Goal: Task Accomplishment & Management: Use online tool/utility

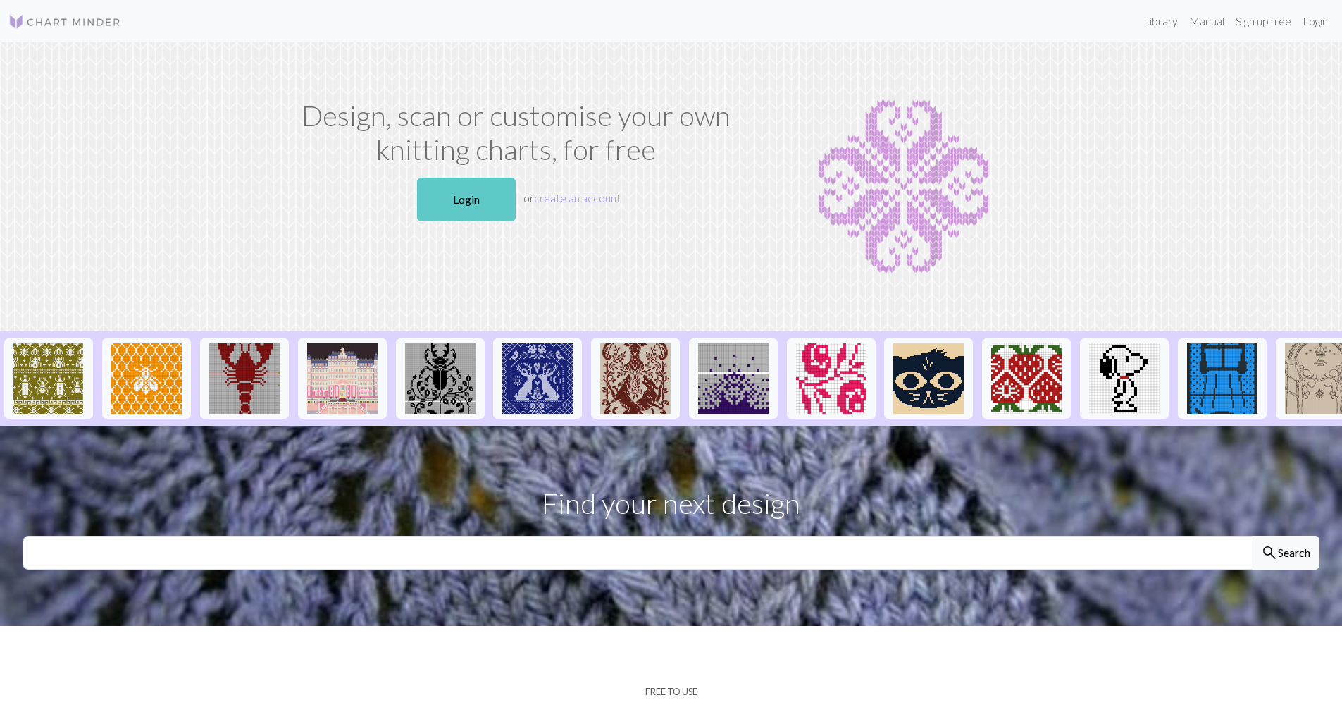
click at [474, 197] on link "Login" at bounding box center [466, 200] width 99 height 44
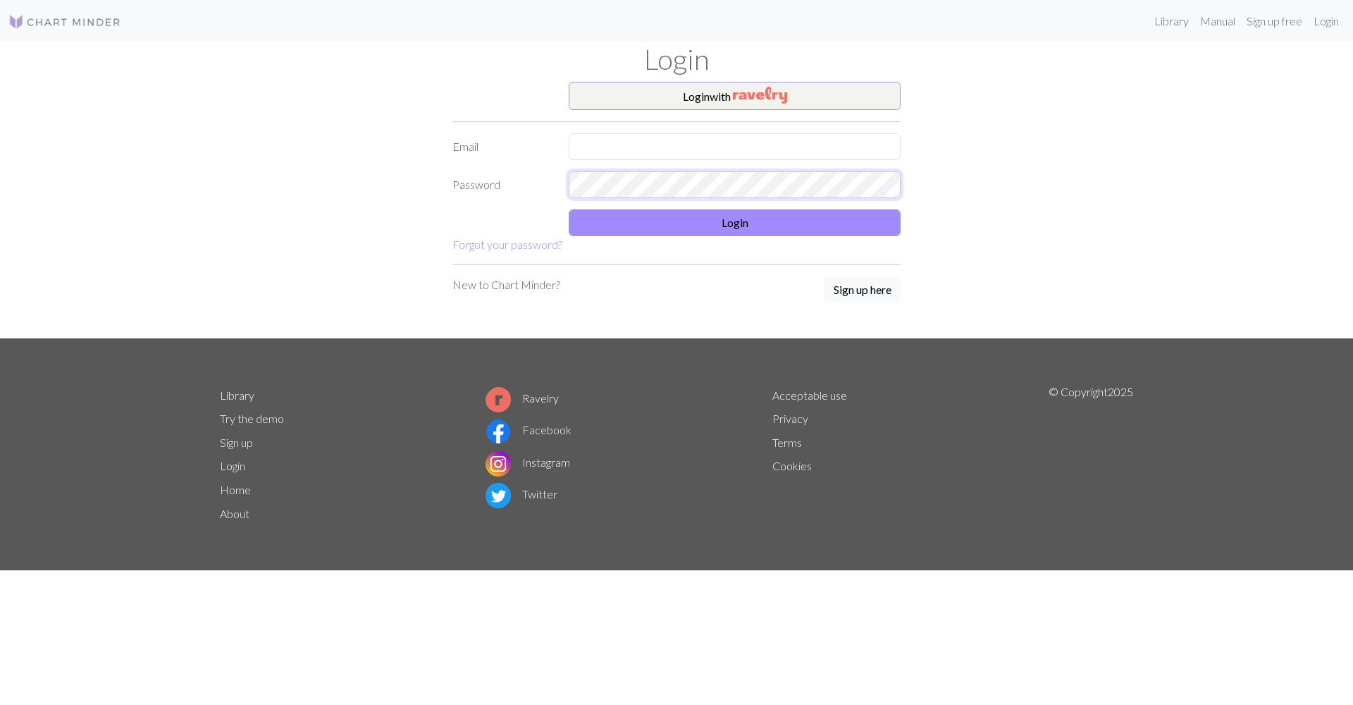
click at [799, 185] on form "Login with Email Password Login Forgot your password?" at bounding box center [676, 167] width 448 height 171
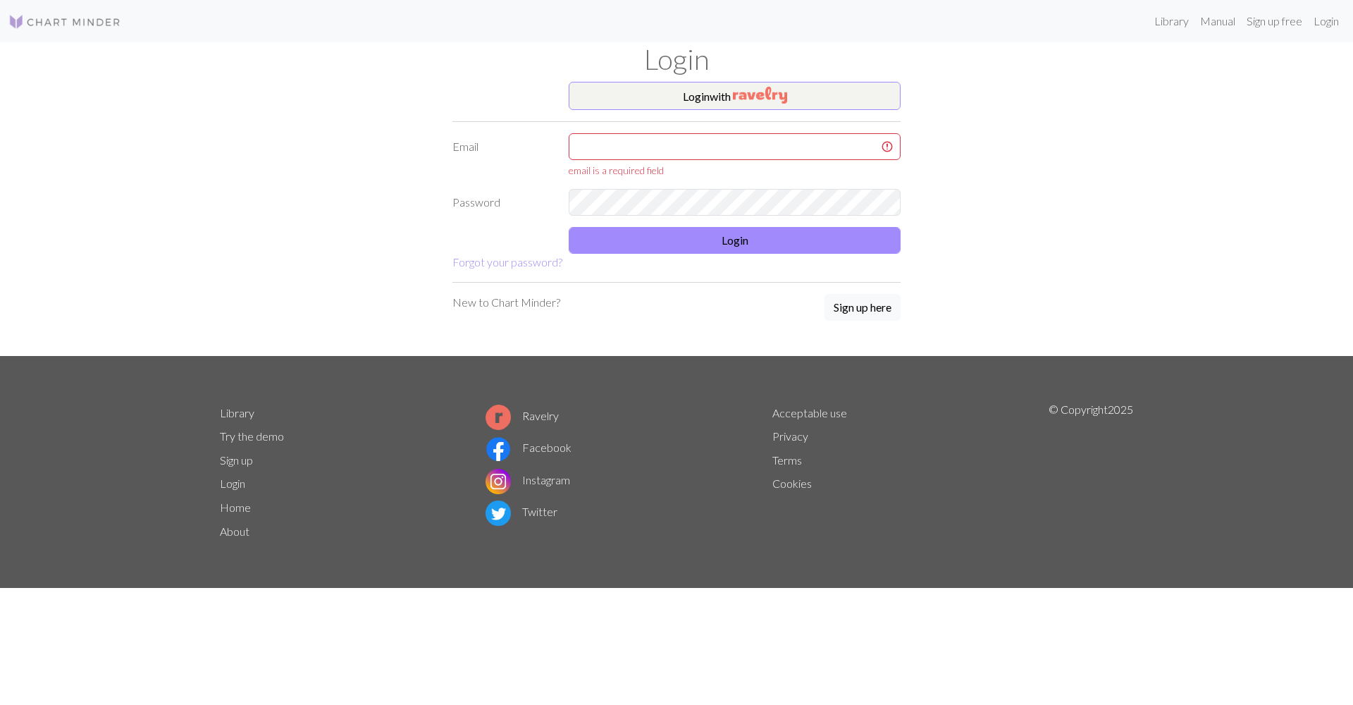
click at [668, 176] on div "email is a required field" at bounding box center [735, 170] width 332 height 15
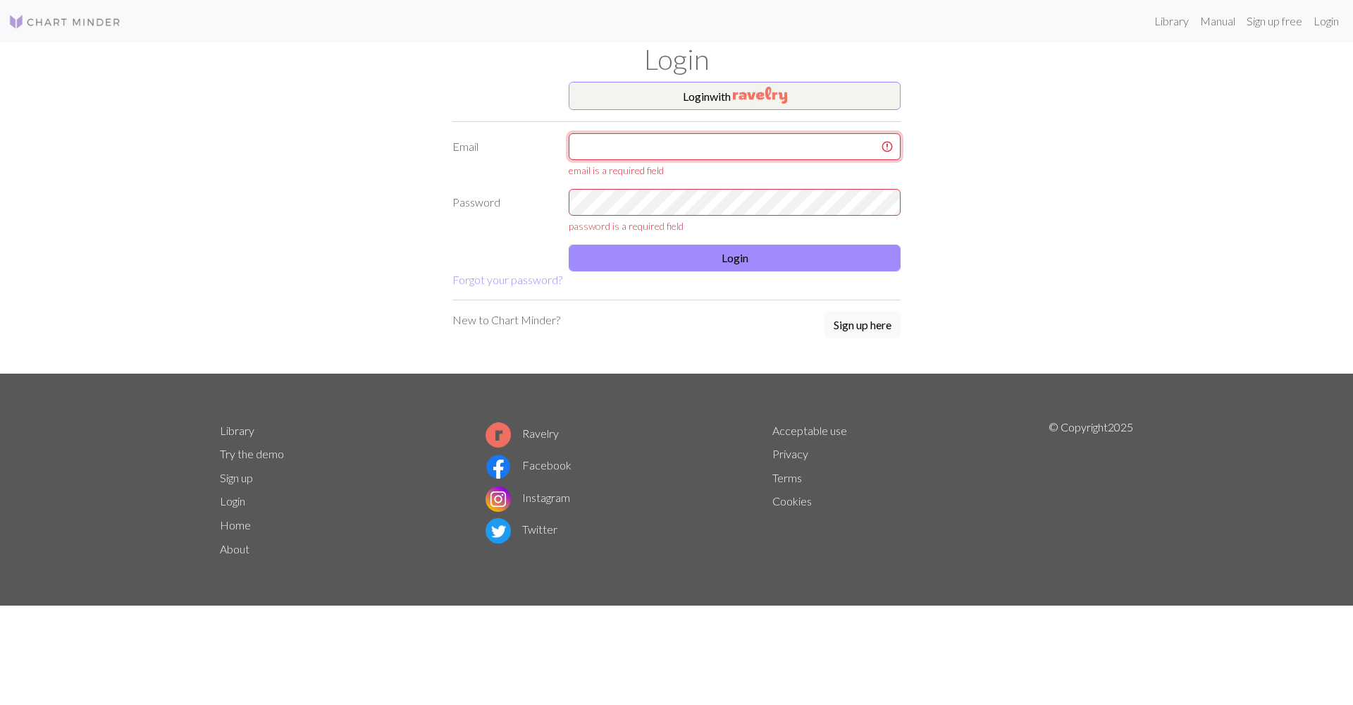
click at [664, 134] on input "text" at bounding box center [735, 146] width 332 height 27
type input "lottegunneweg@gmail.com"
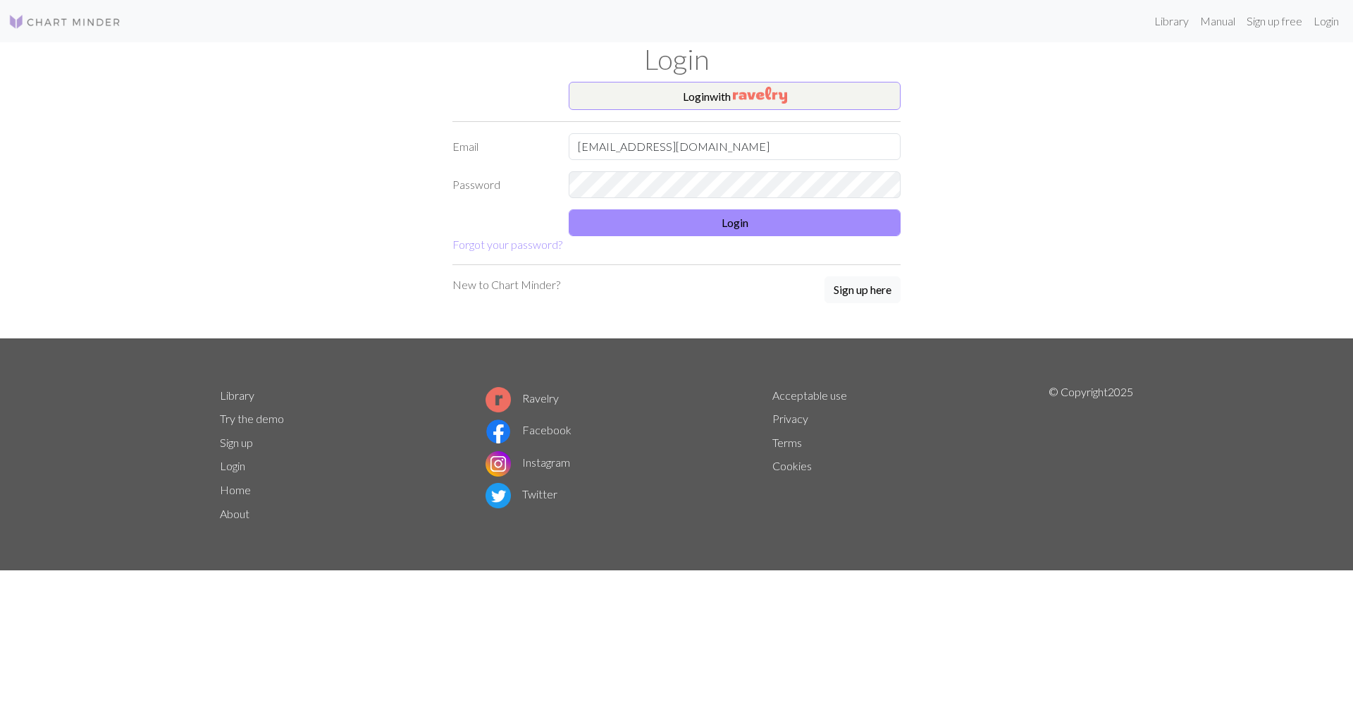
click at [691, 236] on form "Login with Email lottegunneweg@gmail.com Password Login Forgot your password?" at bounding box center [676, 167] width 448 height 171
click at [687, 215] on button "Login" at bounding box center [735, 222] width 332 height 27
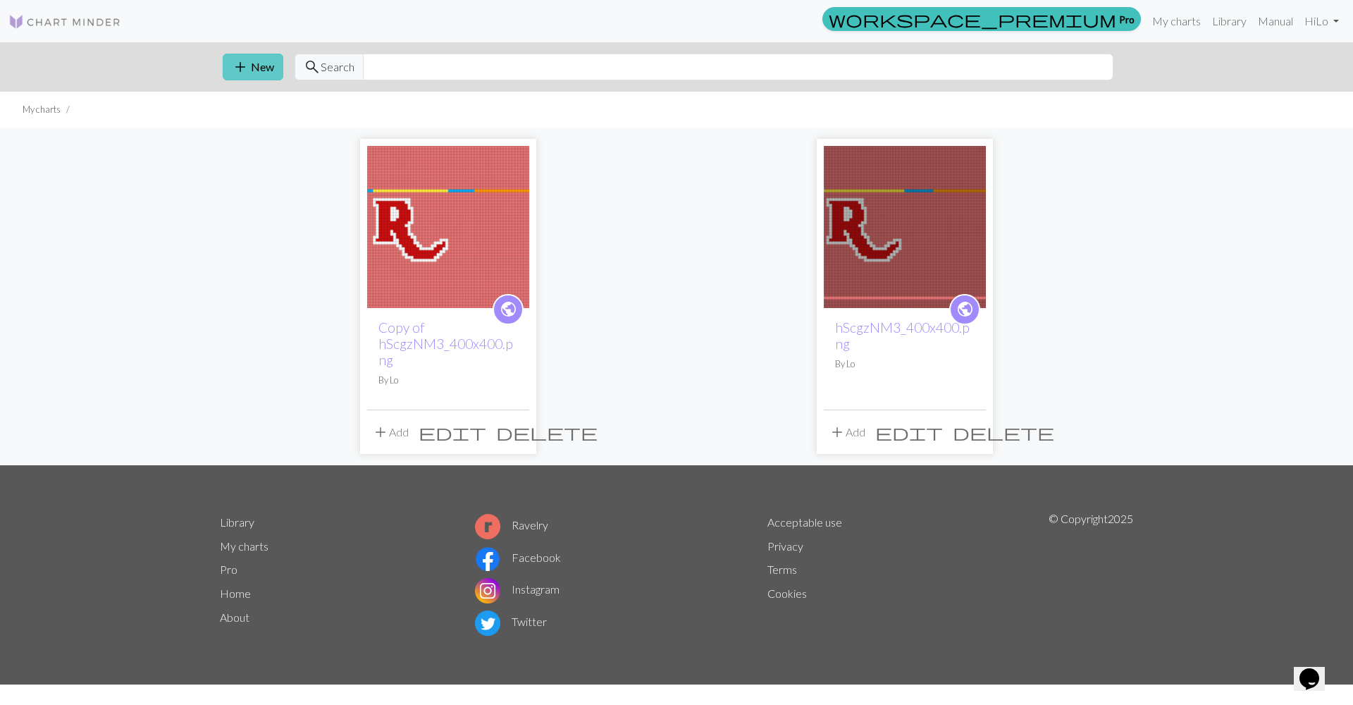
click at [251, 66] on button "add New" at bounding box center [253, 67] width 61 height 27
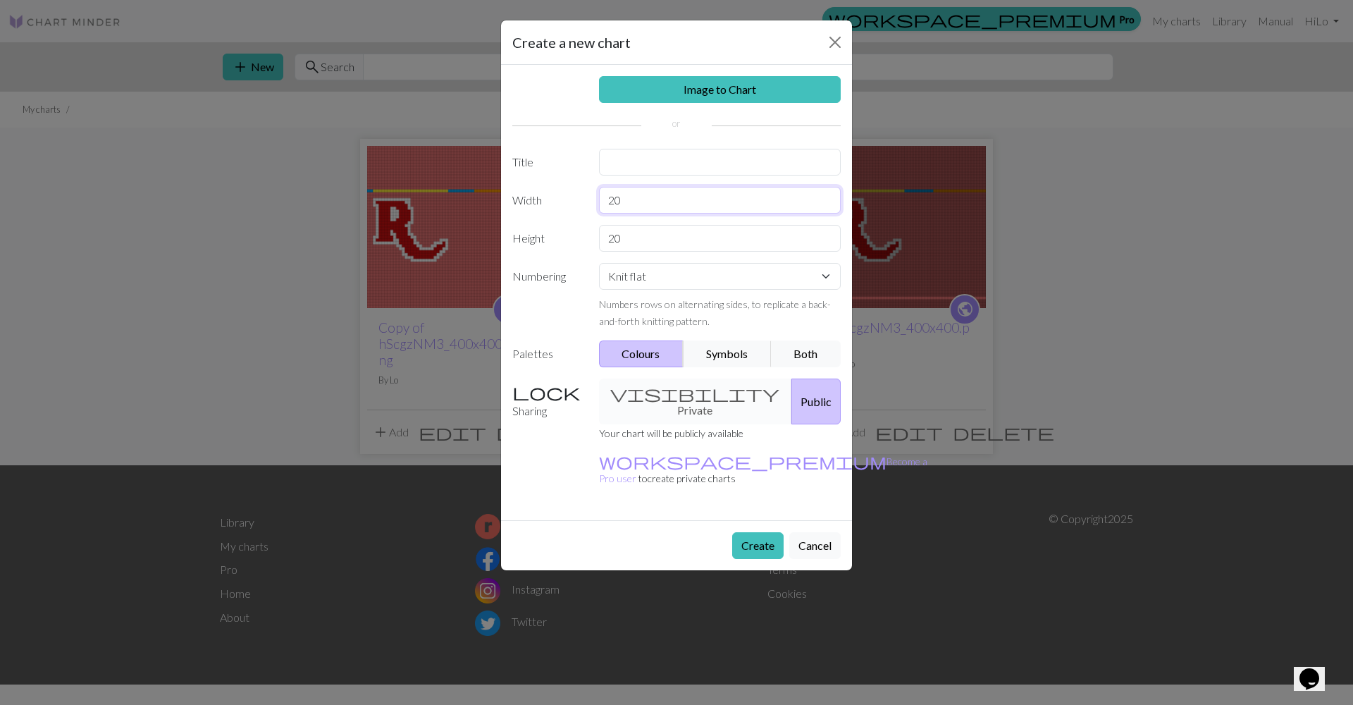
click at [646, 190] on input "20" at bounding box center [720, 200] width 242 height 27
drag, startPoint x: 607, startPoint y: 191, endPoint x: 581, endPoint y: 189, distance: 26.9
click at [581, 189] on div "Width 20" at bounding box center [676, 200] width 345 height 27
type input "16"
click at [669, 239] on input "20" at bounding box center [720, 238] width 242 height 27
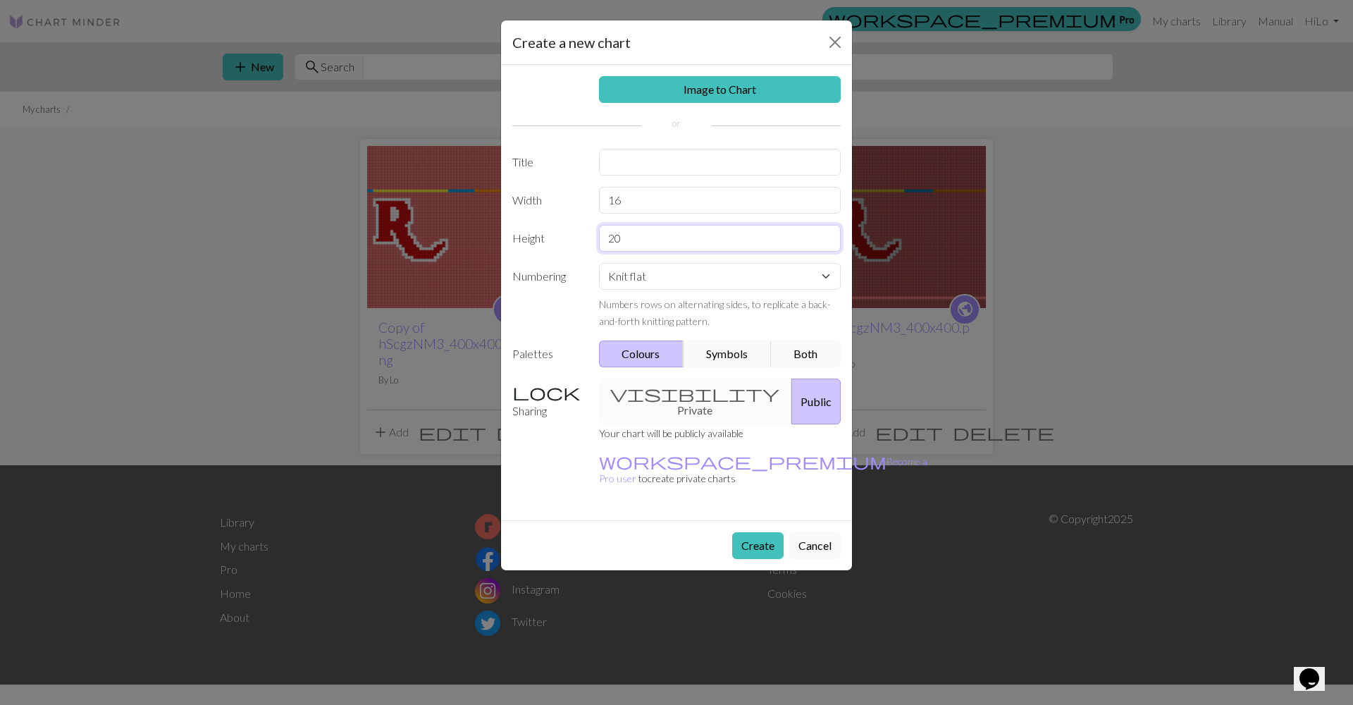
drag, startPoint x: 663, startPoint y: 239, endPoint x: 597, endPoint y: 233, distance: 66.5
click at [597, 233] on div "20" at bounding box center [719, 238] width 259 height 27
type input "16"
click at [661, 294] on div "Knit flat Knit in the round Lace knitting Cross stitch Numbers rows on alternat…" at bounding box center [719, 296] width 259 height 66
click at [662, 289] on div "Knit flat Knit in the round Lace knitting Cross stitch Numbers rows on alternat…" at bounding box center [719, 296] width 259 height 66
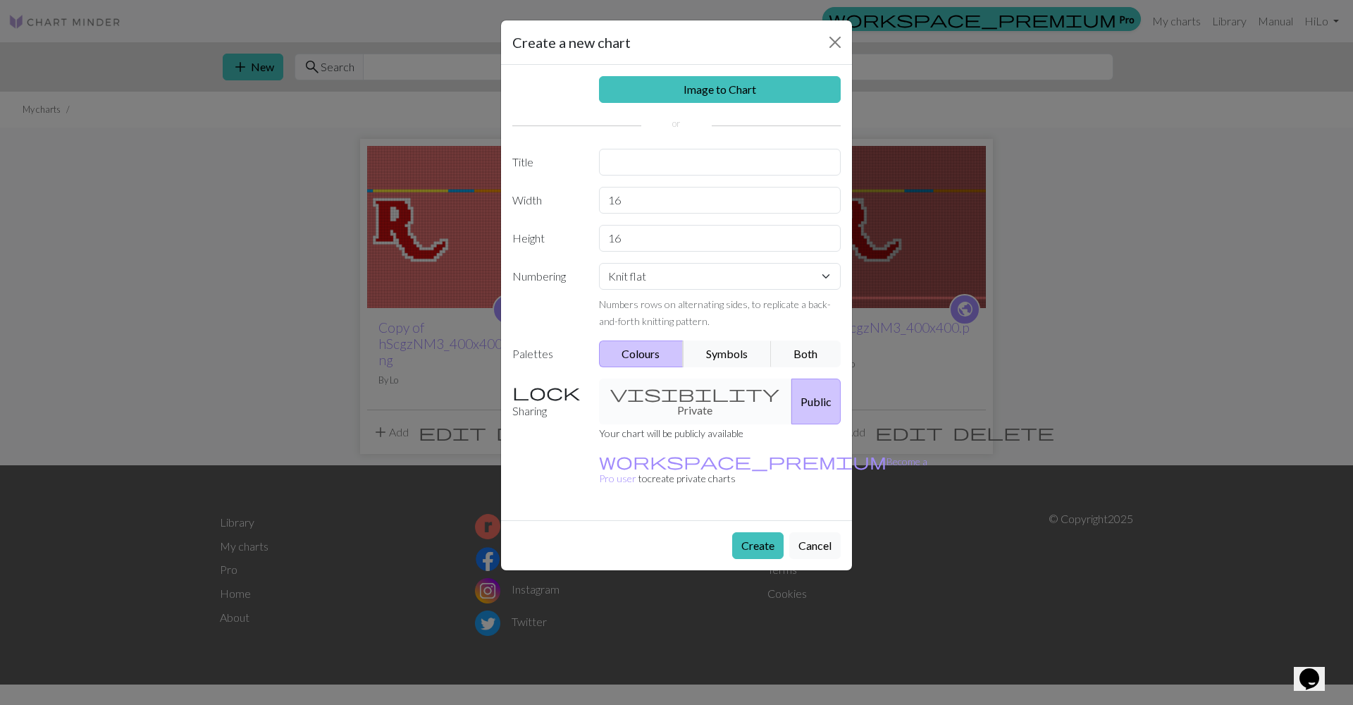
click at [650, 290] on div "Knit flat Knit in the round Lace knitting Cross stitch Numbers rows on alternat…" at bounding box center [719, 296] width 259 height 66
select select "round"
click at [662, 395] on div "visibility Private Public" at bounding box center [719, 401] width 259 height 46
click at [668, 393] on div "visibility Private Public" at bounding box center [719, 401] width 259 height 46
click at [679, 397] on div "visibility Private Public" at bounding box center [719, 401] width 259 height 46
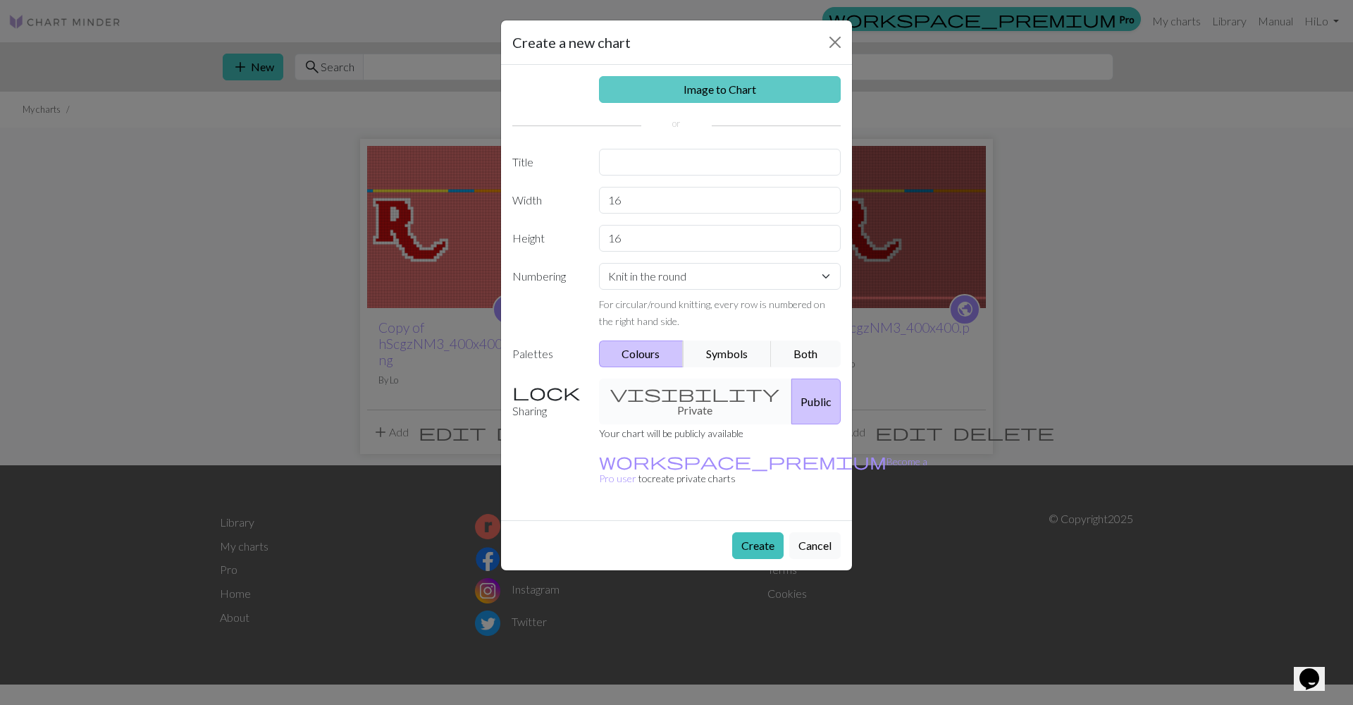
click at [713, 91] on link "Image to Chart" at bounding box center [720, 89] width 242 height 27
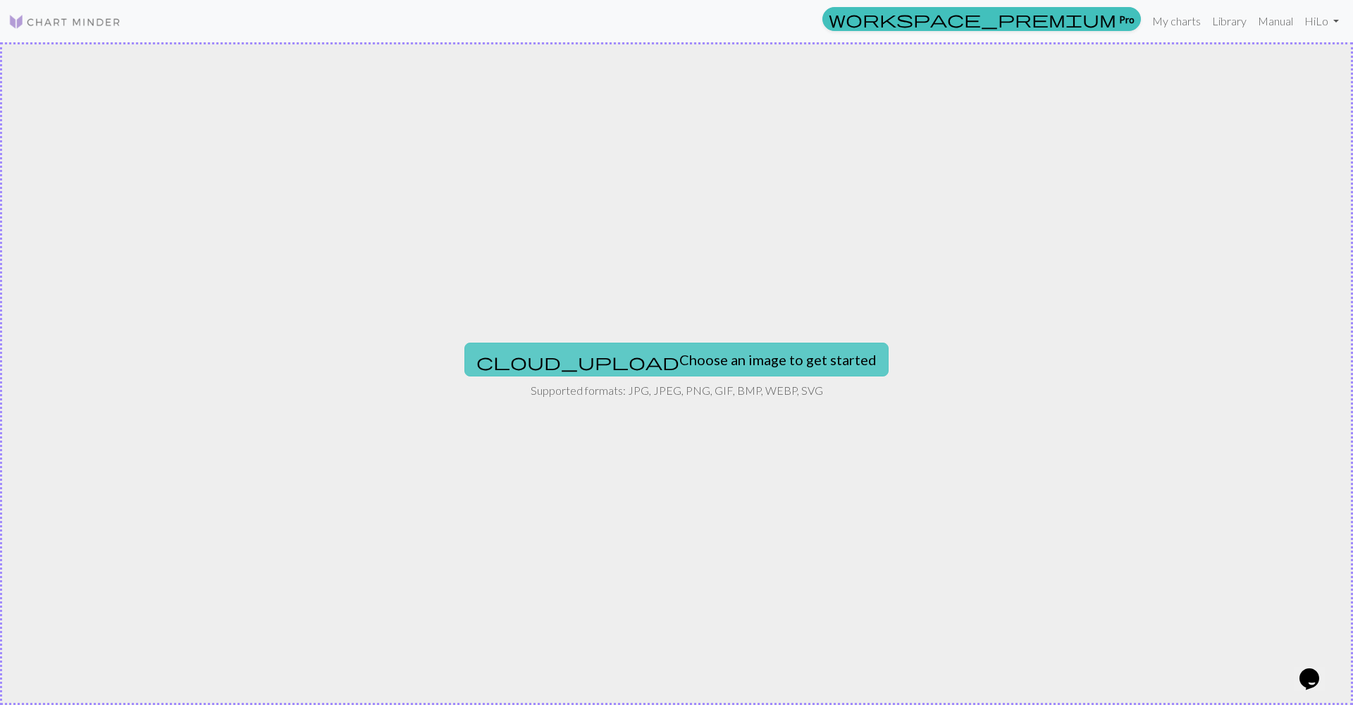
click at [638, 368] on button "cloud_upload Choose an image to get started" at bounding box center [676, 359] width 424 height 34
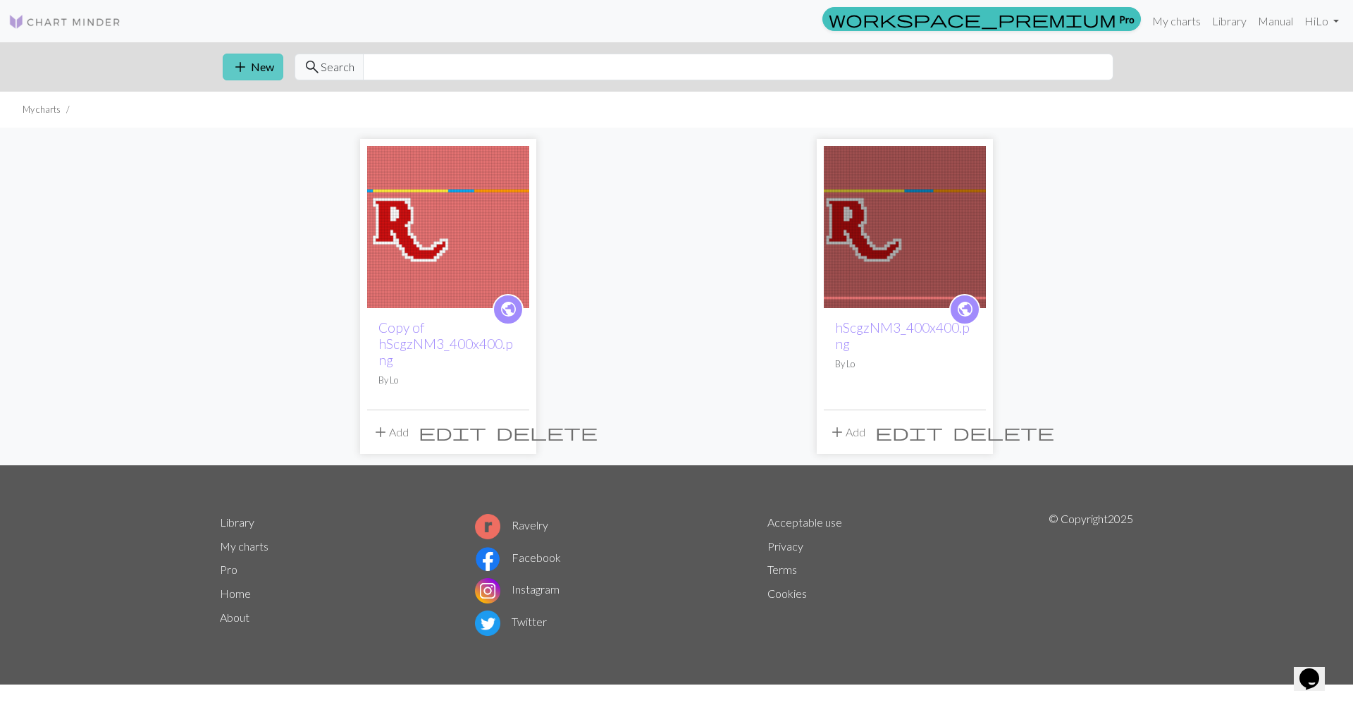
click at [252, 61] on button "add New" at bounding box center [253, 67] width 61 height 27
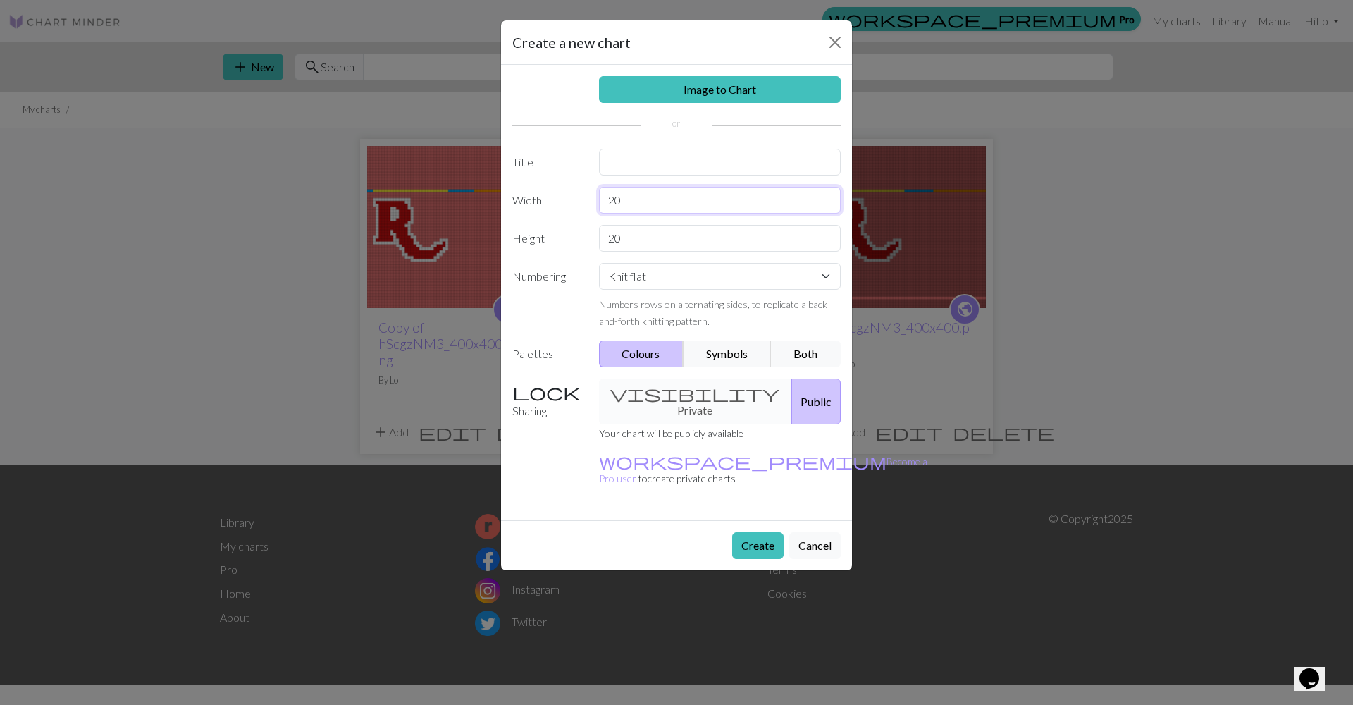
drag, startPoint x: 633, startPoint y: 199, endPoint x: 571, endPoint y: 190, distance: 62.7
click at [571, 190] on div "Width 20" at bounding box center [676, 200] width 345 height 27
type input "16"
drag, startPoint x: 629, startPoint y: 248, endPoint x: 550, endPoint y: 242, distance: 79.2
click at [550, 242] on div "Height 20" at bounding box center [676, 238] width 345 height 27
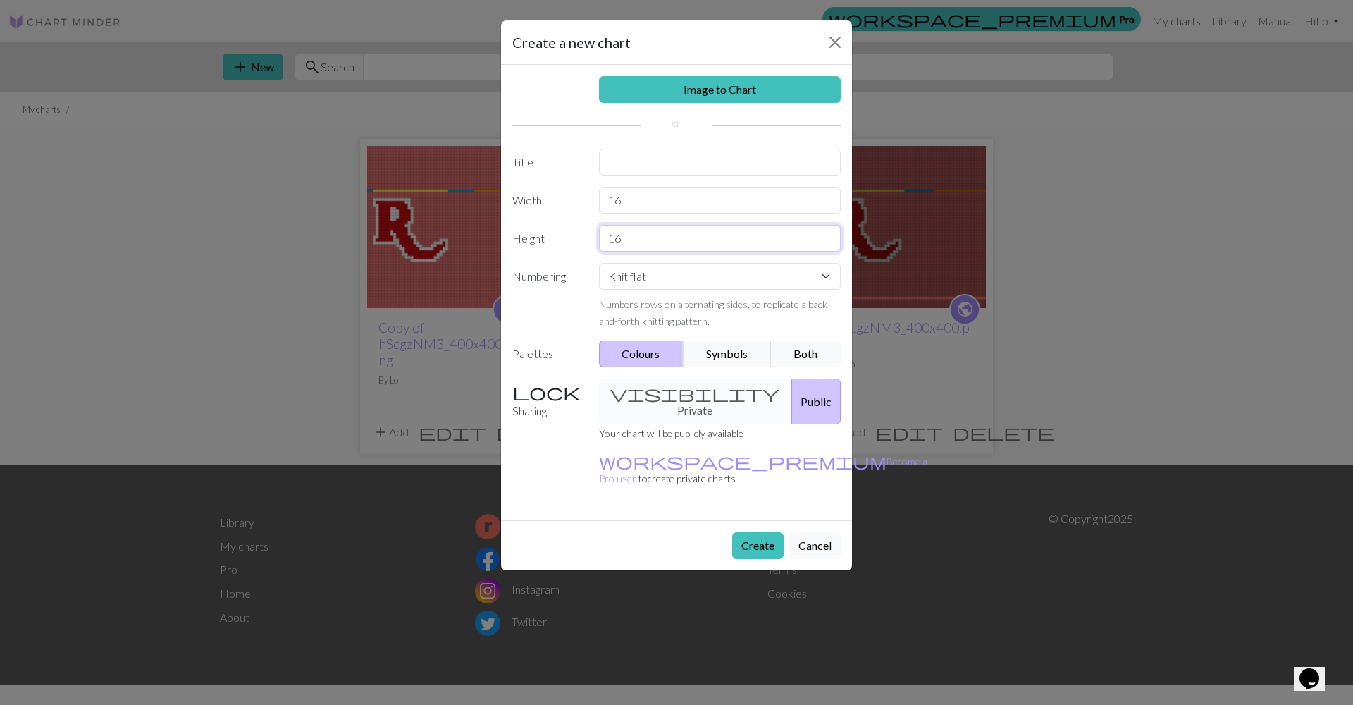
type input "16"
select select "round"
click at [759, 532] on button "Create" at bounding box center [757, 545] width 51 height 27
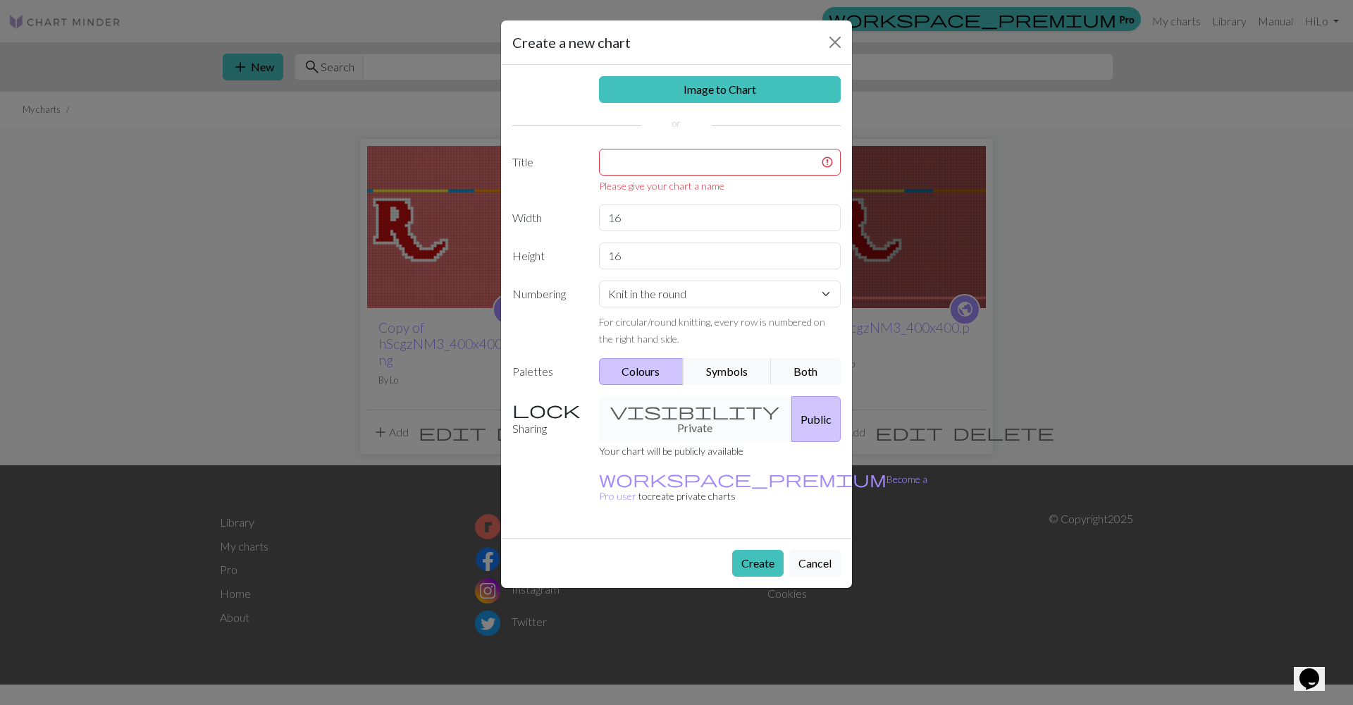
click at [657, 148] on div "Image to Chart Title Please give your chart a name Width 16 Height 16 Numbering…" at bounding box center [676, 301] width 351 height 473
click at [660, 158] on input "text" at bounding box center [720, 162] width 242 height 27
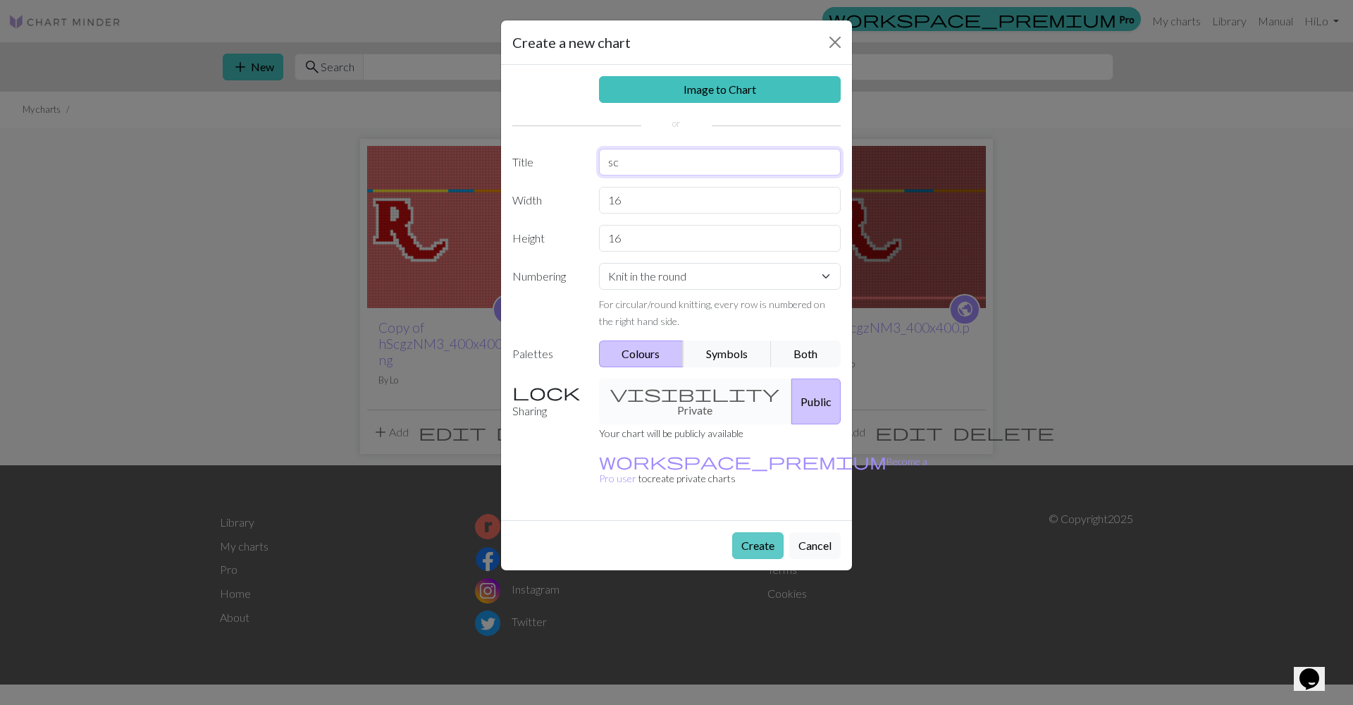
type input "sc"
click at [743, 532] on button "Create" at bounding box center [757, 545] width 51 height 27
click at [749, 532] on button "Create" at bounding box center [757, 545] width 51 height 27
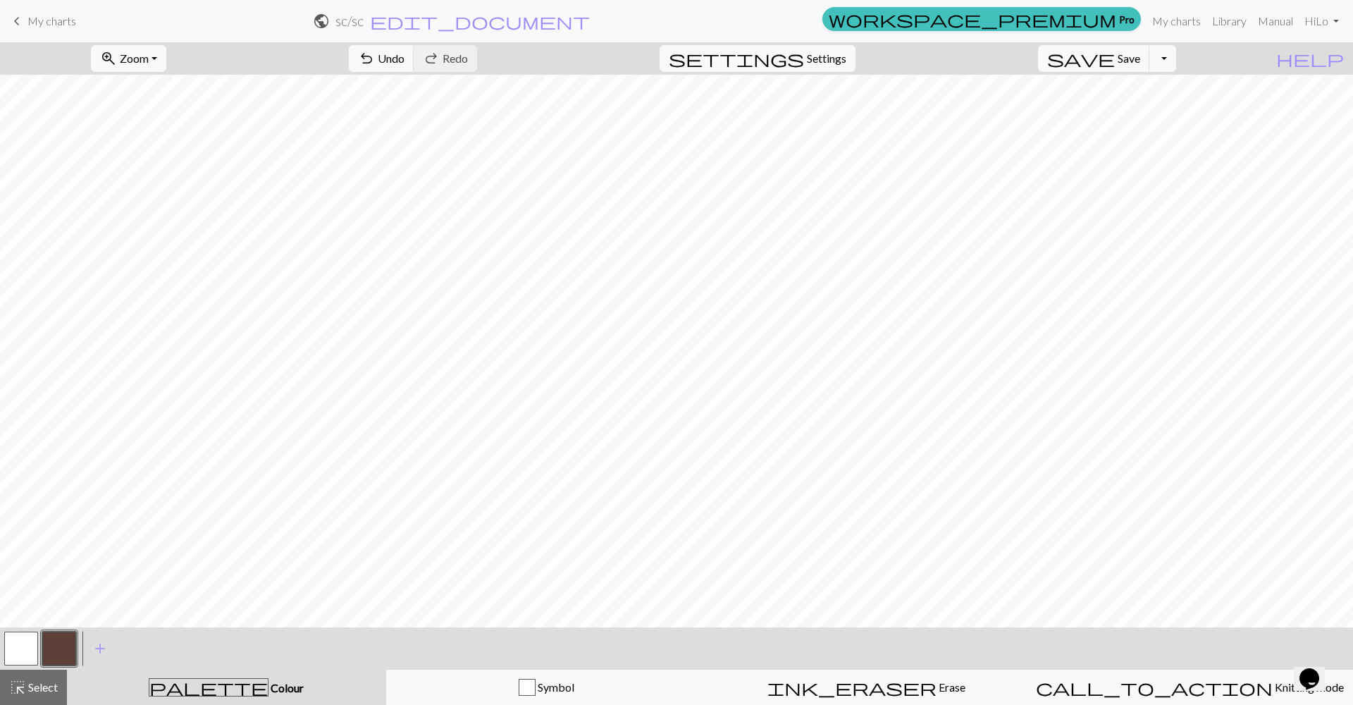
click at [58, 648] on button "button" at bounding box center [59, 648] width 34 height 34
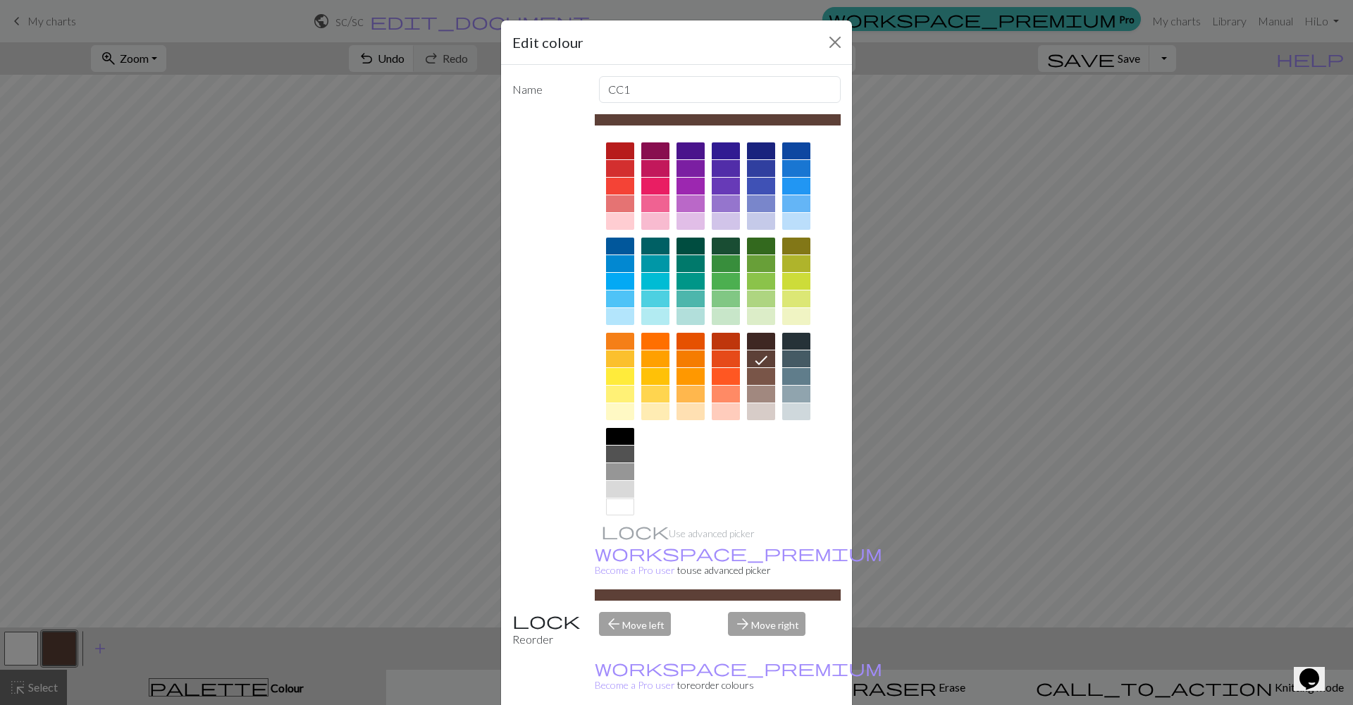
click at [789, 171] on div at bounding box center [796, 168] width 28 height 17
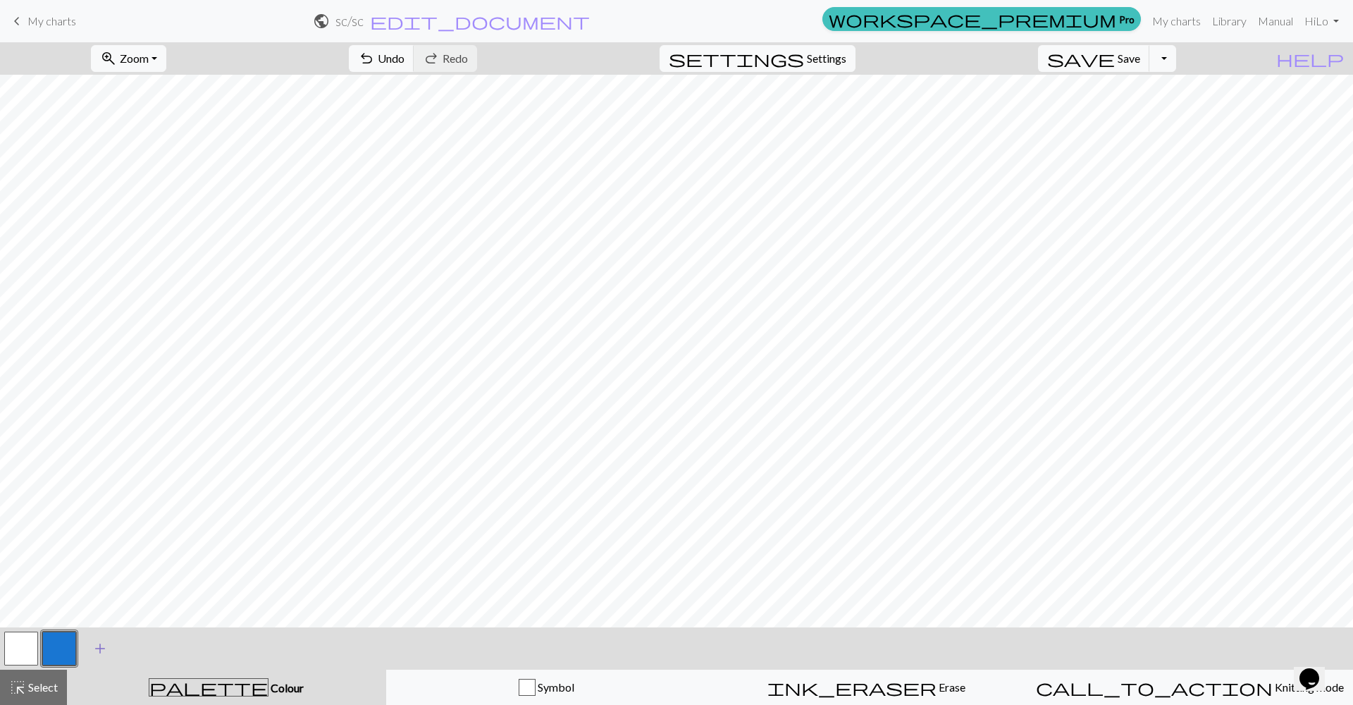
click at [92, 645] on span "add" at bounding box center [100, 648] width 17 height 20
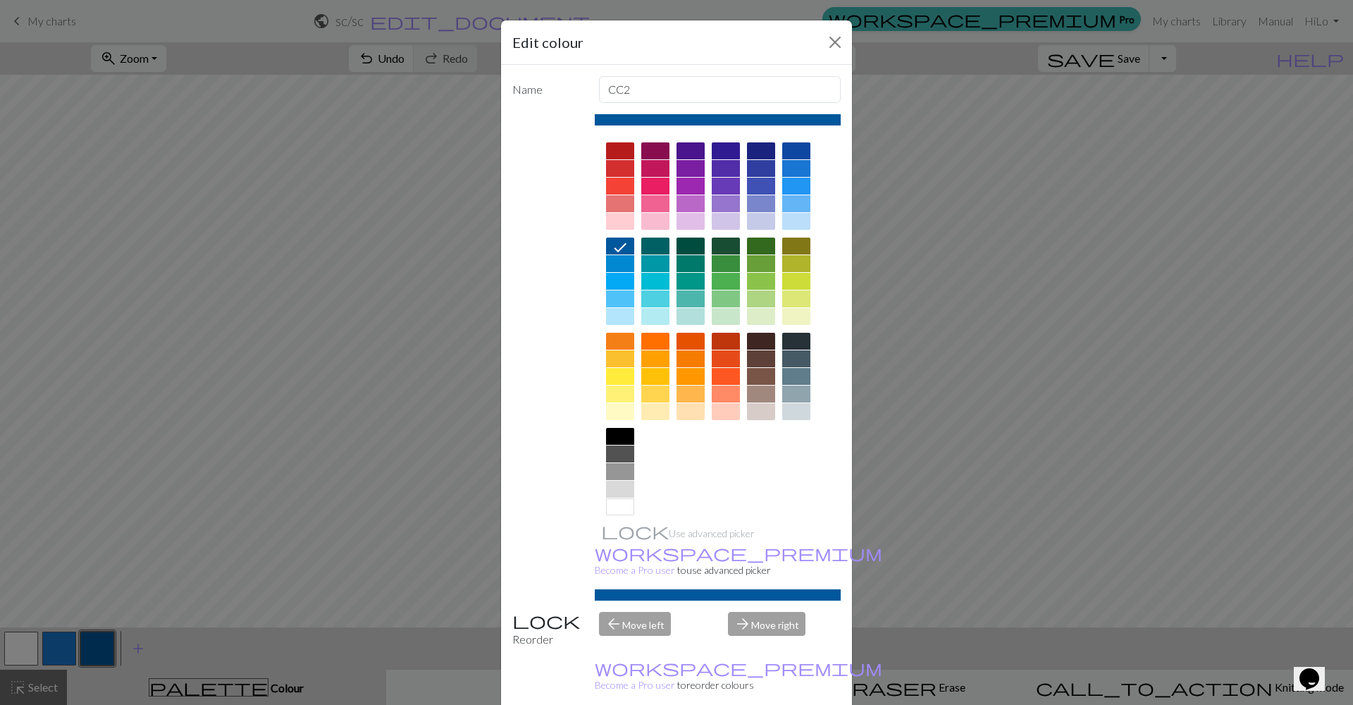
click at [755, 154] on div at bounding box center [761, 150] width 28 height 17
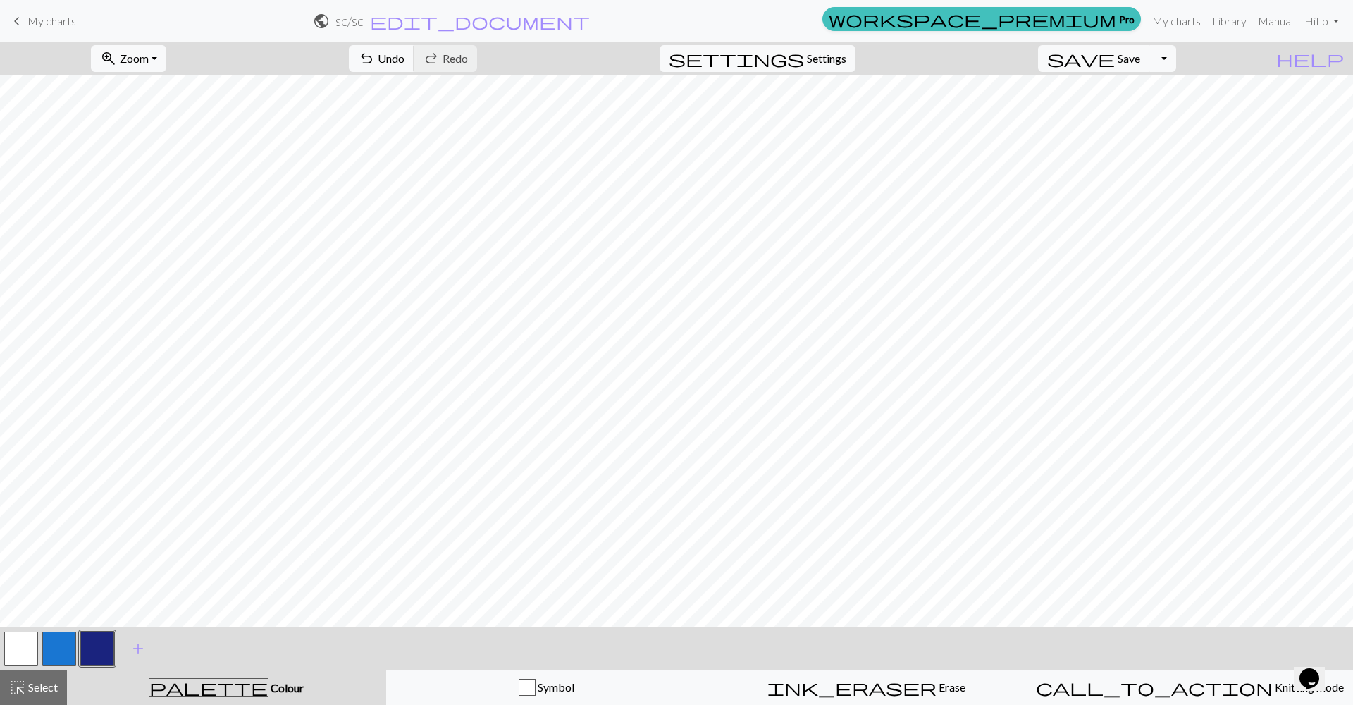
click at [66, 657] on button "button" at bounding box center [59, 648] width 34 height 34
click at [44, 643] on button "button" at bounding box center [59, 648] width 34 height 34
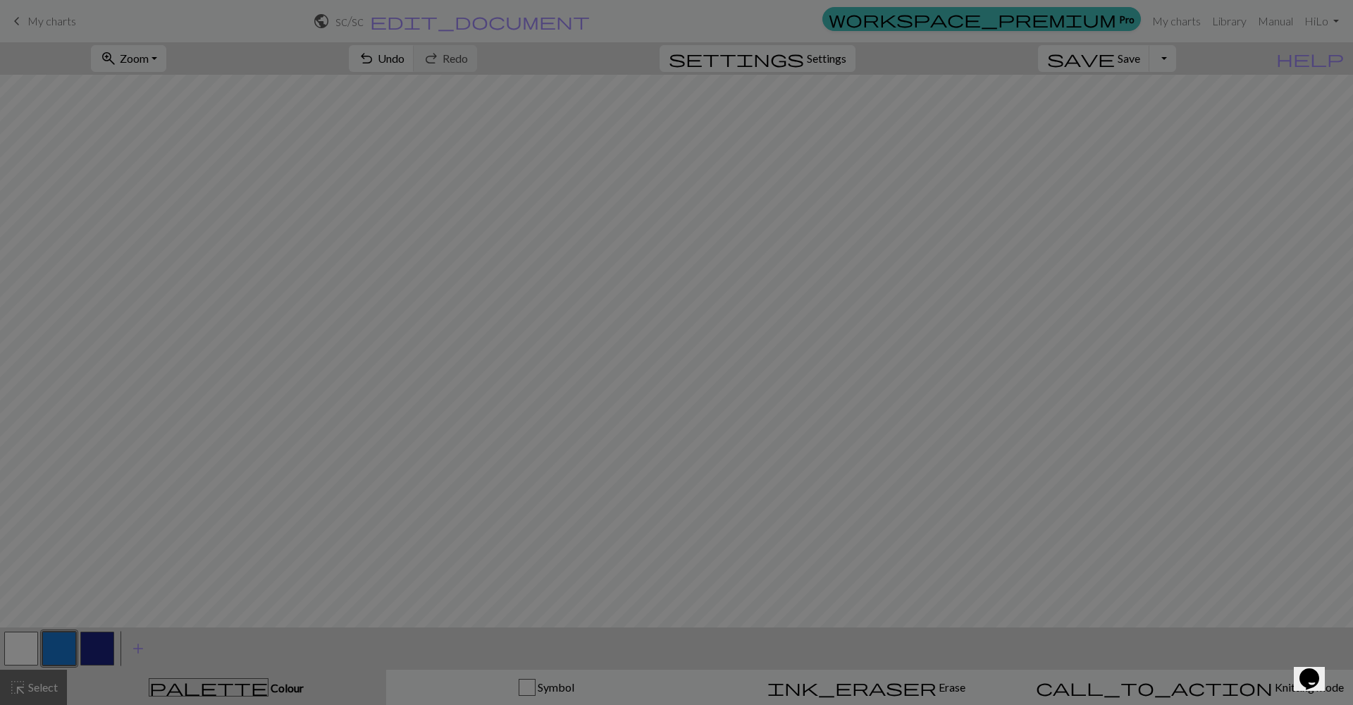
click at [47, 643] on div "Edit colour Name CC1 Use advanced picker workspace_premium Become a Pro user to…" at bounding box center [676, 352] width 1353 height 705
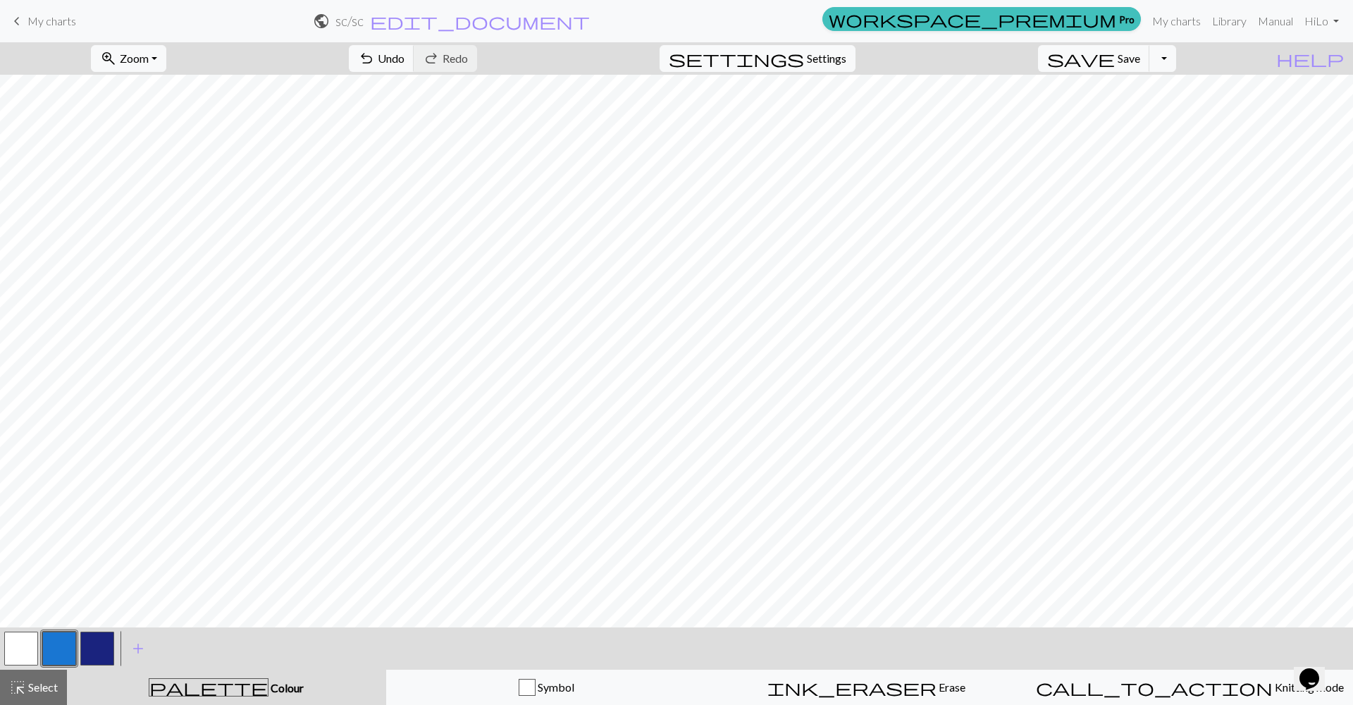
click at [37, 637] on button "button" at bounding box center [21, 648] width 34 height 34
click at [50, 658] on button "button" at bounding box center [59, 648] width 34 height 34
click at [25, 651] on button "button" at bounding box center [21, 648] width 34 height 34
click at [52, 651] on button "button" at bounding box center [59, 648] width 34 height 34
click at [37, 638] on button "button" at bounding box center [21, 648] width 34 height 34
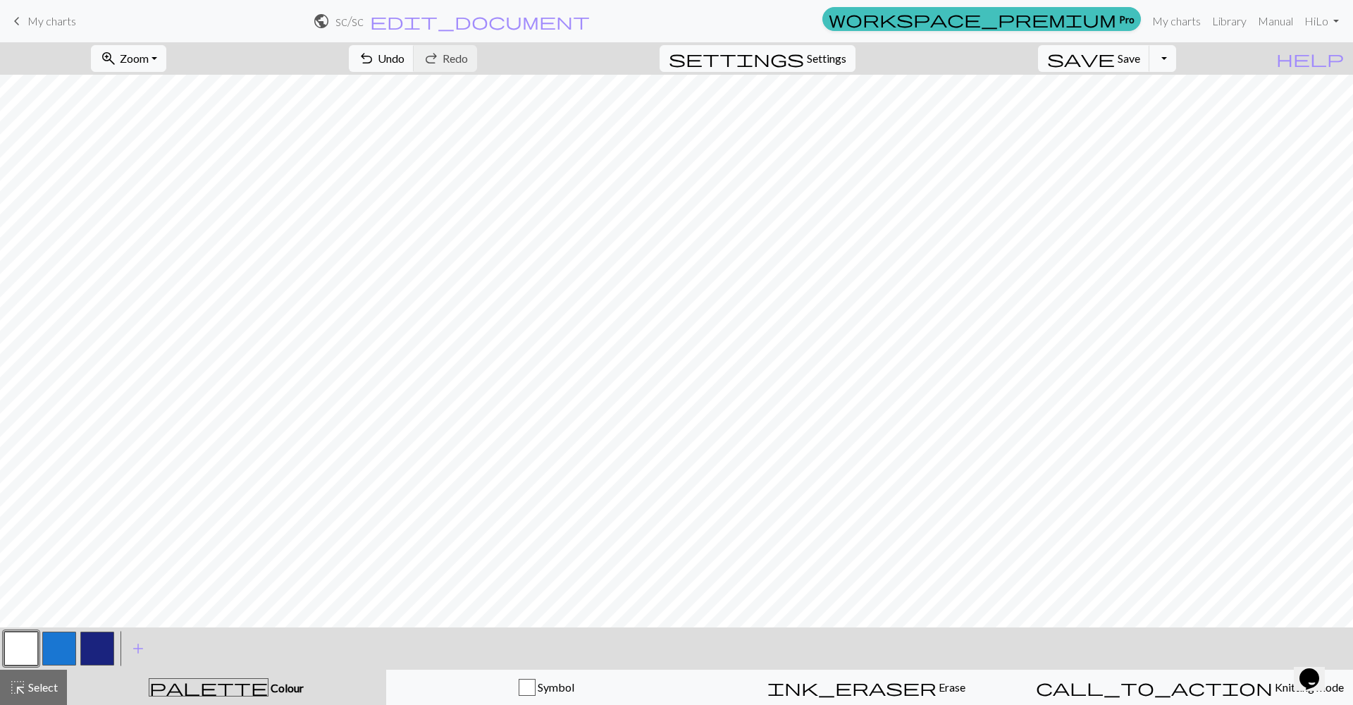
click at [61, 662] on button "button" at bounding box center [59, 648] width 34 height 34
click at [63, 660] on button "button" at bounding box center [59, 648] width 34 height 34
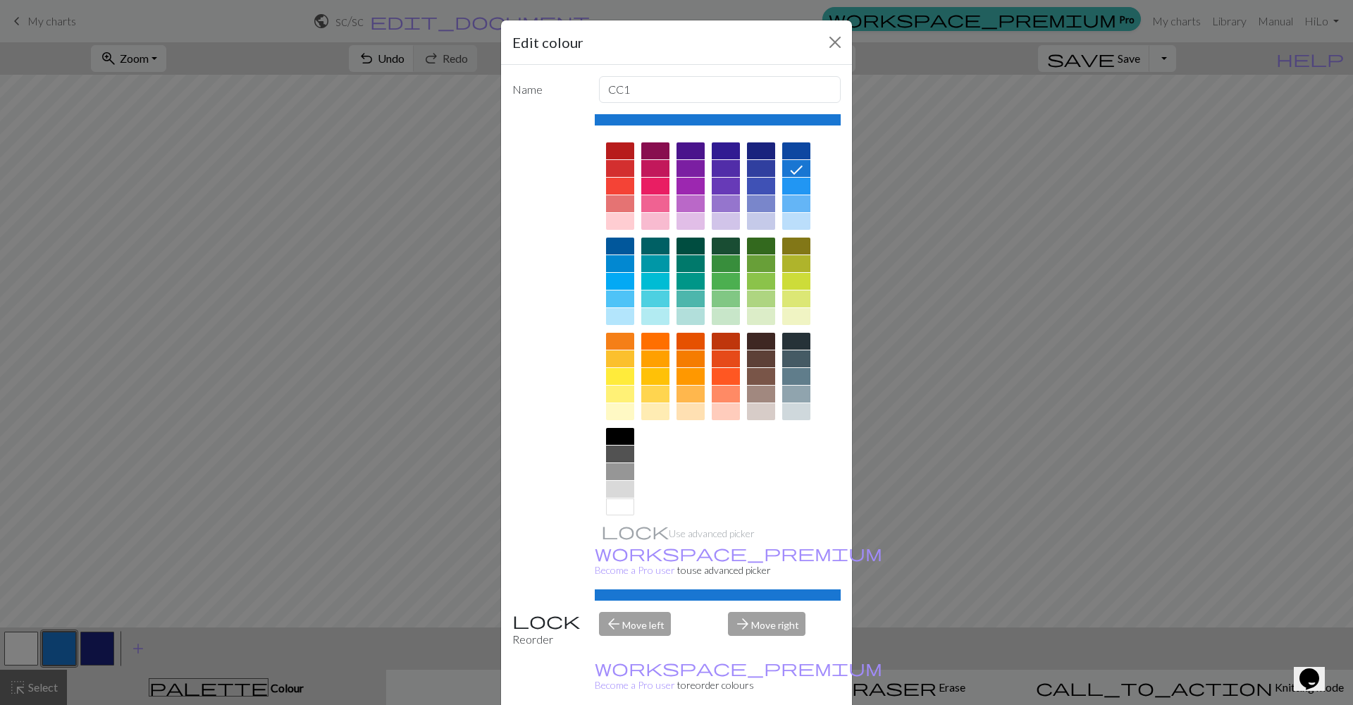
click at [849, 519] on div "Edit colour Name CC1 Use advanced picker workspace_premium Become a Pro user to…" at bounding box center [676, 352] width 1353 height 705
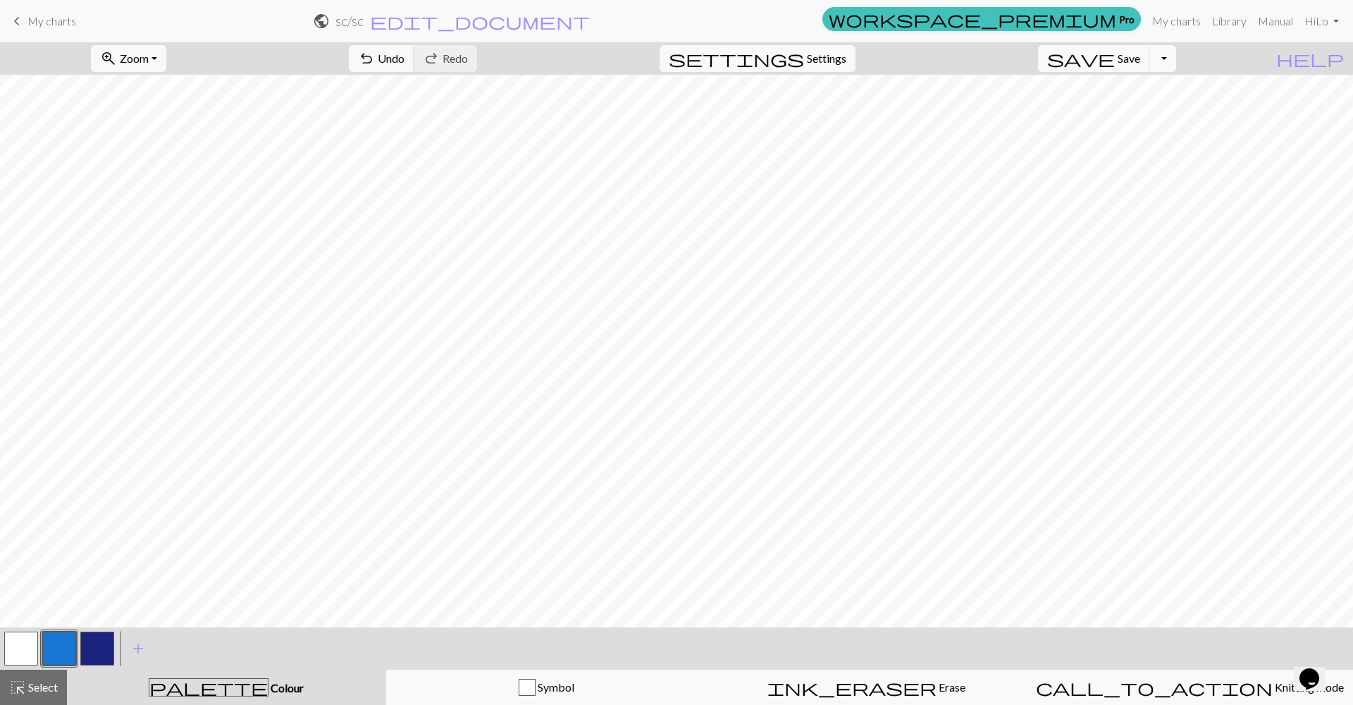
click at [19, 635] on button "button" at bounding box center [21, 648] width 34 height 34
click at [26, 654] on button "button" at bounding box center [21, 648] width 34 height 34
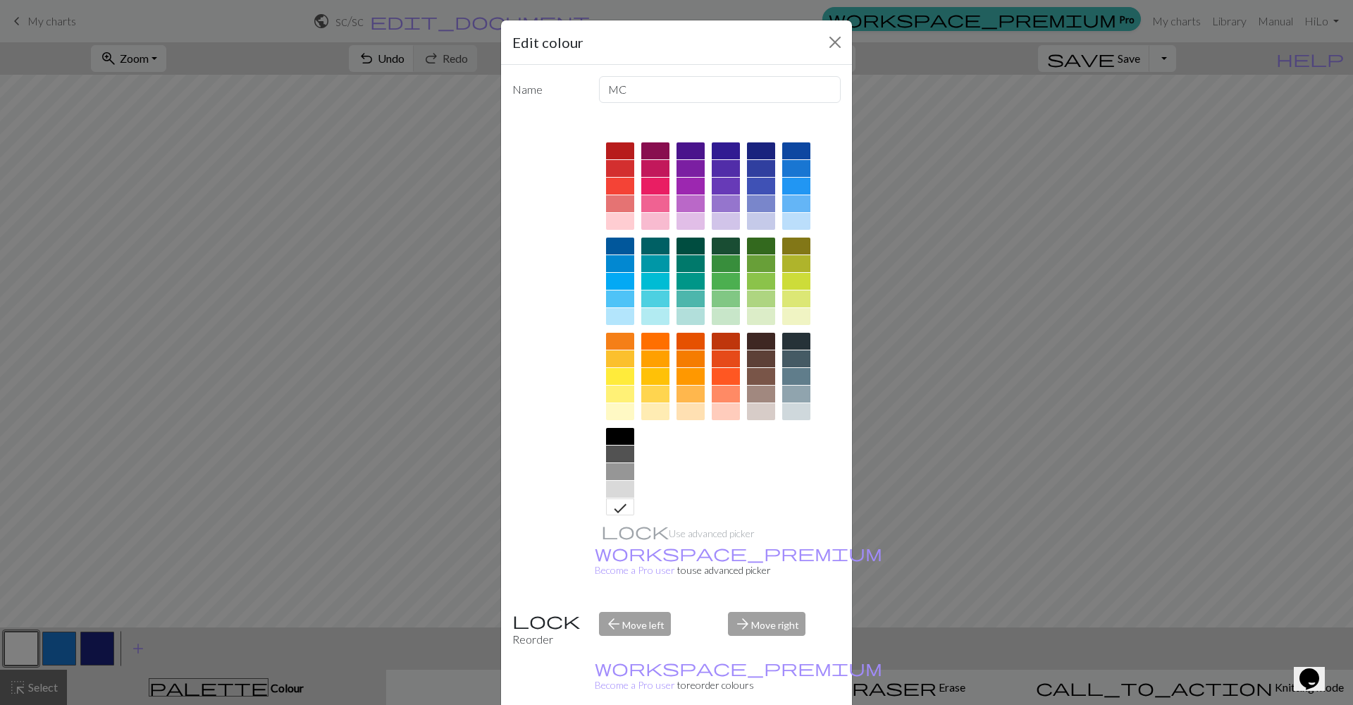
click at [1137, 569] on div "Edit colour Name MC Use advanced picker workspace_premium Become a Pro user to …" at bounding box center [676, 352] width 1353 height 705
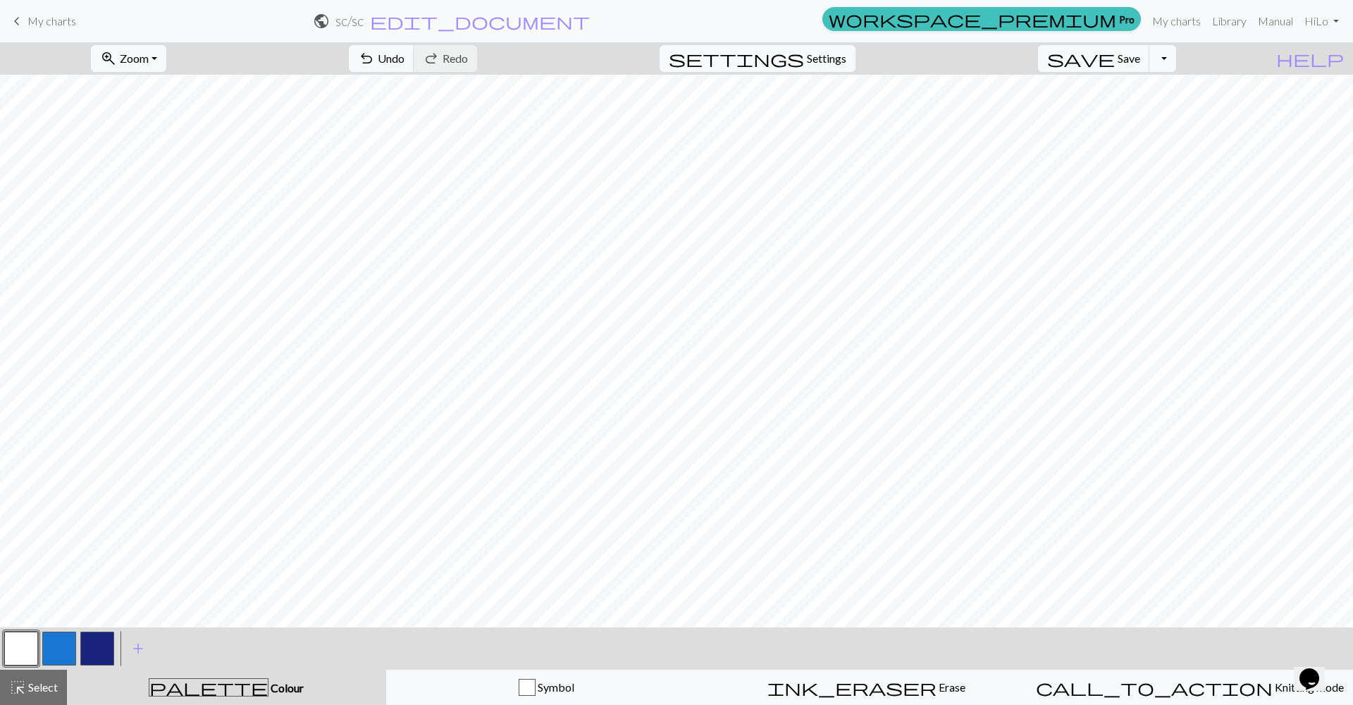
click at [76, 645] on div at bounding box center [59, 648] width 38 height 38
click at [95, 641] on button "button" at bounding box center [97, 648] width 34 height 34
click at [35, 647] on button "button" at bounding box center [21, 648] width 34 height 34
click at [97, 654] on button "button" at bounding box center [97, 648] width 34 height 34
click at [75, 643] on button "button" at bounding box center [59, 648] width 34 height 34
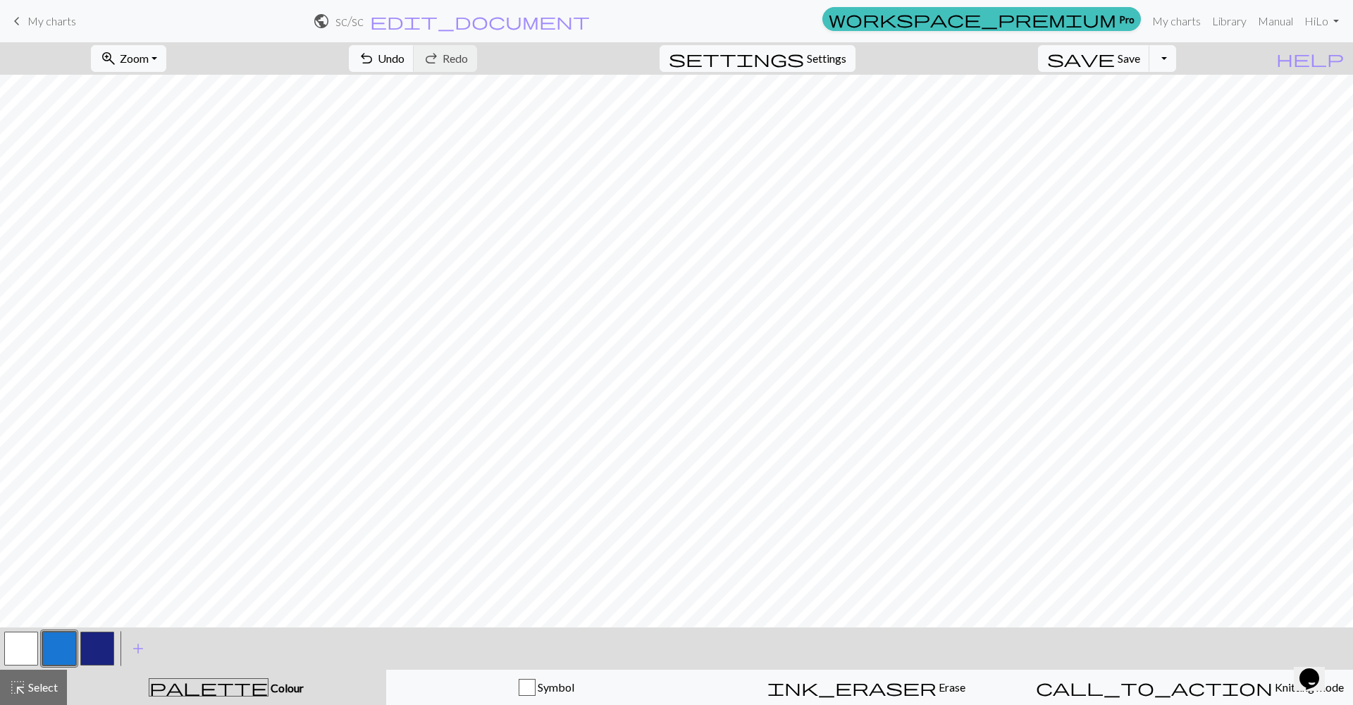
click at [26, 645] on button "button" at bounding box center [21, 648] width 34 height 34
click at [40, 645] on div at bounding box center [59, 648] width 38 height 38
click at [66, 640] on button "button" at bounding box center [59, 648] width 34 height 34
click at [9, 643] on button "button" at bounding box center [21, 648] width 34 height 34
click at [66, 638] on button "button" at bounding box center [59, 648] width 34 height 34
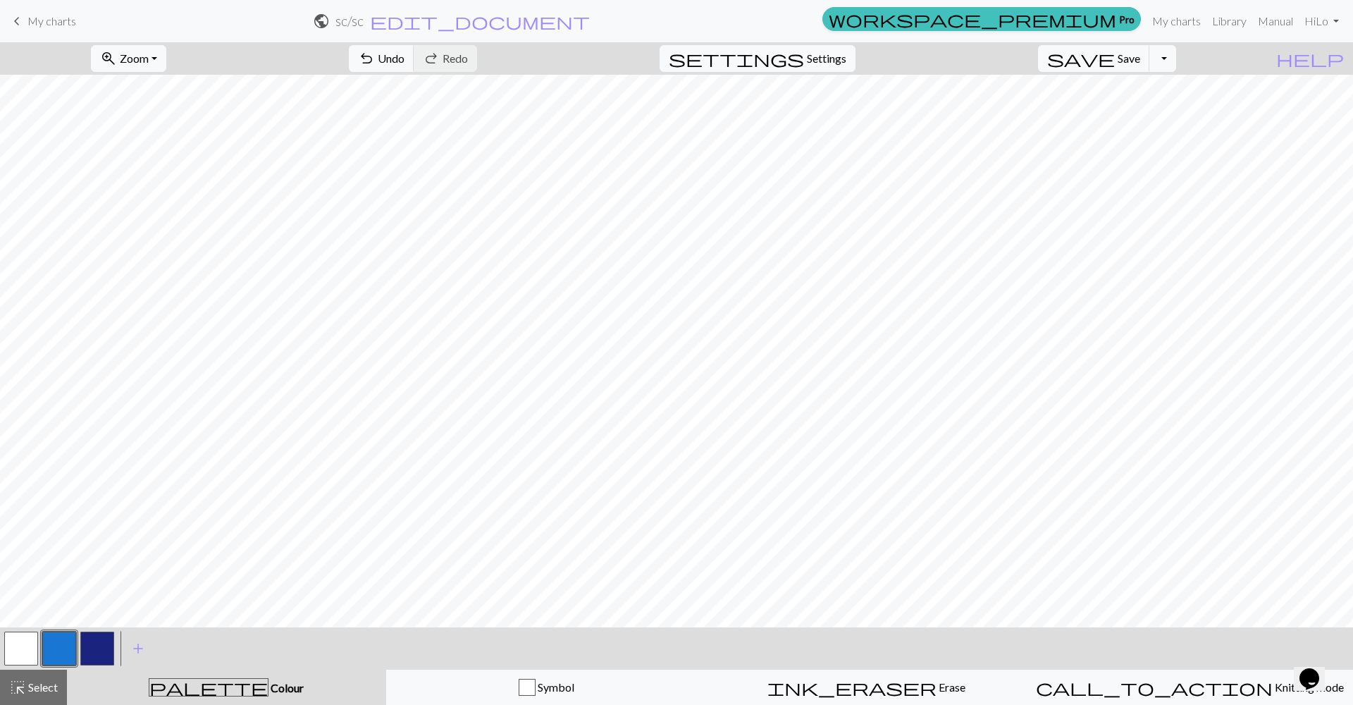
click at [24, 650] on button "button" at bounding box center [21, 648] width 34 height 34
click at [61, 638] on button "button" at bounding box center [59, 648] width 34 height 34
click at [36, 645] on button "button" at bounding box center [21, 648] width 34 height 34
click at [57, 640] on button "button" at bounding box center [59, 648] width 34 height 34
click at [23, 645] on button "button" at bounding box center [21, 648] width 34 height 34
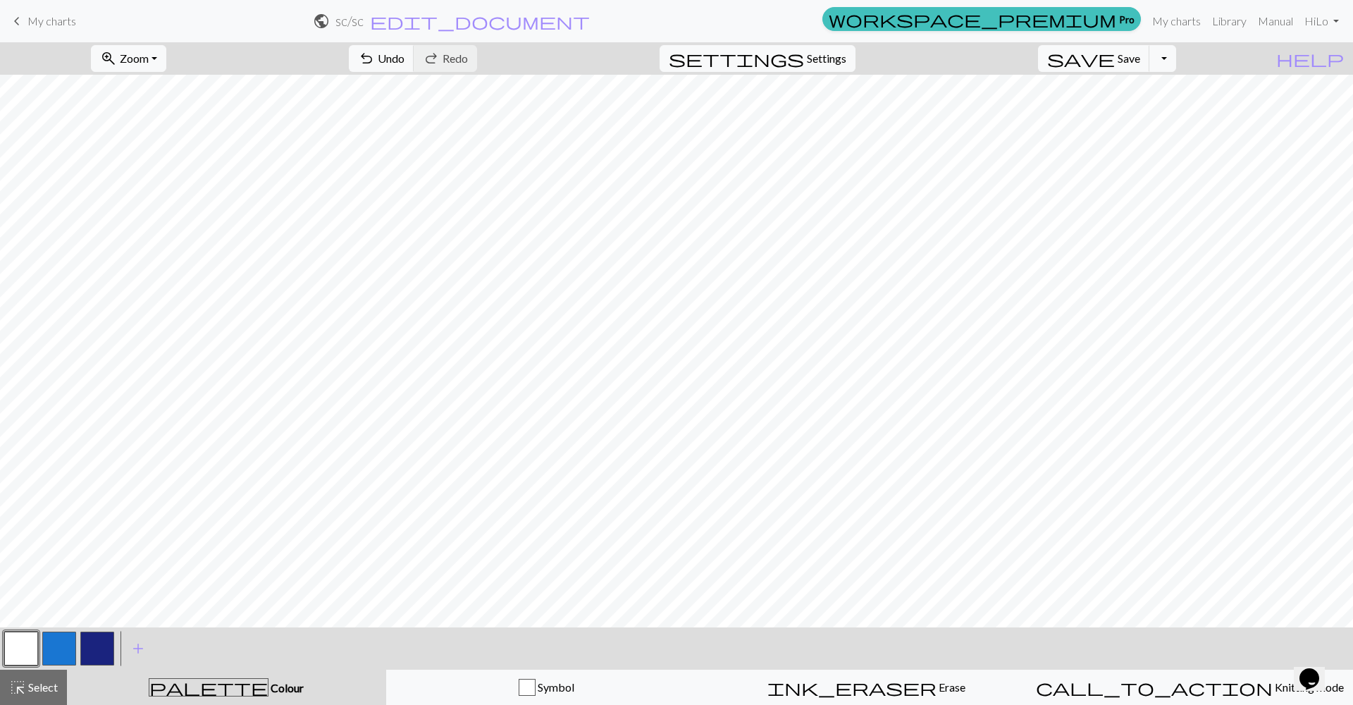
click at [70, 638] on button "button" at bounding box center [59, 648] width 34 height 34
click at [21, 658] on button "button" at bounding box center [21, 648] width 34 height 34
click at [54, 642] on button "button" at bounding box center [59, 648] width 34 height 34
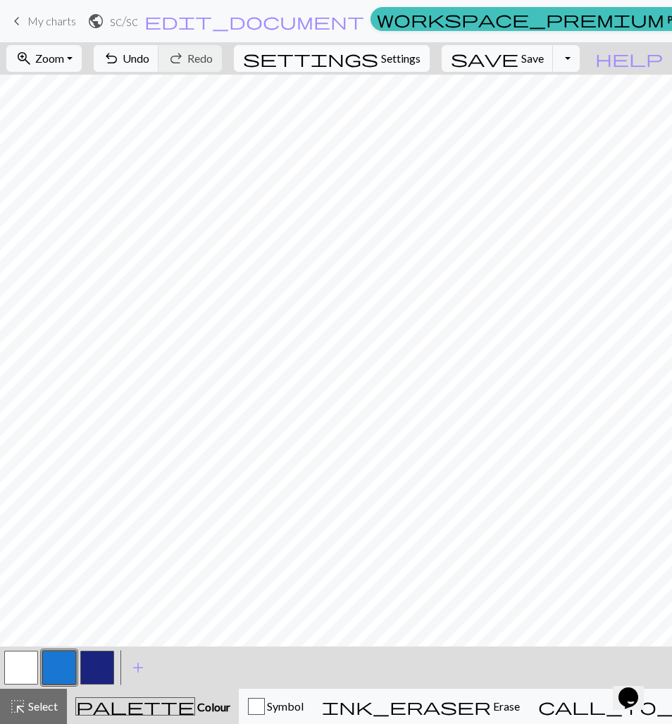
click at [411, 59] on span "Settings" at bounding box center [400, 58] width 39 height 17
select select "aran"
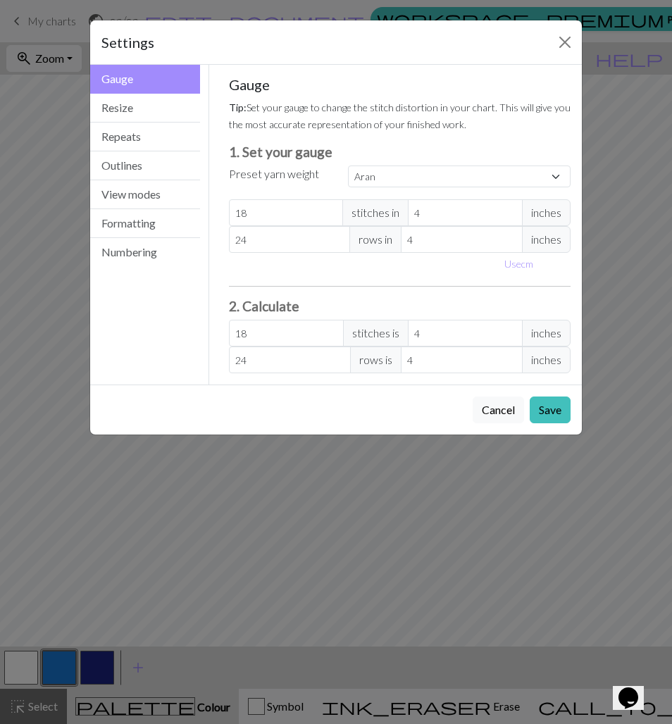
click at [552, 49] on div "Settings" at bounding box center [336, 42] width 492 height 44
click at [564, 44] on button "Close" at bounding box center [565, 42] width 23 height 23
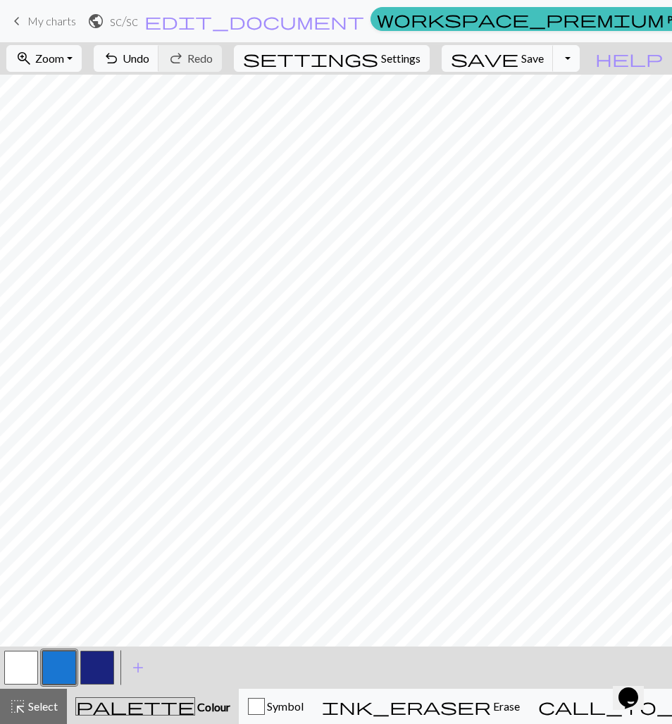
click at [578, 57] on div "save Save Save Toggle Dropdown file_copy Save a copy save_alt Download" at bounding box center [511, 58] width 147 height 32
click at [580, 62] on button "Toggle Dropdown" at bounding box center [566, 58] width 27 height 27
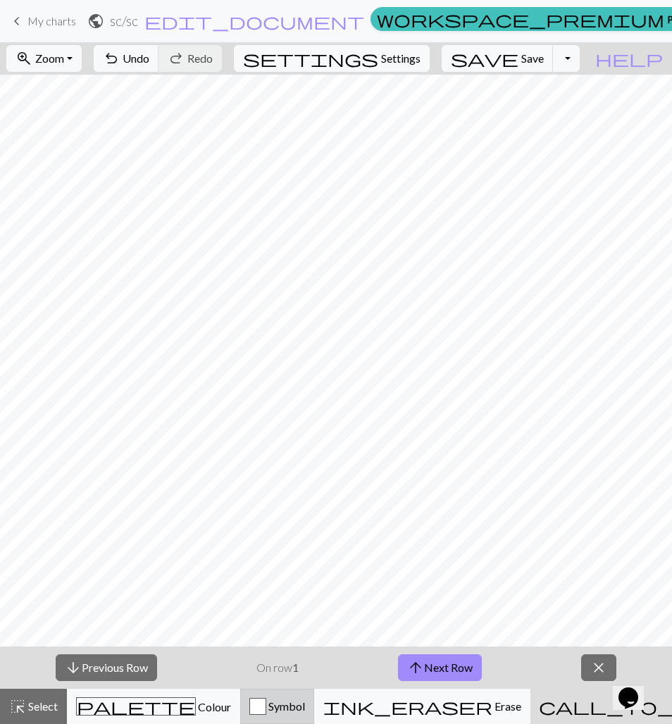
click at [249, 704] on div "Symbol" at bounding box center [277, 706] width 56 height 17
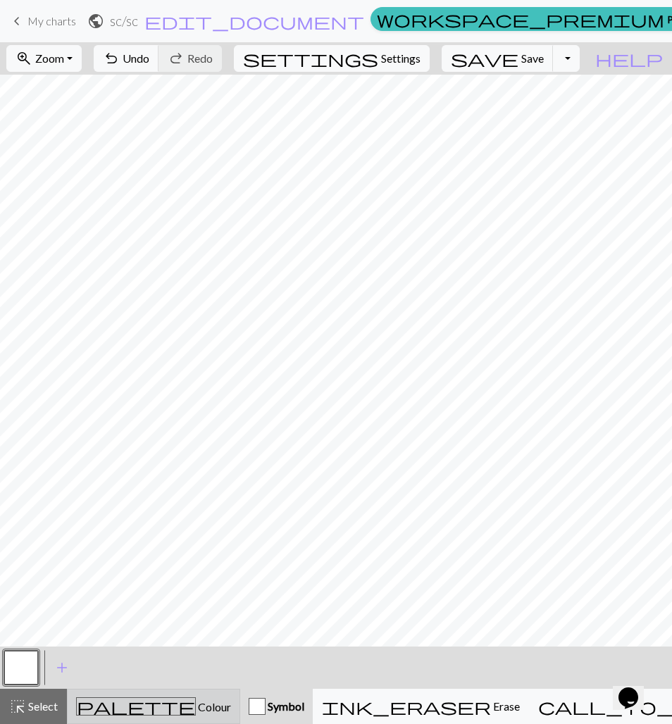
click at [204, 704] on div "palette Colour Colour" at bounding box center [153, 707] width 155 height 18
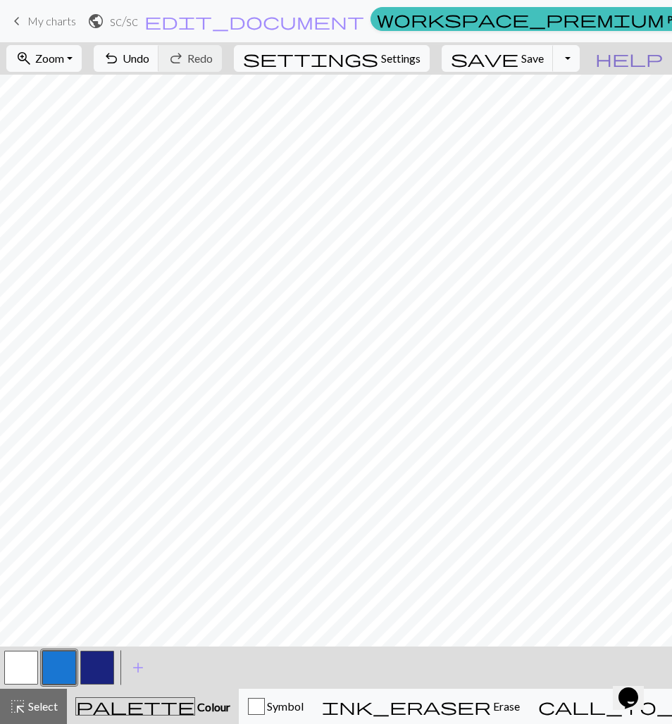
click at [656, 49] on span "help" at bounding box center [629, 59] width 68 height 20
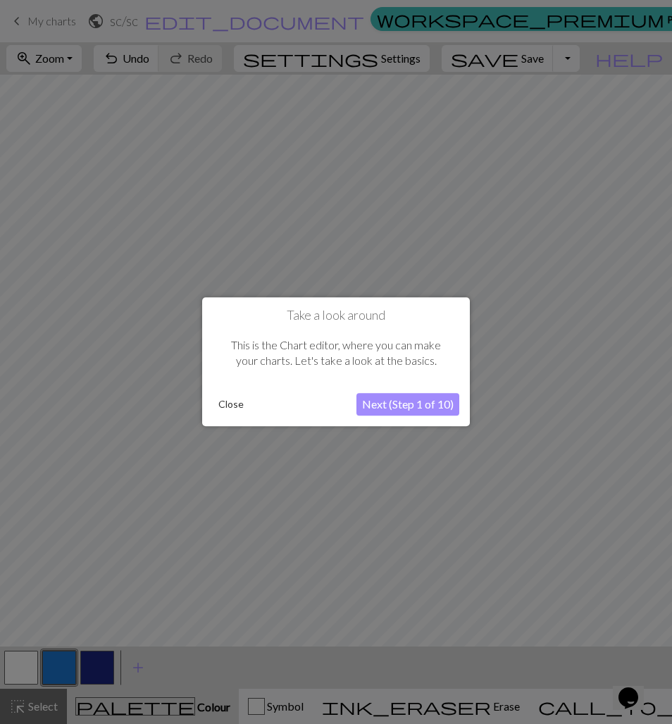
click at [642, 61] on div at bounding box center [336, 362] width 672 height 724
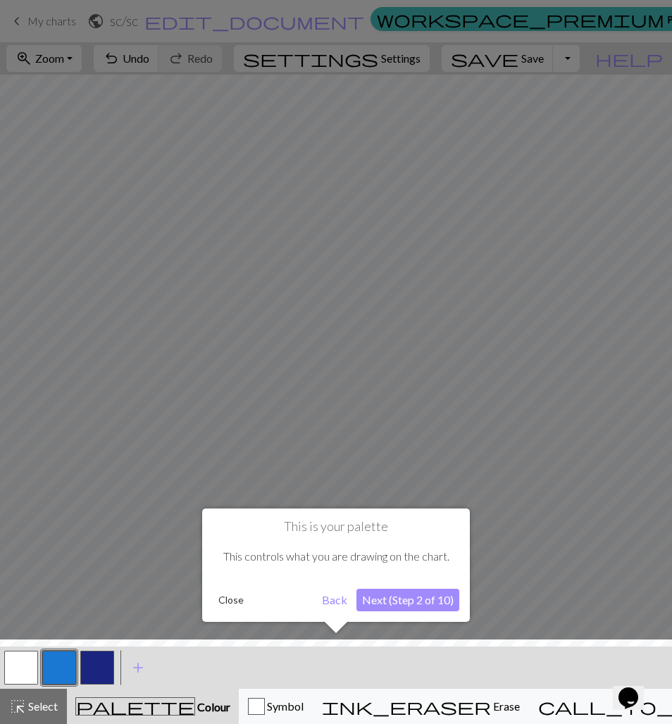
click at [592, 116] on div at bounding box center [336, 362] width 672 height 724
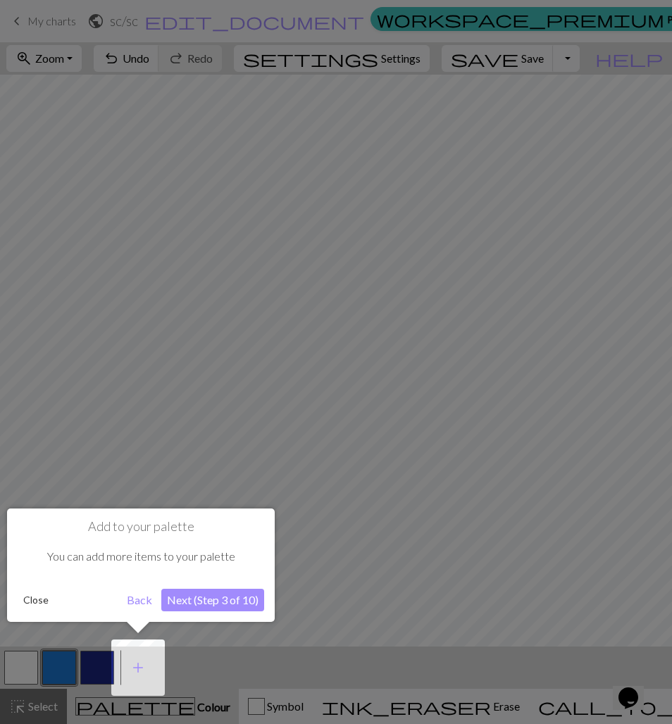
click at [592, 116] on div at bounding box center [336, 362] width 672 height 724
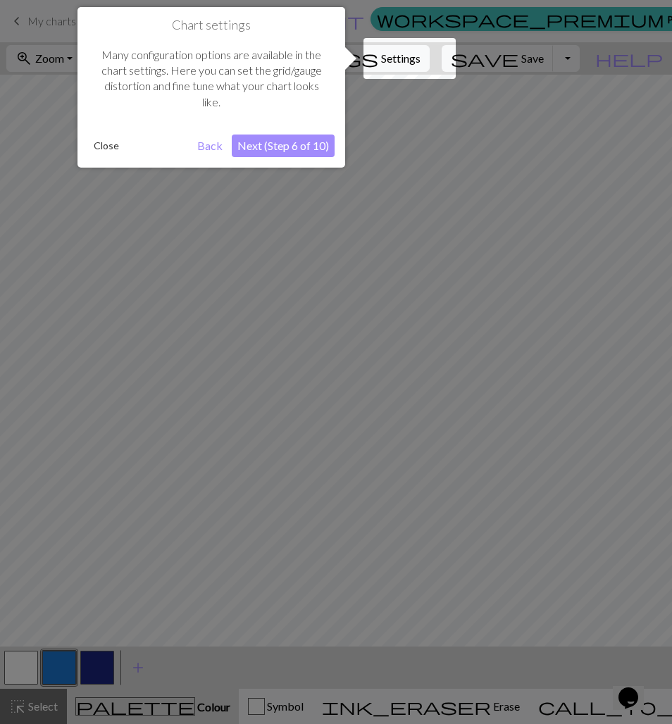
click at [590, 118] on div at bounding box center [336, 362] width 672 height 724
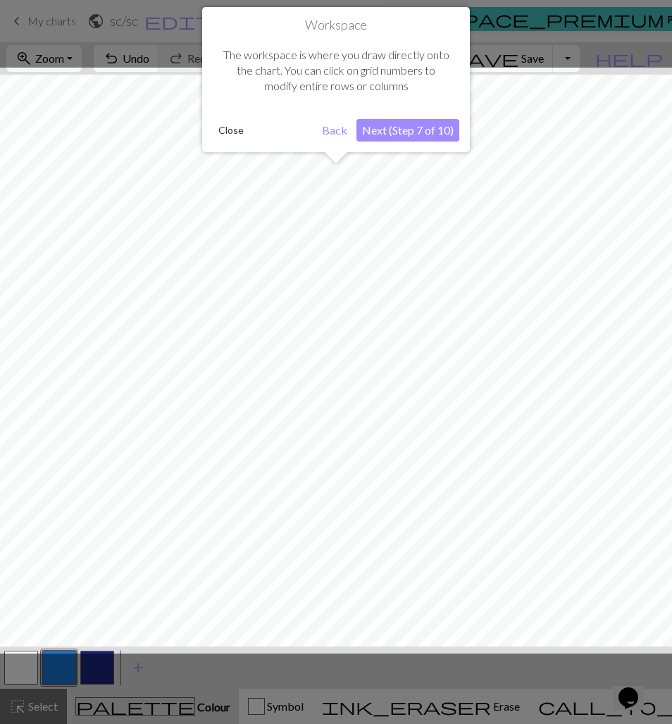
click at [590, 118] on div at bounding box center [336, 361] width 686 height 586
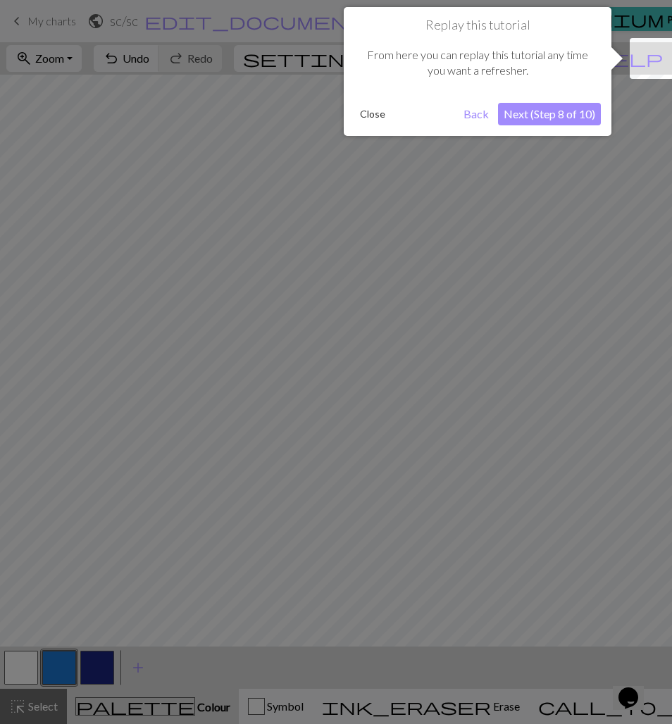
click at [346, 118] on div "Replay this tutorial From here you can replay this tutorial any time you want a…" at bounding box center [478, 71] width 268 height 129
click at [357, 117] on button "Close" at bounding box center [372, 114] width 37 height 21
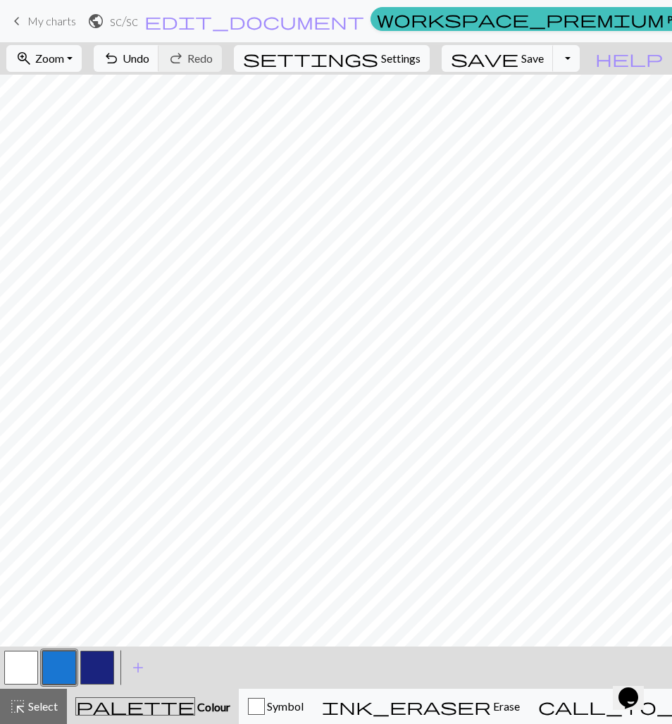
click at [286, 27] on form "public sc / sc edit_document Edit settings" at bounding box center [226, 20] width 278 height 27
click at [280, 23] on span "edit_document" at bounding box center [254, 21] width 220 height 20
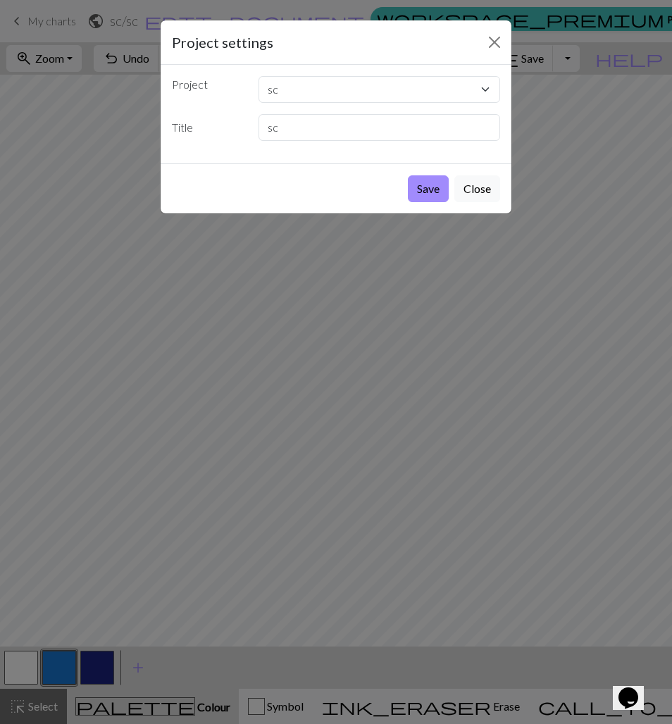
click at [147, 113] on div "Project settings Project sc sc Copy of hScgzNM3_400x400.png hScgzNM3_400x400.pn…" at bounding box center [336, 362] width 672 height 724
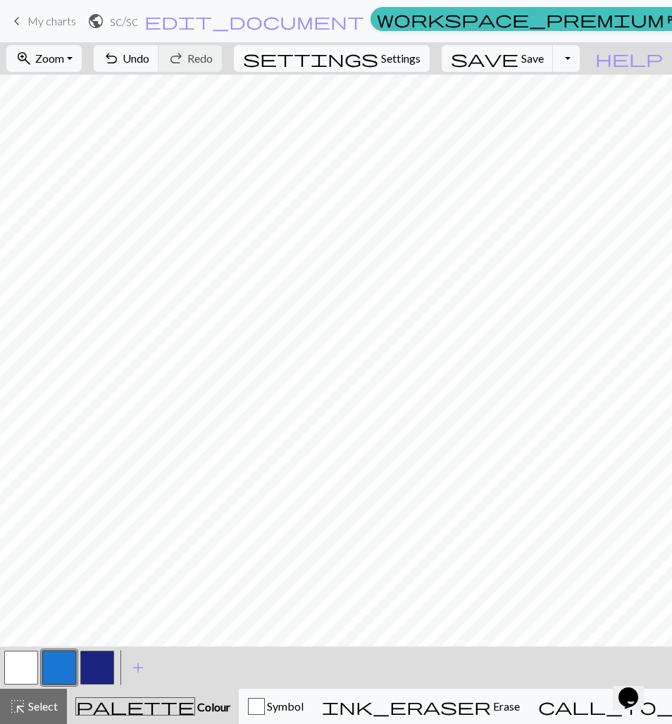
click at [102, 650] on div at bounding box center [97, 668] width 38 height 38
click at [103, 655] on button "button" at bounding box center [97, 668] width 34 height 34
click at [27, 659] on button "button" at bounding box center [21, 668] width 34 height 34
click at [68, 660] on button "button" at bounding box center [59, 668] width 34 height 34
click at [33, 662] on button "button" at bounding box center [21, 668] width 34 height 34
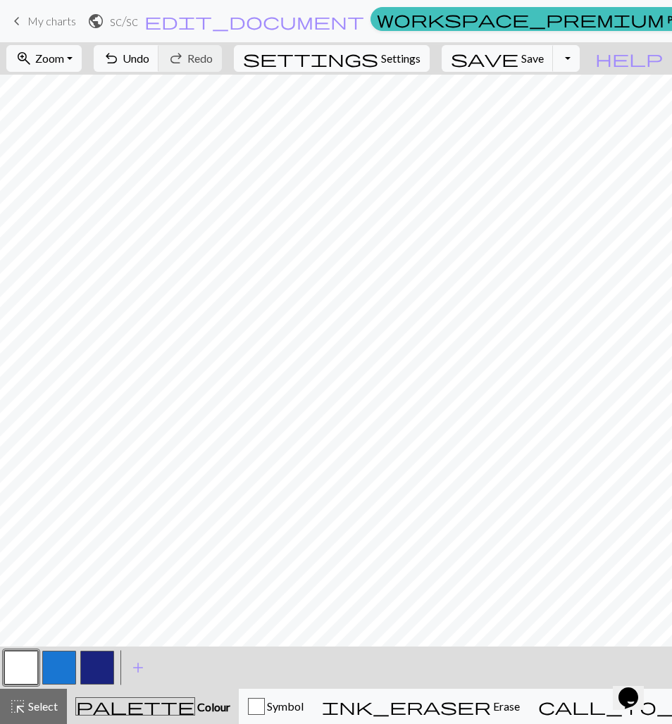
click at [101, 659] on button "button" at bounding box center [97, 668] width 34 height 34
click at [16, 676] on button "button" at bounding box center [21, 668] width 34 height 34
click at [104, 655] on button "button" at bounding box center [97, 668] width 34 height 34
drag, startPoint x: 79, startPoint y: 653, endPoint x: 69, endPoint y: 657, distance: 10.7
click at [78, 653] on div at bounding box center [97, 668] width 38 height 38
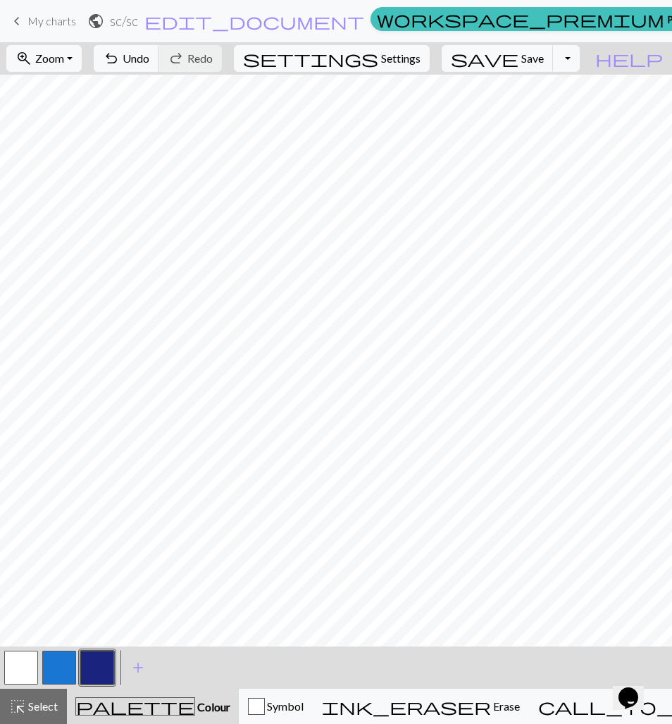
click at [69, 657] on button "button" at bounding box center [59, 668] width 34 height 34
click at [26, 669] on button "button" at bounding box center [21, 668] width 34 height 34
click at [60, 668] on button "button" at bounding box center [59, 668] width 34 height 34
click at [30, 656] on button "button" at bounding box center [21, 668] width 34 height 34
click at [37, 27] on span "My charts" at bounding box center [51, 20] width 49 height 13
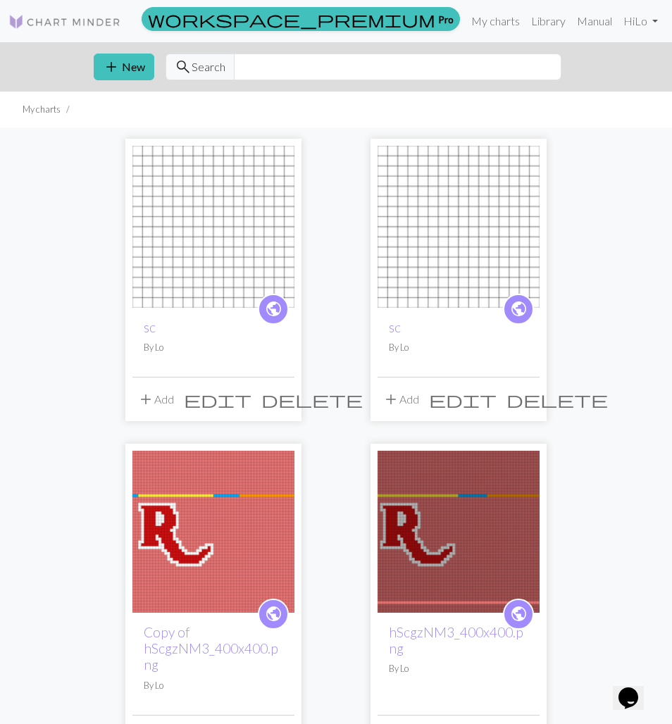
click at [279, 395] on span "delete" at bounding box center [311, 400] width 101 height 20
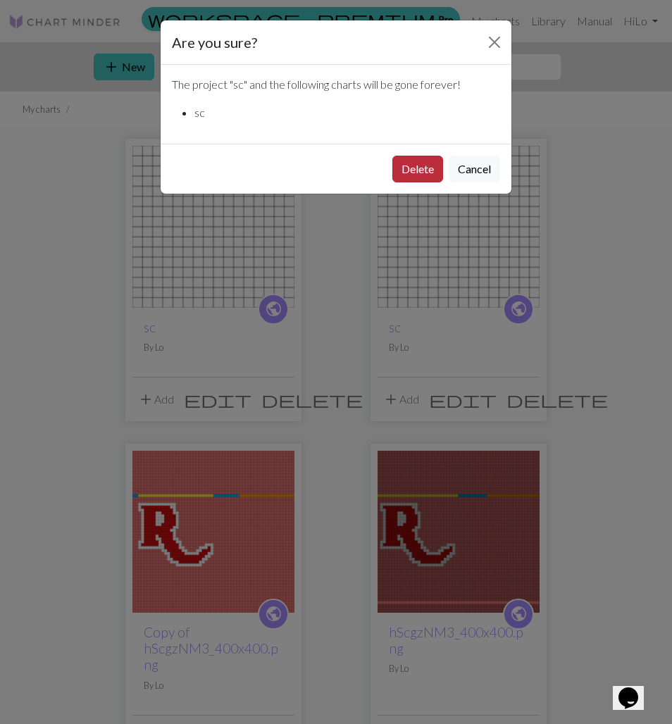
click at [421, 171] on button "Delete" at bounding box center [417, 169] width 51 height 27
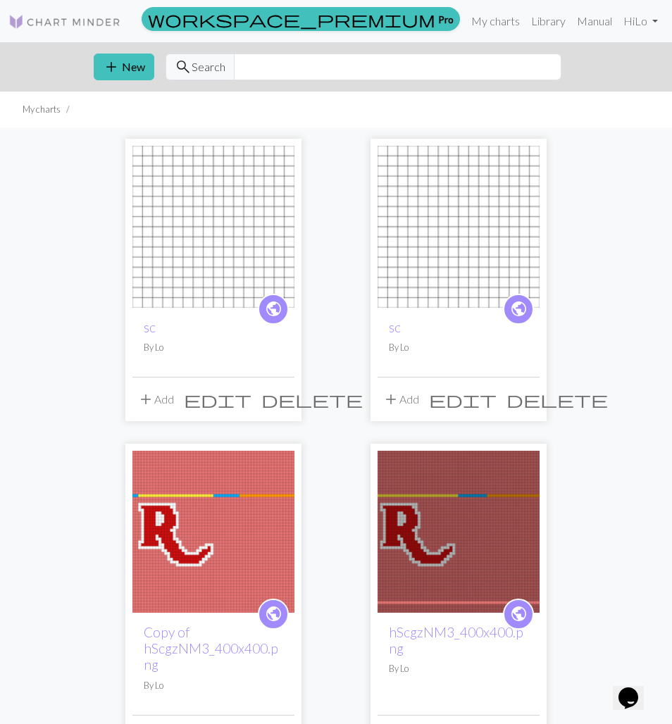
click at [271, 404] on button "delete" at bounding box center [311, 399] width 111 height 27
click at [277, 400] on div "Are you sure? The project " sc " and the following charts will be gone forever!…" at bounding box center [336, 362] width 672 height 724
click at [135, 68] on button "add New" at bounding box center [124, 67] width 61 height 27
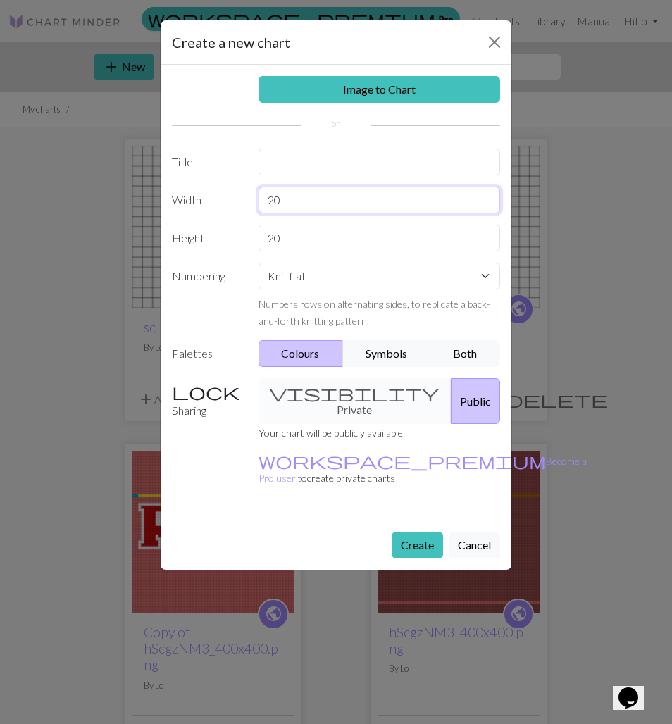
drag, startPoint x: 264, startPoint y: 197, endPoint x: 230, endPoint y: 190, distance: 33.7
click at [230, 190] on div "Width 20" at bounding box center [335, 200] width 345 height 27
type input "16"
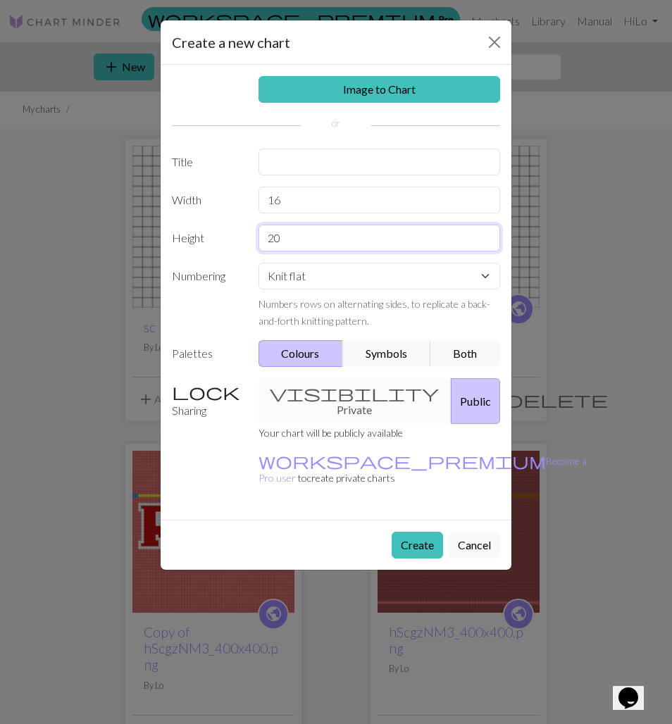
drag, startPoint x: 307, startPoint y: 237, endPoint x: 251, endPoint y: 232, distance: 56.7
click at [251, 232] on div "20" at bounding box center [379, 238] width 259 height 27
type input "30"
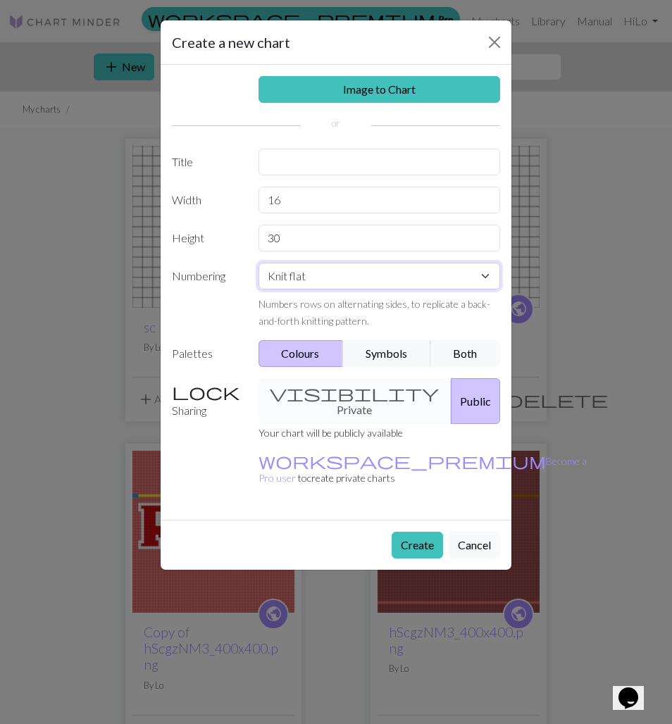
select select "round"
click at [292, 178] on div "Image to Chart Title Width 16 Height 30 Numbering Knit flat Knit in the round L…" at bounding box center [336, 292] width 351 height 455
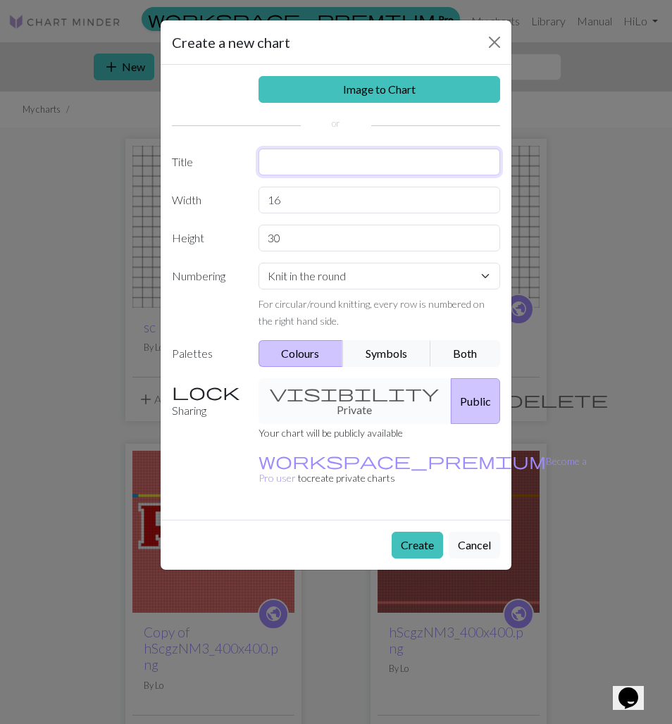
click at [291, 171] on input "text" at bounding box center [380, 162] width 242 height 27
type input "flag"
click at [411, 532] on button "Create" at bounding box center [417, 545] width 51 height 27
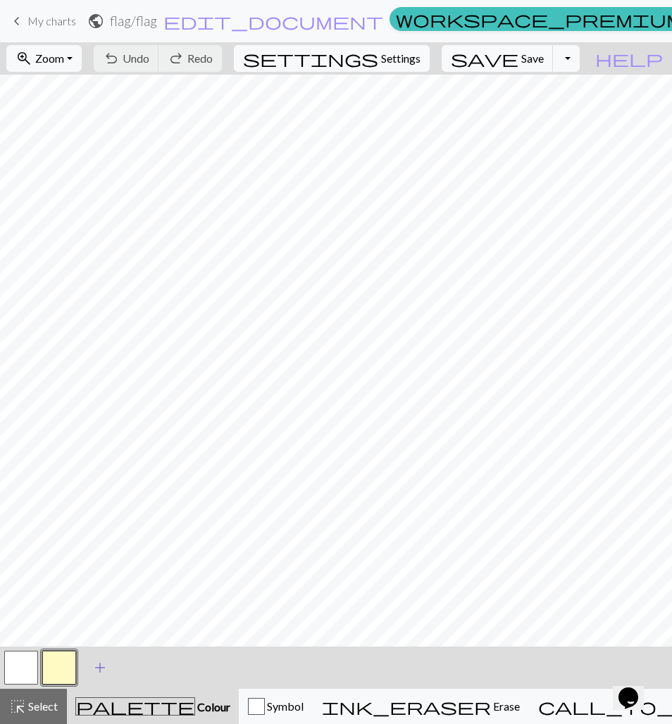
click at [92, 666] on span "add" at bounding box center [100, 668] width 17 height 20
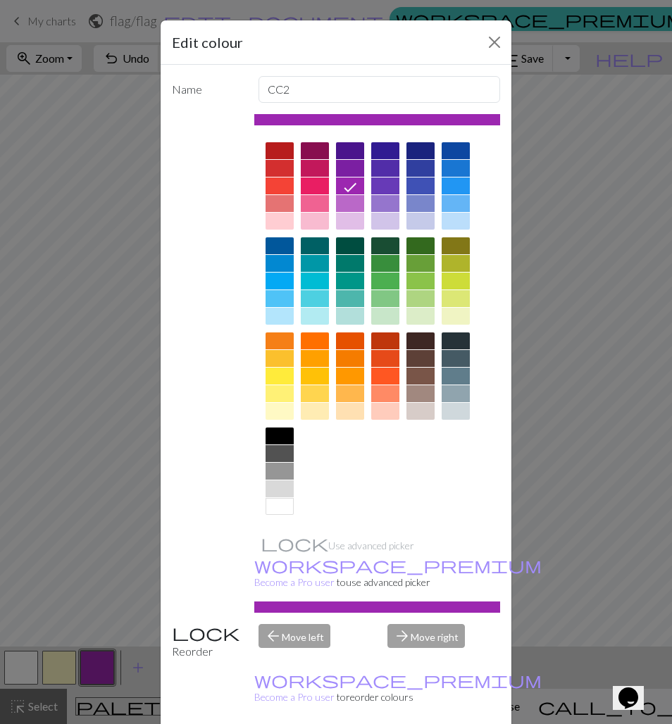
click at [68, 664] on div "Edit colour Name CC2 Use advanced picker workspace_premium Become a Pro user to…" at bounding box center [336, 362] width 672 height 724
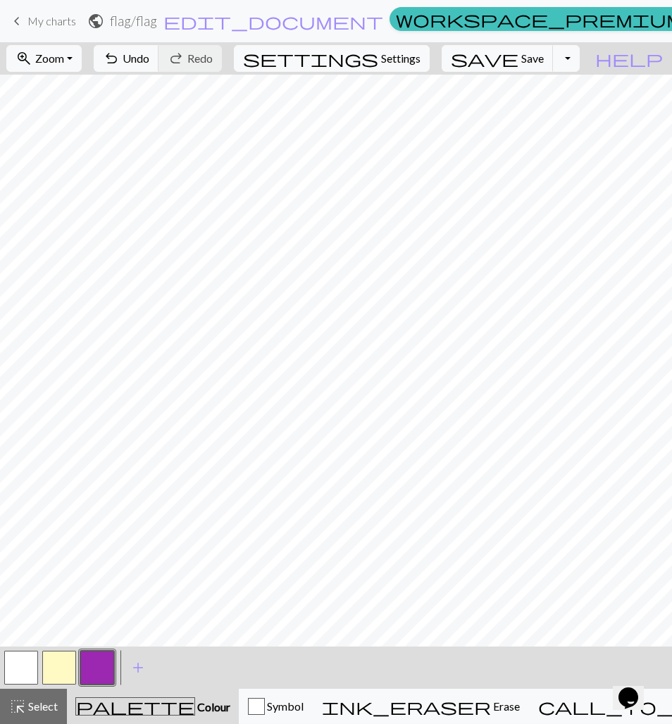
click at [66, 669] on button "button" at bounding box center [59, 668] width 34 height 34
click at [66, 662] on button "button" at bounding box center [59, 668] width 34 height 34
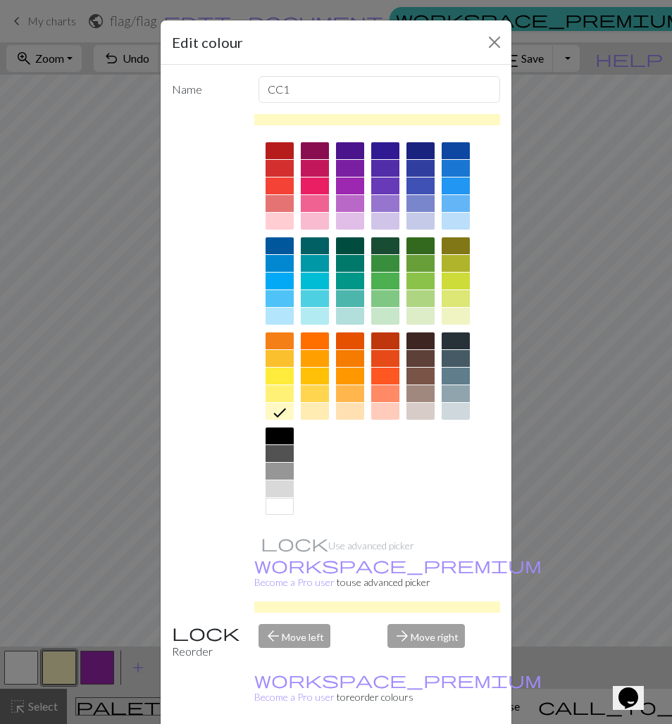
click at [457, 175] on div at bounding box center [456, 168] width 28 height 17
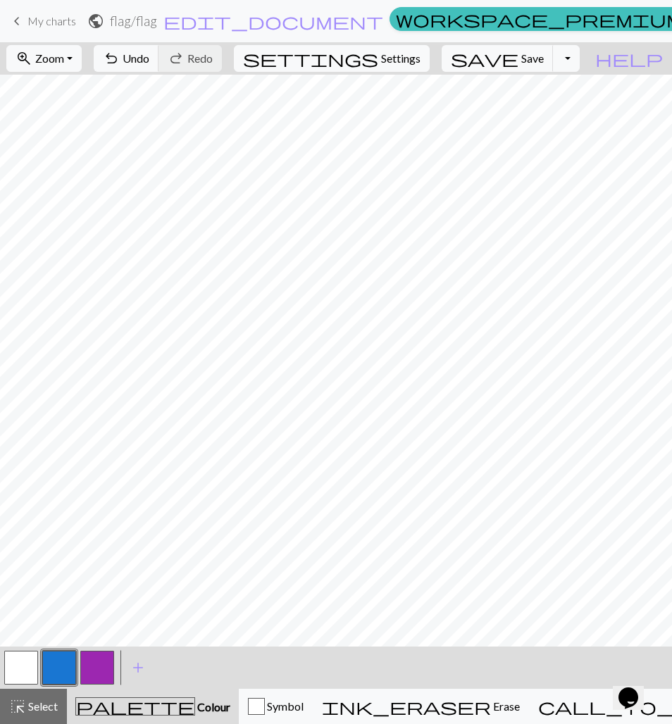
click at [100, 665] on button "button" at bounding box center [97, 668] width 34 height 34
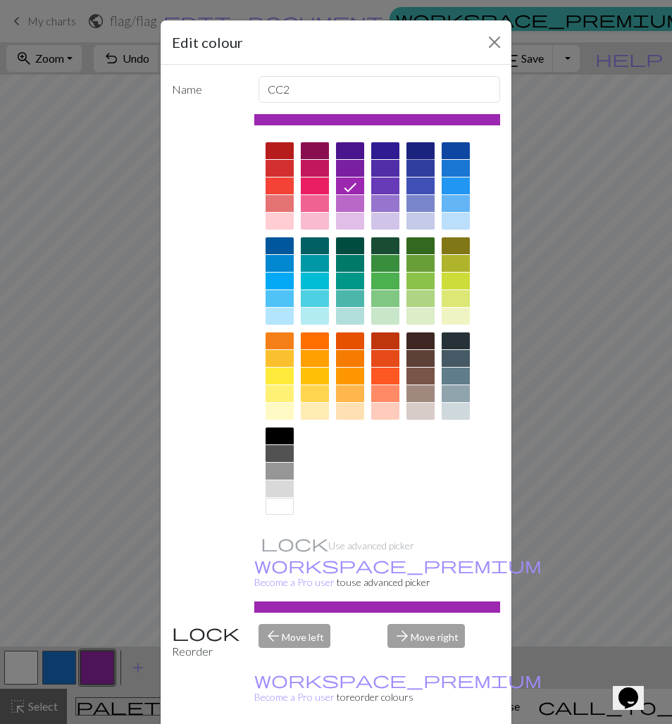
click at [427, 154] on div at bounding box center [421, 150] width 28 height 17
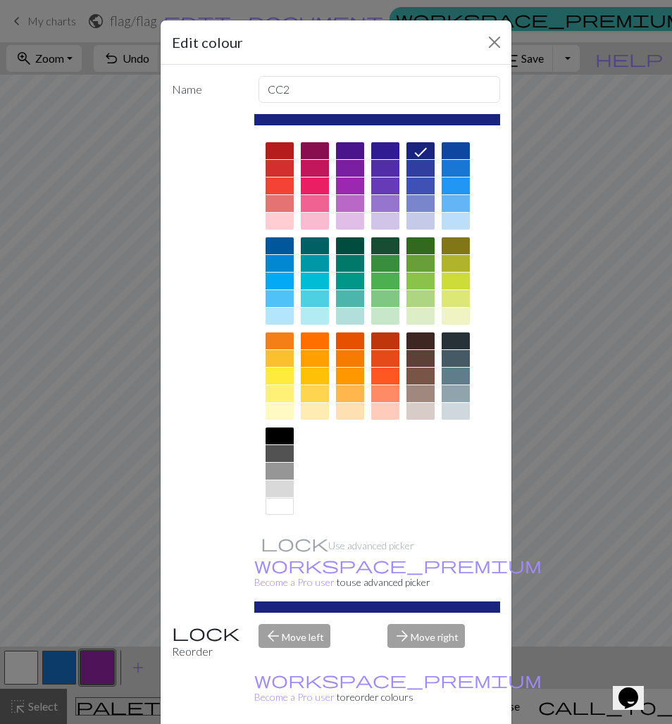
click at [416, 624] on div "arrow_forward Move right" at bounding box center [444, 642] width 130 height 36
click at [418, 625] on div "arrow_forward Move right" at bounding box center [444, 642] width 130 height 36
click at [317, 99] on input "CC2" at bounding box center [380, 89] width 242 height 27
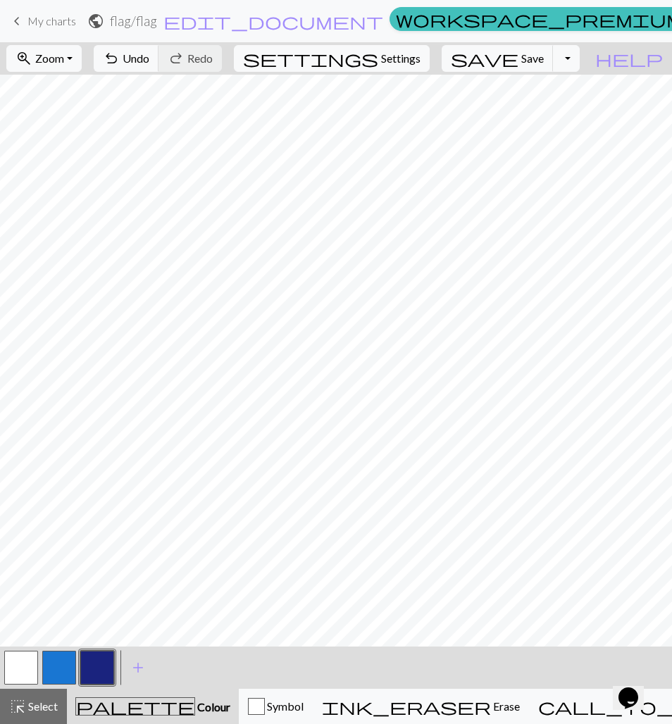
click at [70, 665] on button "button" at bounding box center [59, 668] width 34 height 34
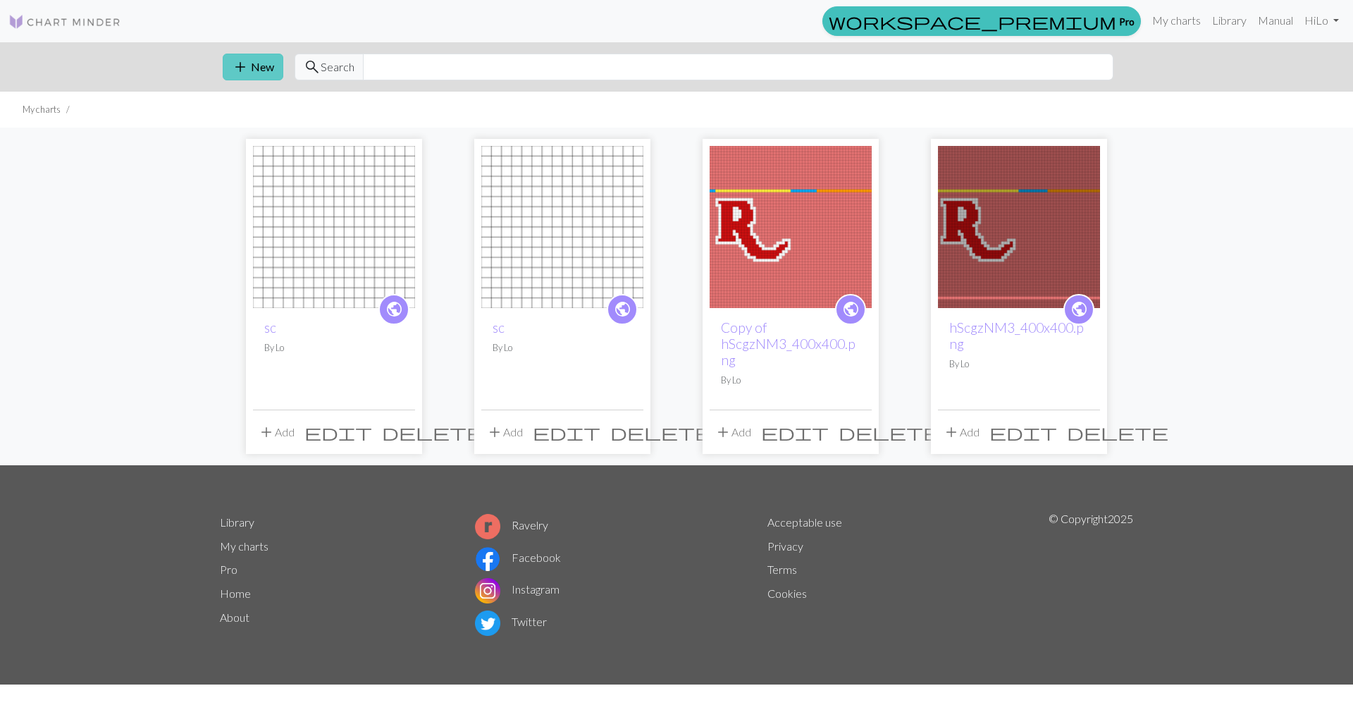
click at [267, 69] on button "add New" at bounding box center [253, 67] width 61 height 27
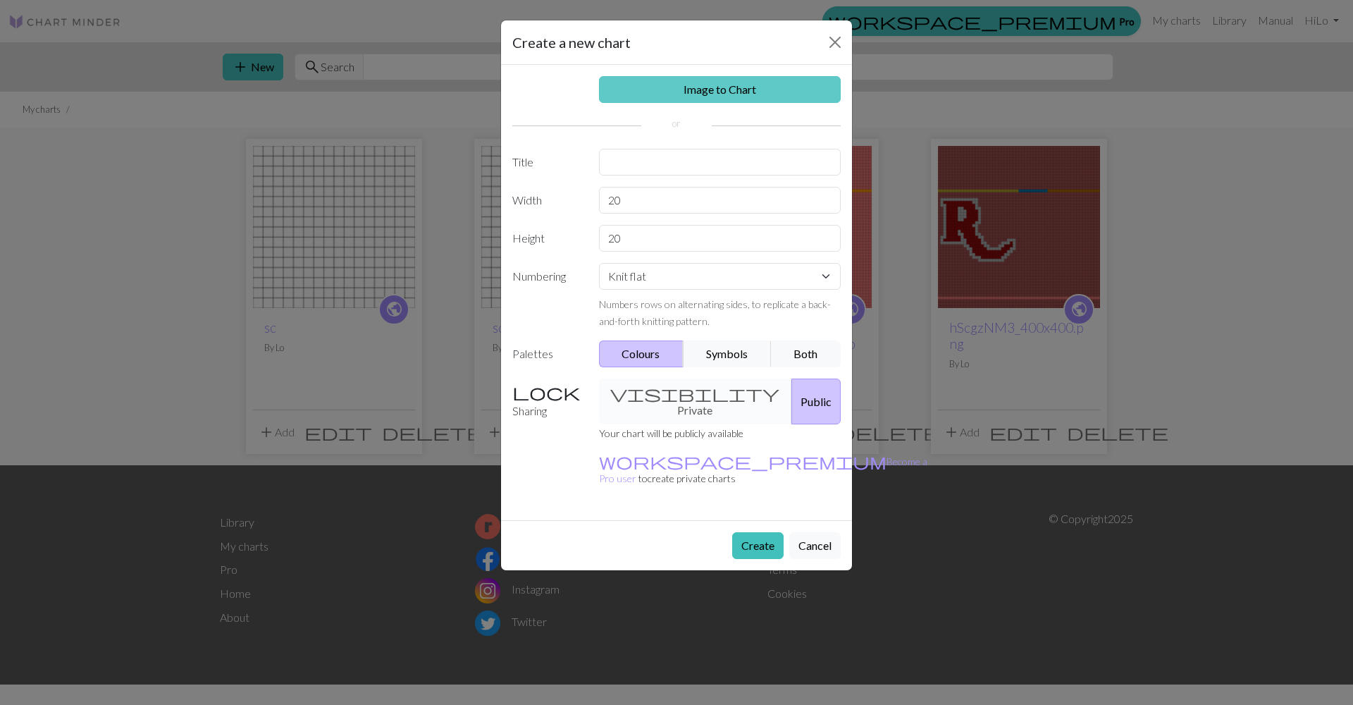
click at [669, 83] on link "Image to Chart" at bounding box center [720, 89] width 242 height 27
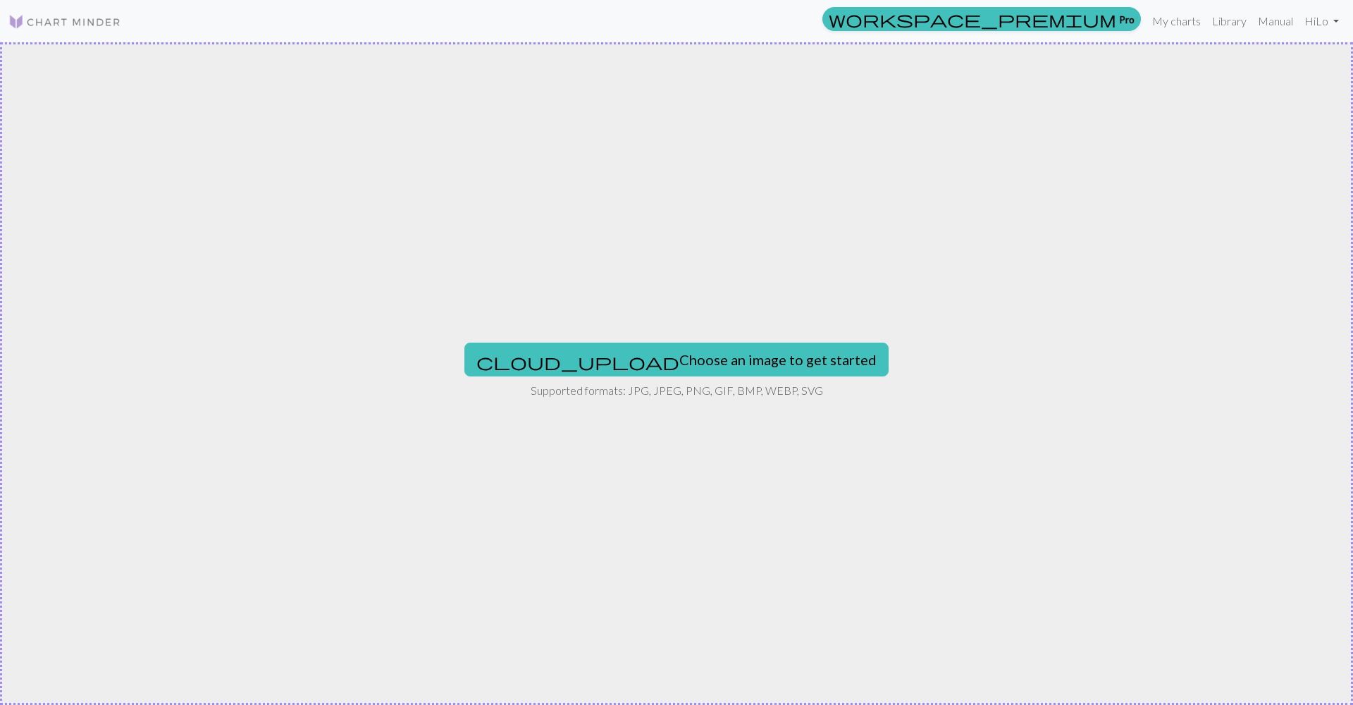
click at [746, 332] on div "cloud_upload Choose an image to get started Supported formats: JPG, JPEG, PNG, …" at bounding box center [676, 373] width 1353 height 662
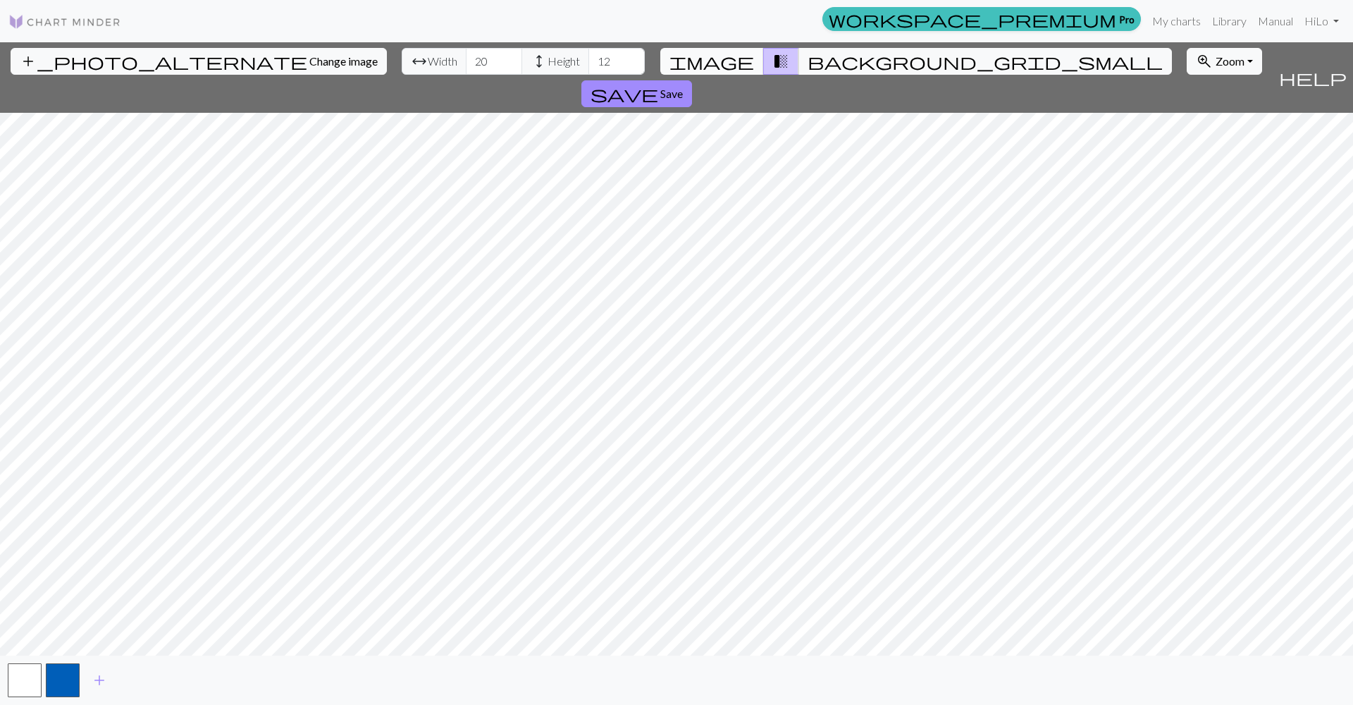
click at [729, 54] on span "image" at bounding box center [711, 61] width 85 height 20
click at [808, 63] on span "background_grid_small" at bounding box center [985, 61] width 355 height 20
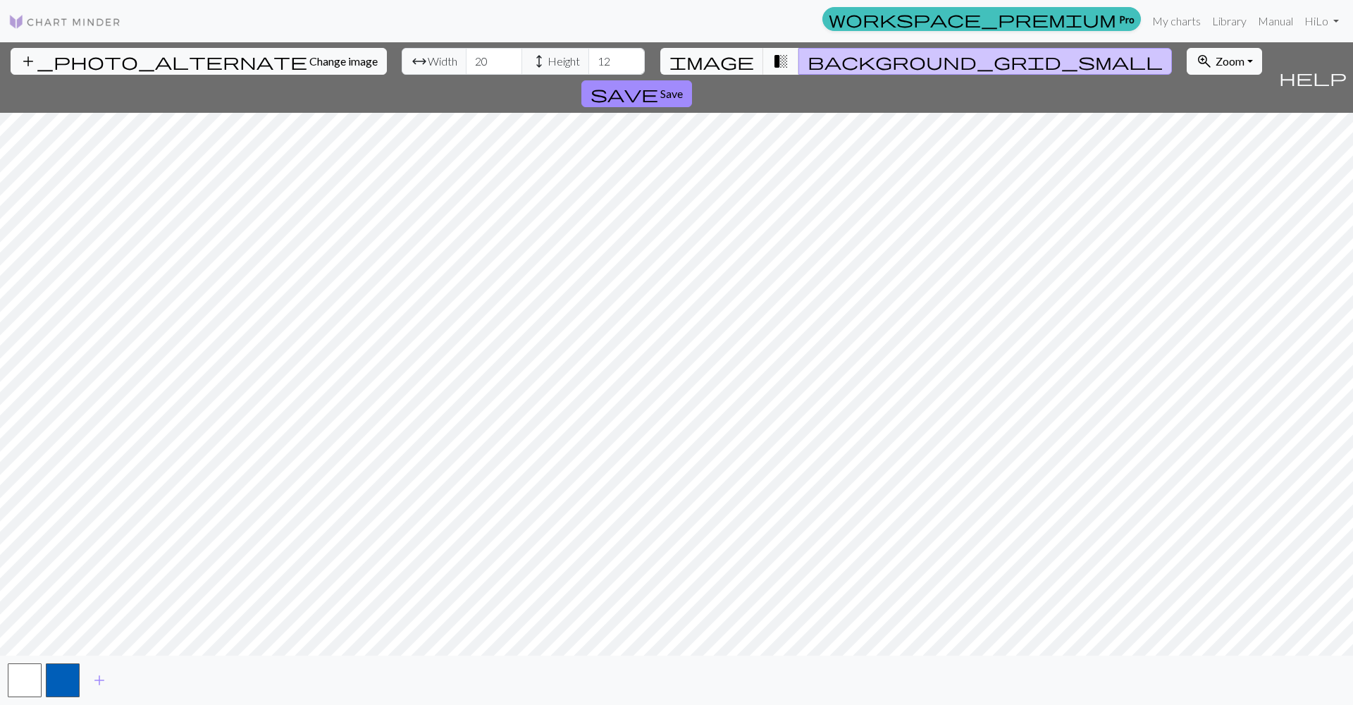
click at [772, 58] on span "transition_fade" at bounding box center [780, 61] width 17 height 20
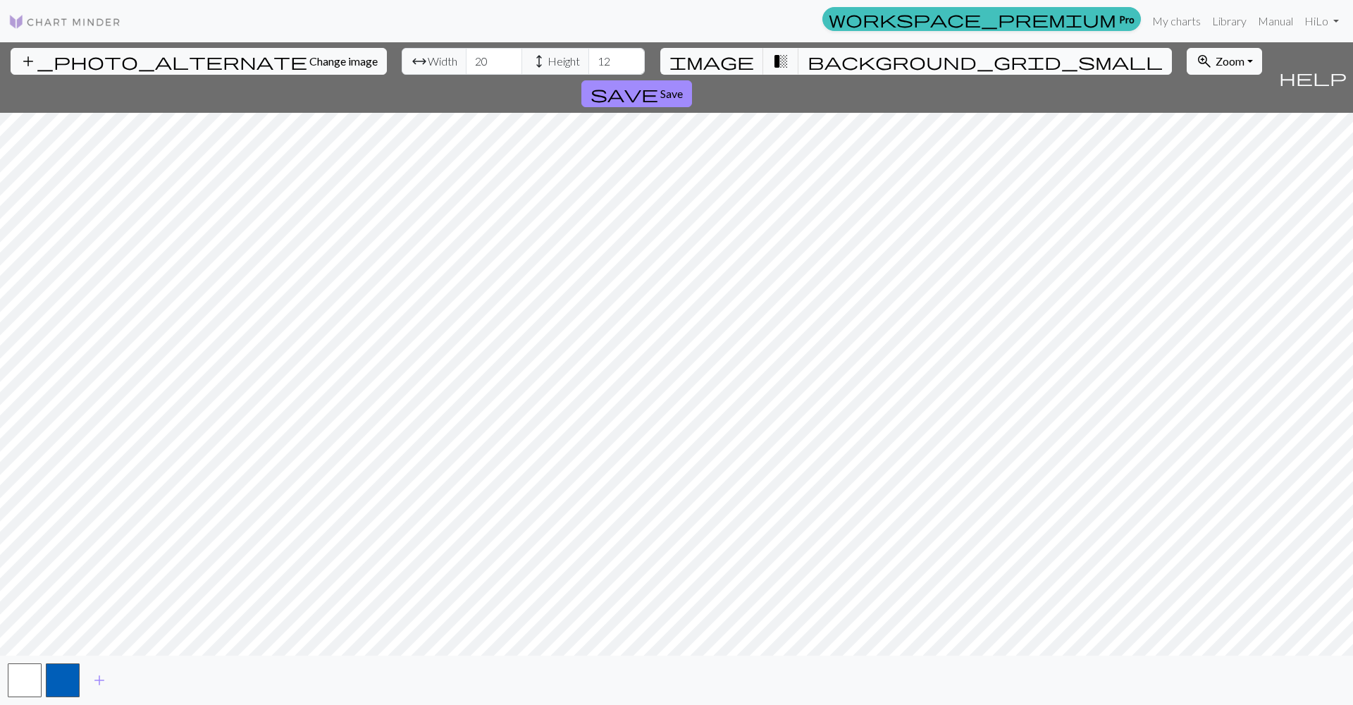
click at [798, 62] on button "background_grid_small" at bounding box center [984, 61] width 373 height 27
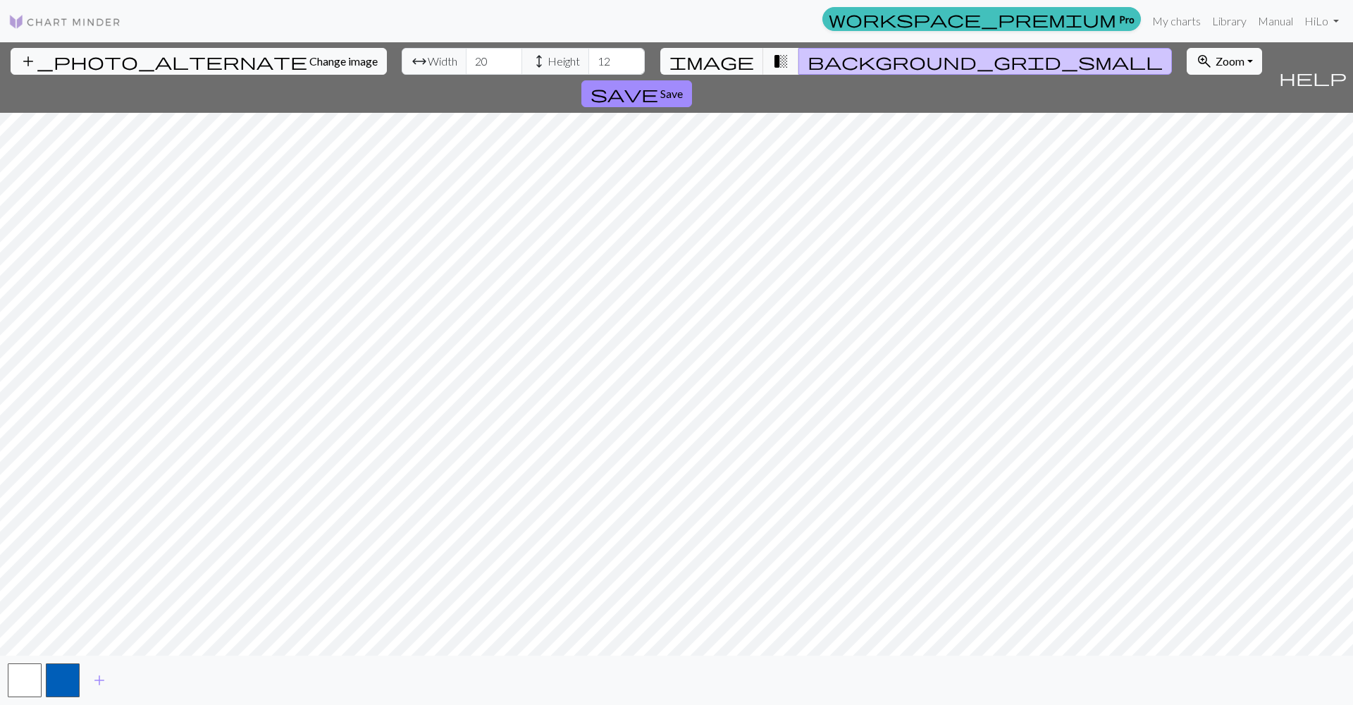
click at [1165, 657] on div "add_photo_alternate Change image arrow_range Width 20 height Height 12 image tr…" at bounding box center [676, 373] width 1353 height 662
click at [466, 58] on input "21" at bounding box center [494, 61] width 56 height 27
click at [466, 58] on input "22" at bounding box center [494, 61] width 56 height 27
click at [466, 58] on input "23" at bounding box center [494, 61] width 56 height 27
click at [466, 58] on input "24" at bounding box center [494, 61] width 56 height 27
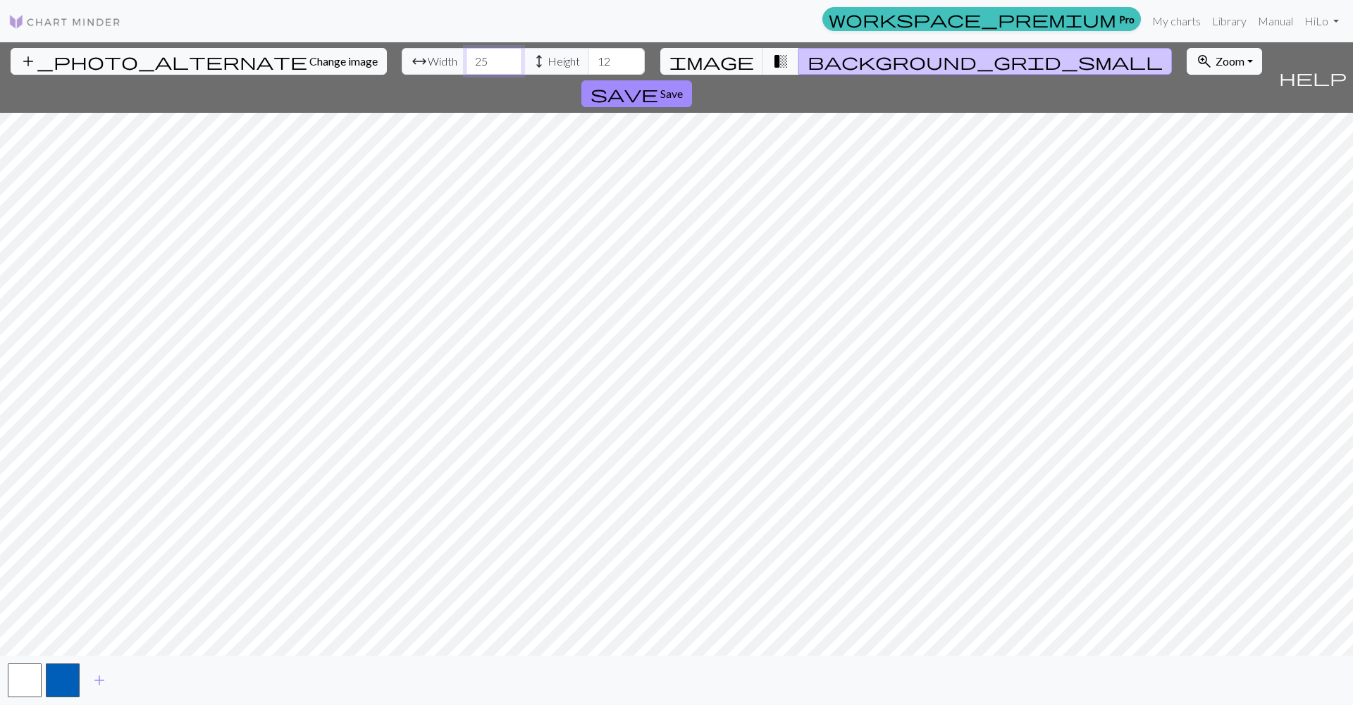
click at [466, 58] on input "25" at bounding box center [494, 61] width 56 height 27
type input "26"
click at [466, 58] on input "26" at bounding box center [494, 61] width 56 height 27
click at [588, 58] on input "13" at bounding box center [616, 61] width 56 height 27
click at [588, 58] on input "14" at bounding box center [616, 61] width 56 height 27
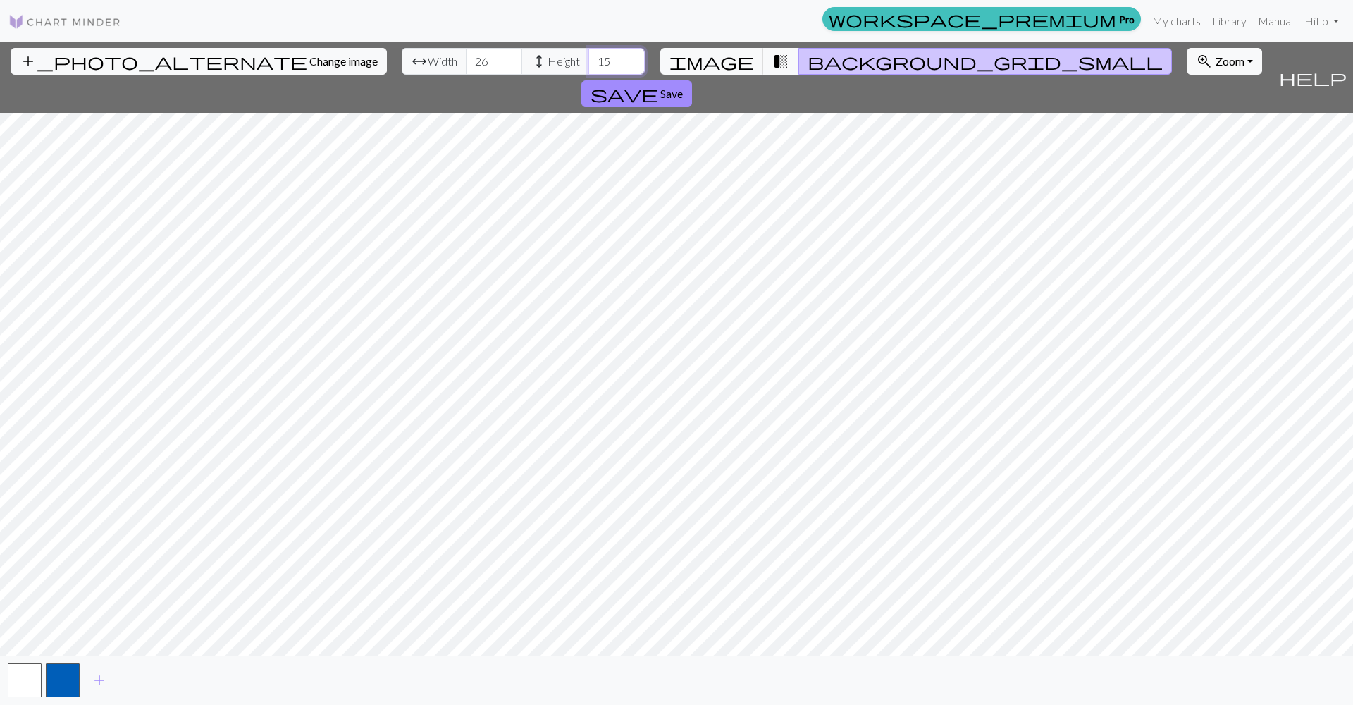
click at [588, 58] on input "15" at bounding box center [616, 61] width 56 height 27
click at [588, 58] on input "16" at bounding box center [616, 61] width 56 height 27
click at [588, 58] on input "17" at bounding box center [616, 61] width 56 height 27
click at [588, 58] on input "18" at bounding box center [616, 61] width 56 height 27
click at [588, 58] on input "19" at bounding box center [616, 61] width 56 height 27
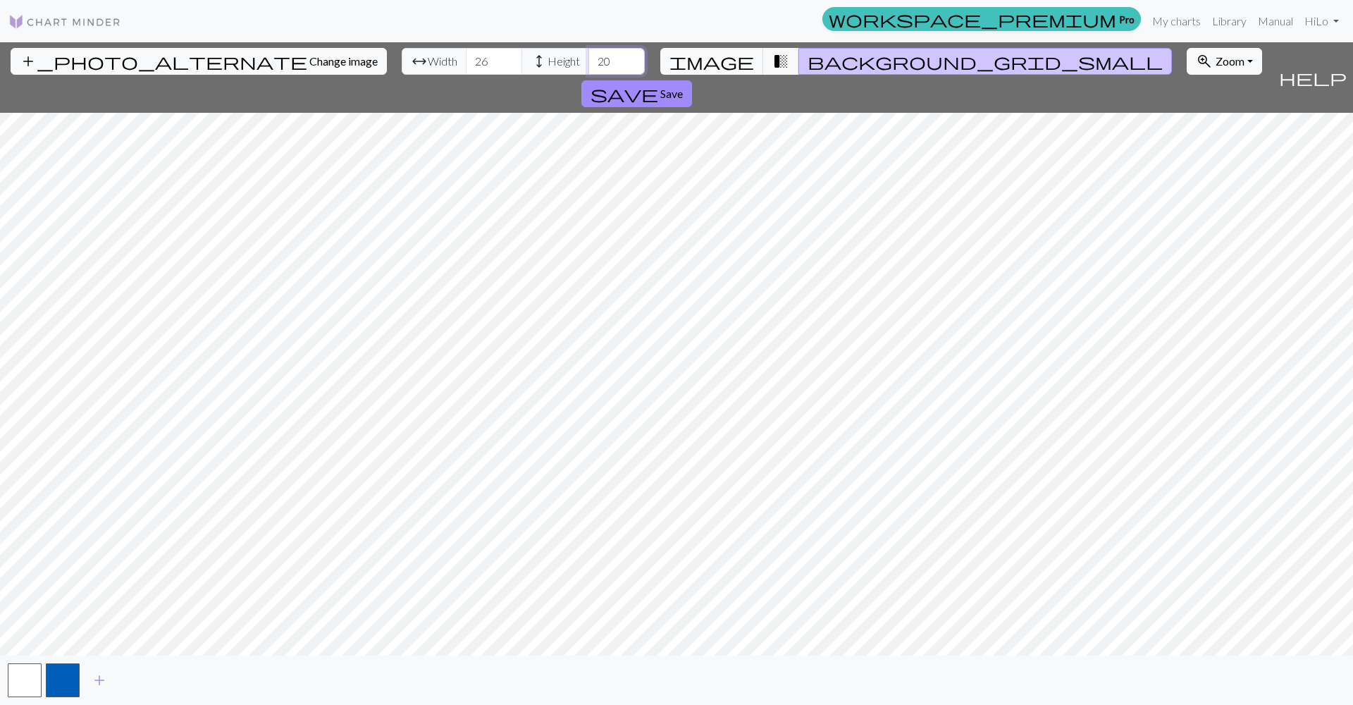
click at [588, 58] on input "20" at bounding box center [616, 61] width 56 height 27
click at [588, 58] on input "21" at bounding box center [616, 61] width 56 height 27
click at [588, 58] on input "22" at bounding box center [616, 61] width 56 height 27
click at [588, 57] on input "23" at bounding box center [616, 61] width 56 height 27
click at [588, 58] on input "24" at bounding box center [616, 61] width 56 height 27
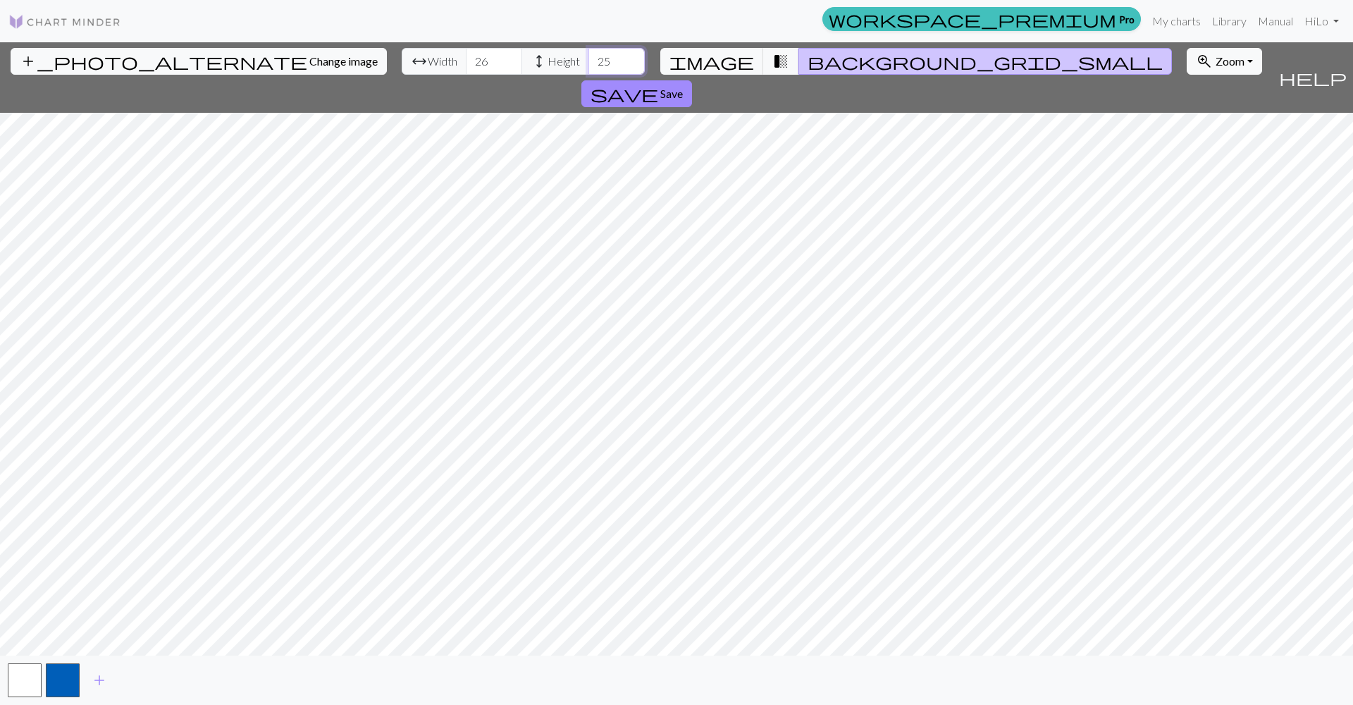
click at [588, 58] on input "25" at bounding box center [616, 61] width 56 height 27
type input "26"
click at [588, 58] on input "26" at bounding box center [616, 61] width 56 height 27
click at [466, 63] on input "26" at bounding box center [494, 61] width 56 height 27
type input "2"
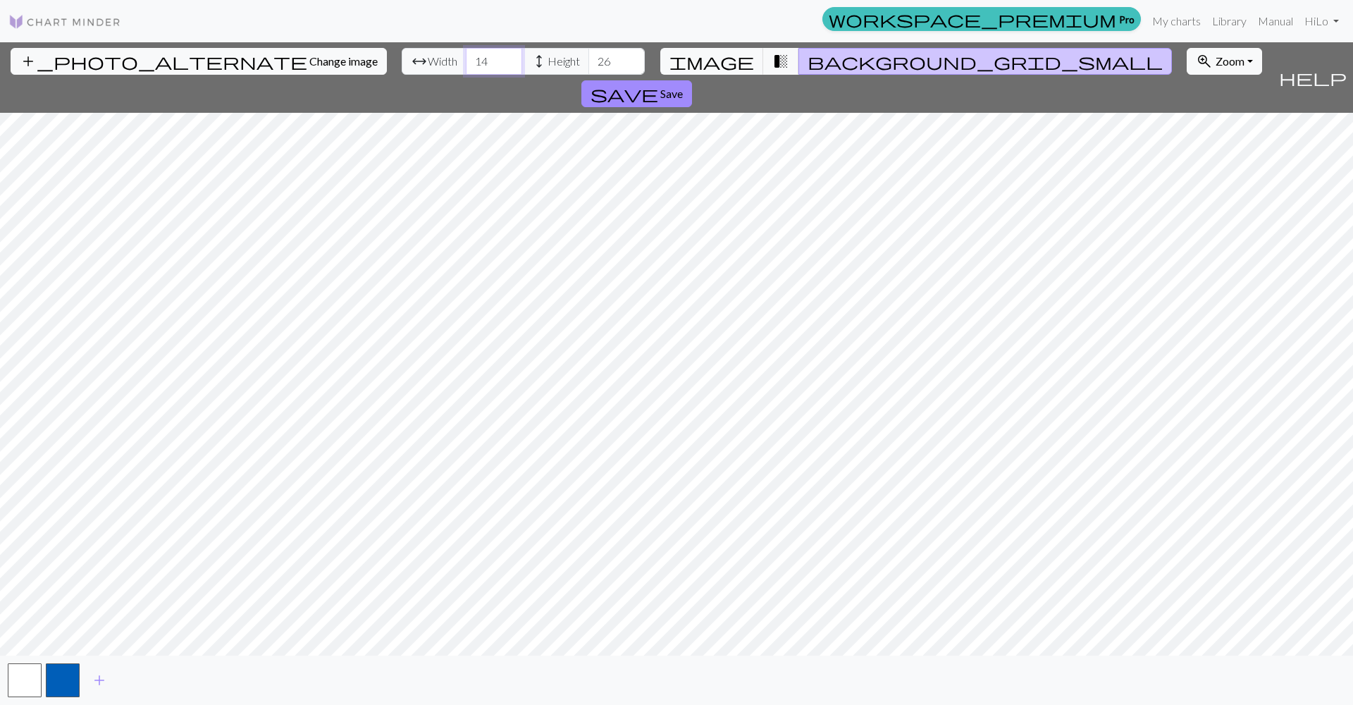
type input "14"
click at [588, 61] on input "26" at bounding box center [616, 61] width 56 height 27
type input "2"
type input "8"
type input "9"
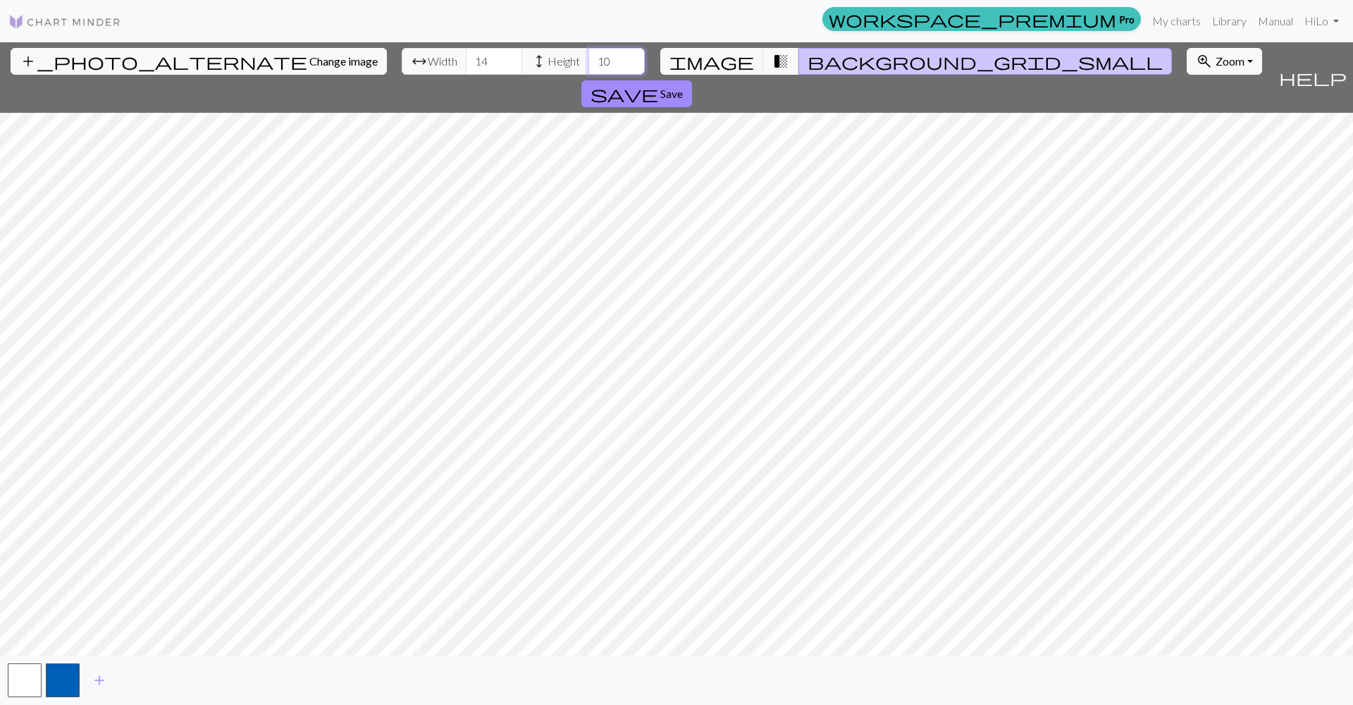
type input "1"
type input "9"
type input "8"
type input "9"
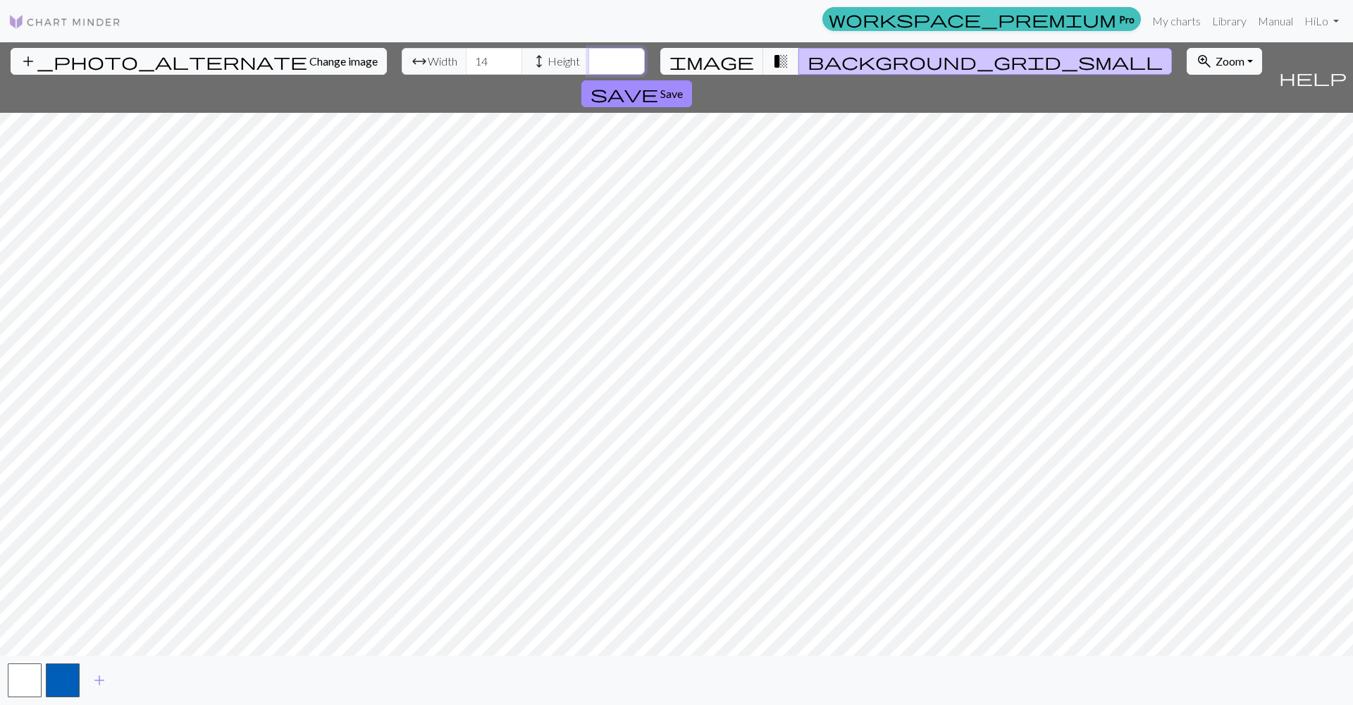
type input "8"
type input "7"
type input "8"
type input "9"
type input "1"
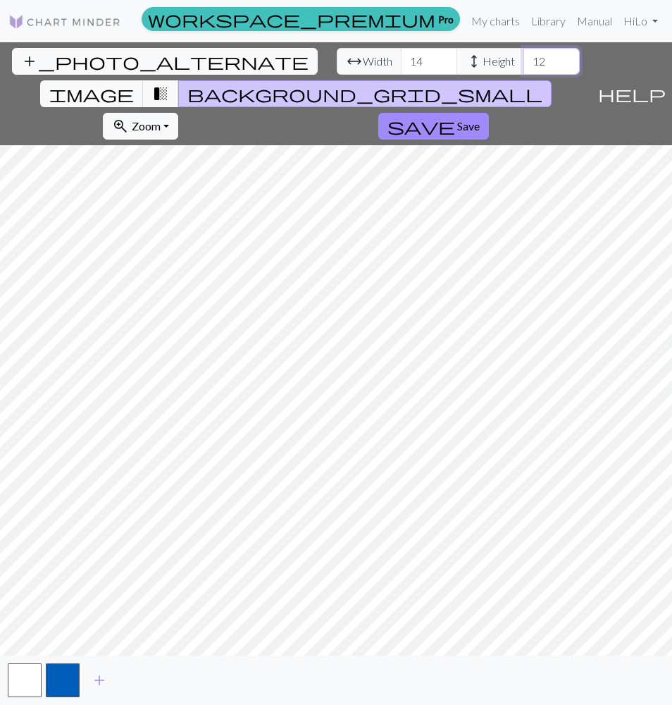
type input "12"
click at [67, 673] on button "button" at bounding box center [63, 680] width 34 height 34
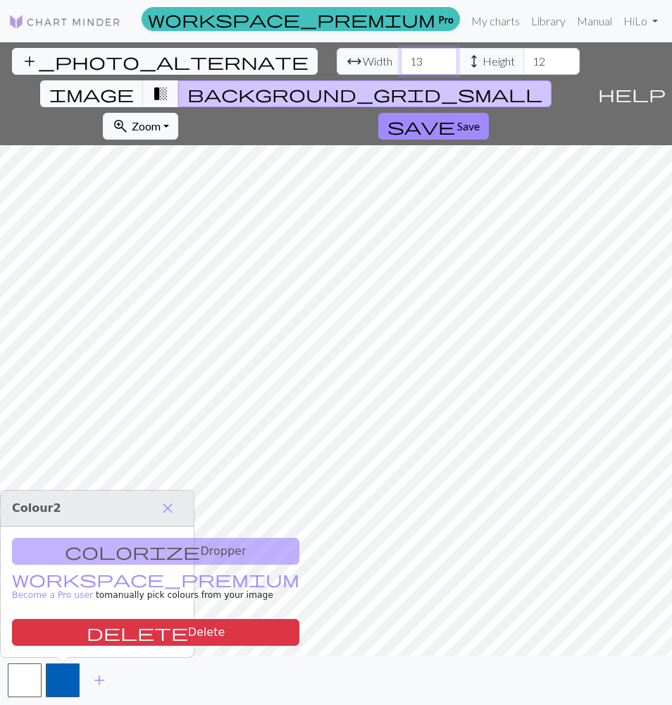
click at [401, 64] on input "13" at bounding box center [429, 61] width 56 height 27
click at [401, 64] on input "12" at bounding box center [429, 61] width 56 height 27
type input "11"
click at [401, 66] on input "11" at bounding box center [429, 61] width 56 height 27
click at [524, 56] on input "13" at bounding box center [552, 61] width 56 height 27
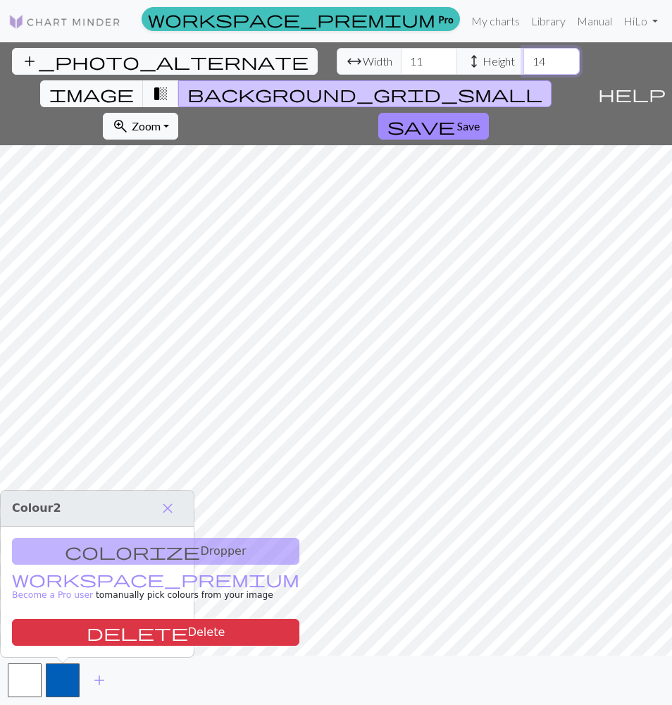
click at [524, 58] on input "14" at bounding box center [552, 61] width 56 height 27
click at [524, 64] on input "13" at bounding box center [552, 61] width 56 height 27
click at [524, 64] on input "12" at bounding box center [552, 61] width 56 height 27
click at [524, 64] on input "11" at bounding box center [552, 61] width 56 height 27
click at [524, 64] on input "10" at bounding box center [552, 61] width 56 height 27
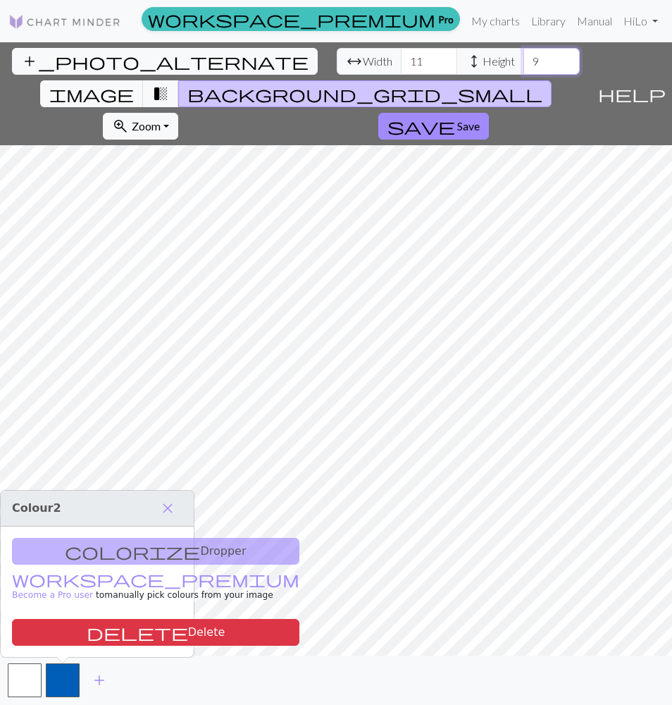
click at [524, 64] on input "9" at bounding box center [552, 61] width 56 height 27
type input "8"
click at [524, 64] on input "8" at bounding box center [552, 61] width 56 height 27
click at [34, 23] on img at bounding box center [64, 21] width 113 height 17
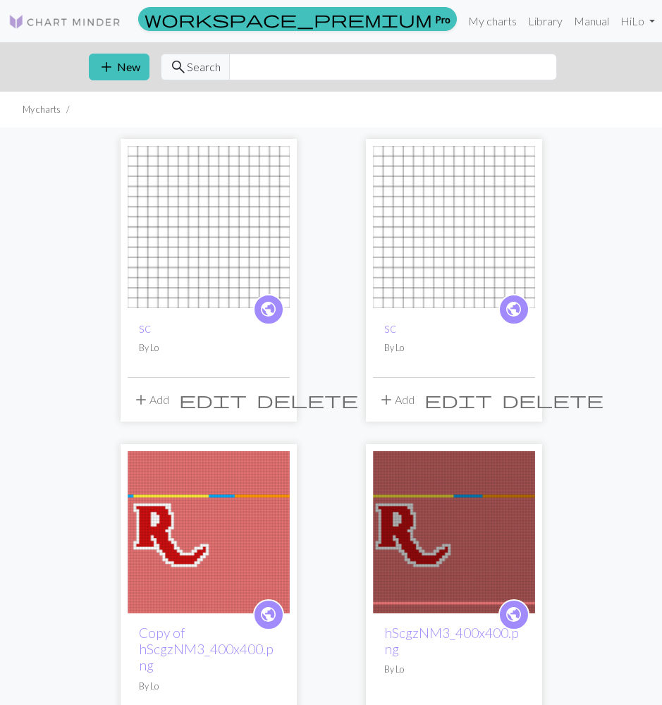
click at [105, 52] on div "add New search Search" at bounding box center [331, 66] width 507 height 49
click at [109, 59] on span "add" at bounding box center [106, 67] width 17 height 20
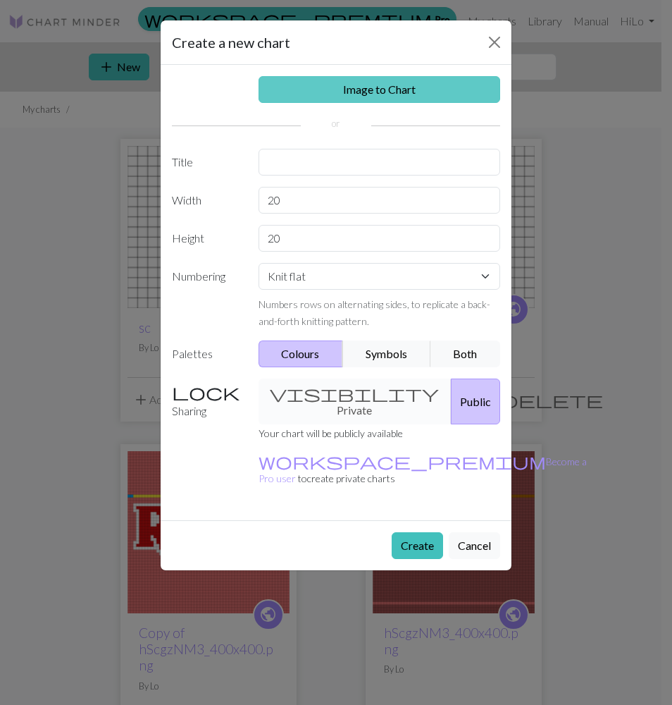
click at [366, 94] on link "Image to Chart" at bounding box center [380, 89] width 242 height 27
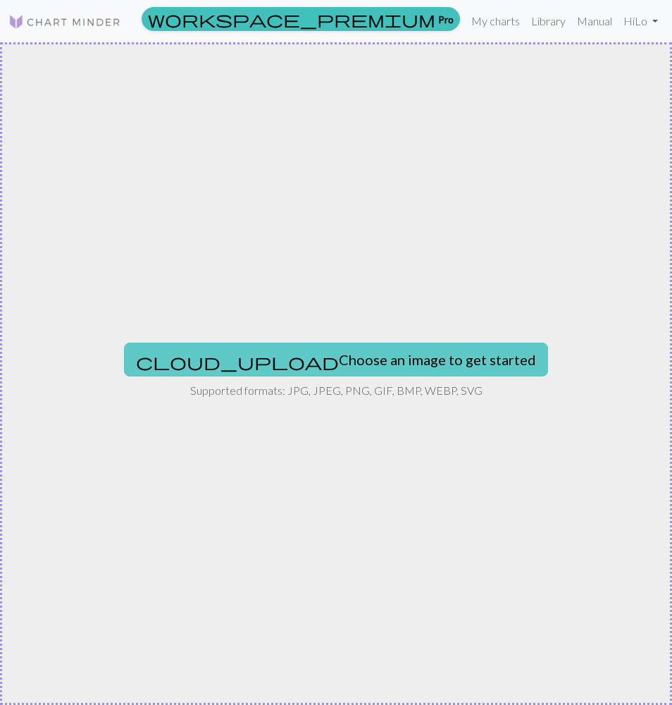
click at [307, 362] on button "cloud_upload Choose an image to get started" at bounding box center [336, 359] width 424 height 34
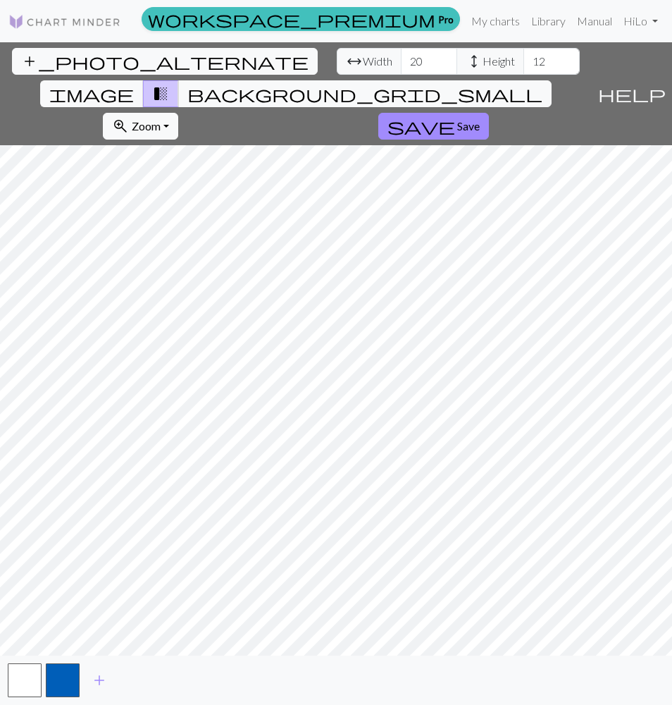
click at [337, 62] on span "arrow_range Width" at bounding box center [369, 61] width 65 height 27
click at [346, 61] on span "arrow_range" at bounding box center [354, 61] width 17 height 20
click at [363, 65] on span "Width" at bounding box center [378, 61] width 30 height 17
drag, startPoint x: 102, startPoint y: 65, endPoint x: 86, endPoint y: 60, distance: 16.9
click at [337, 60] on span "arrow_range Width" at bounding box center [369, 61] width 65 height 27
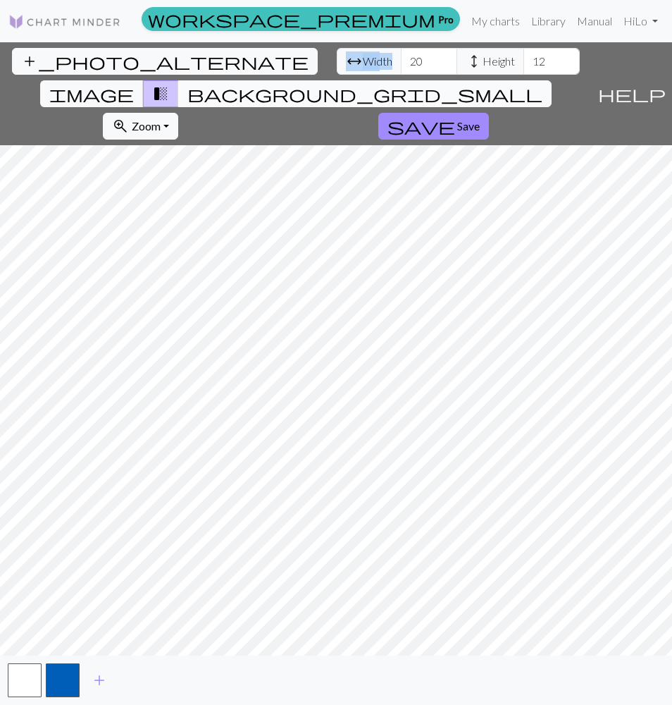
click at [435, 84] on span "background_grid_small" at bounding box center [364, 94] width 355 height 20
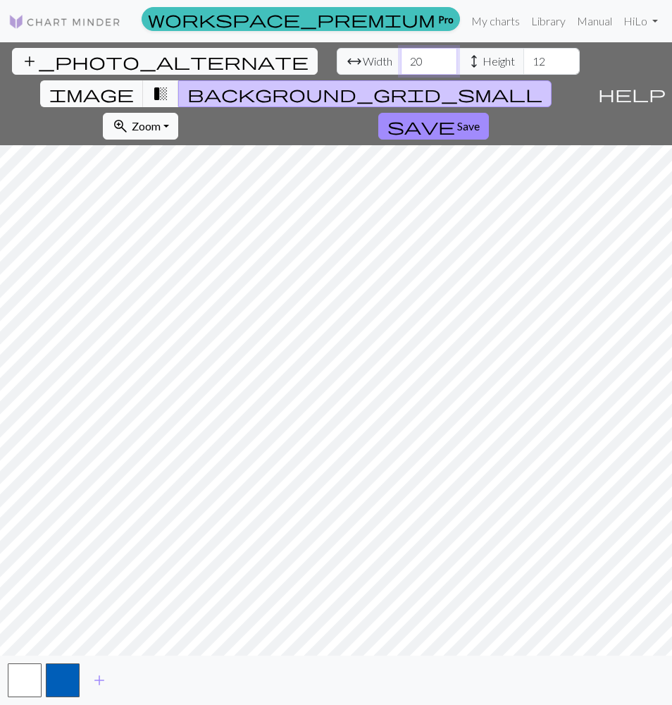
click at [401, 52] on input "20" at bounding box center [429, 61] width 56 height 27
drag, startPoint x: 160, startPoint y: 59, endPoint x: 144, endPoint y: 54, distance: 16.3
click at [401, 54] on input "20" at bounding box center [429, 61] width 56 height 27
type input "15"
drag, startPoint x: 288, startPoint y: 63, endPoint x: 264, endPoint y: 57, distance: 25.3
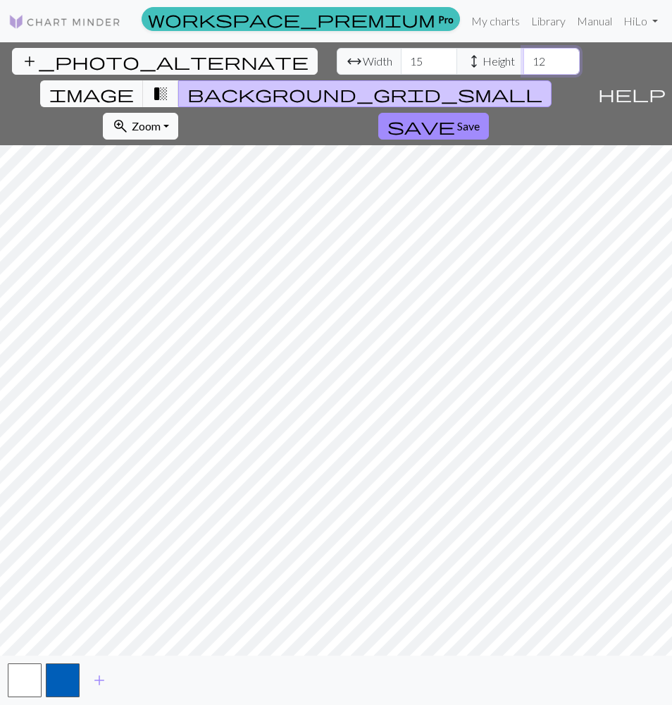
click at [524, 57] on input "12" at bounding box center [552, 61] width 56 height 27
type input "9"
type input "14"
click at [401, 63] on input "14" at bounding box center [429, 61] width 56 height 27
click at [524, 65] on input "8" at bounding box center [552, 61] width 56 height 27
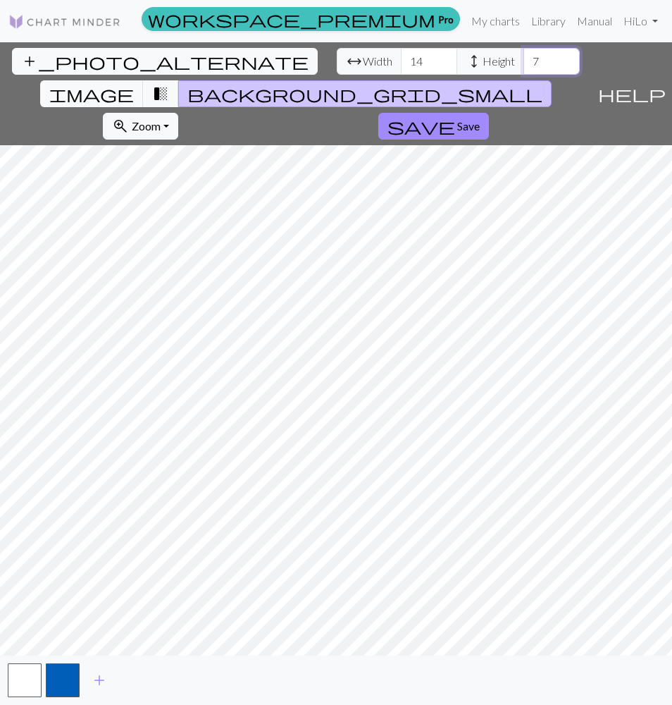
click at [524, 61] on input "7" at bounding box center [552, 61] width 56 height 27
type input "8"
click at [524, 61] on input "8" at bounding box center [552, 61] width 56 height 27
type input "15"
click at [401, 58] on input "15" at bounding box center [429, 61] width 56 height 27
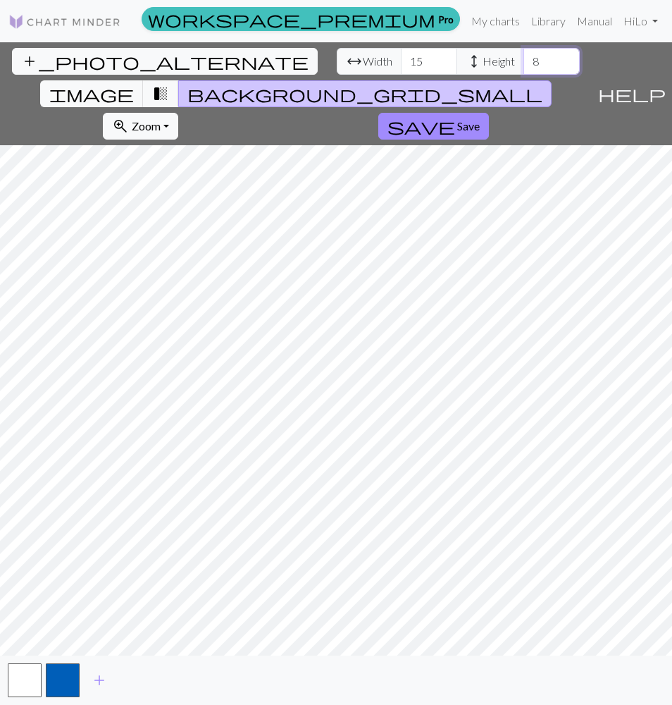
type input "9"
click at [524, 61] on input "9" at bounding box center [552, 61] width 56 height 27
click at [401, 66] on input "14" at bounding box center [429, 61] width 56 height 27
type input "13"
click at [401, 66] on input "13" at bounding box center [429, 61] width 56 height 27
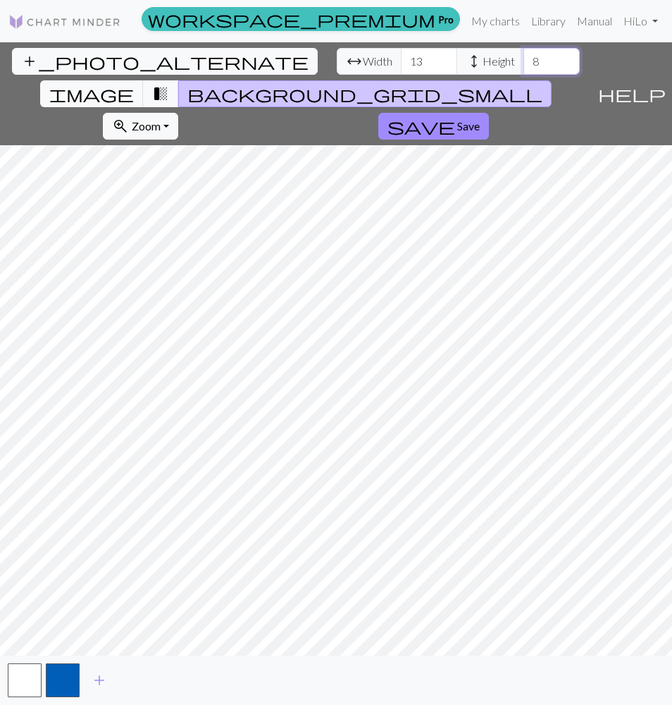
click at [524, 66] on input "8" at bounding box center [552, 61] width 56 height 27
type input "7"
click at [524, 66] on input "7" at bounding box center [552, 61] width 56 height 27
type input "12"
click at [401, 65] on input "12" at bounding box center [429, 61] width 56 height 27
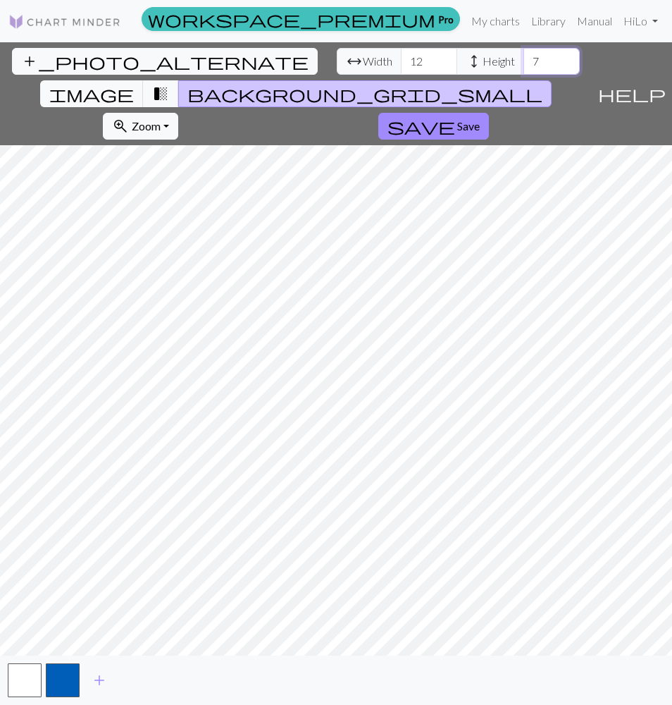
type input "6"
click at [524, 66] on input "6" at bounding box center [552, 61] width 56 height 27
click at [401, 59] on input "13" at bounding box center [429, 61] width 56 height 27
click at [401, 59] on input "14" at bounding box center [429, 61] width 56 height 27
click at [401, 59] on input "15" at bounding box center [429, 61] width 56 height 27
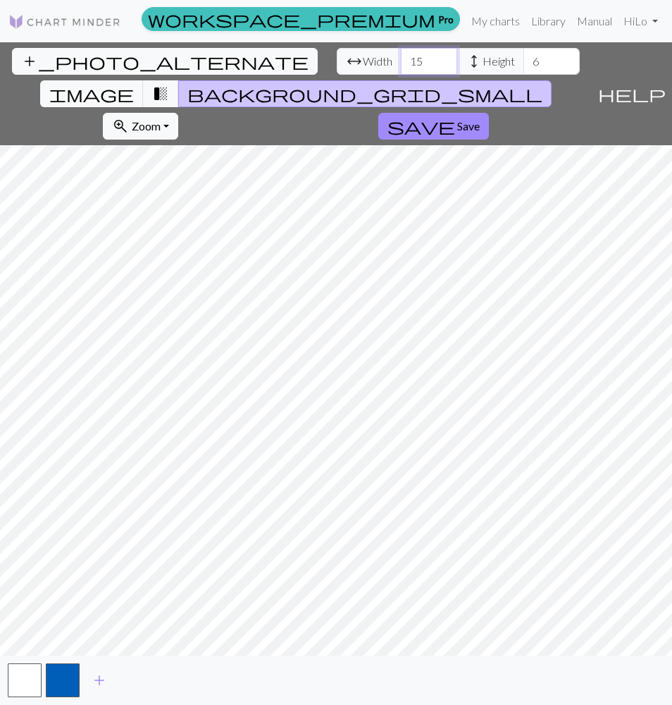
type input "16"
click at [401, 59] on input "16" at bounding box center [429, 61] width 56 height 27
click at [524, 62] on input "5" at bounding box center [552, 61] width 56 height 27
click at [524, 62] on input "4" at bounding box center [552, 61] width 56 height 27
click at [524, 62] on input "3" at bounding box center [552, 61] width 56 height 27
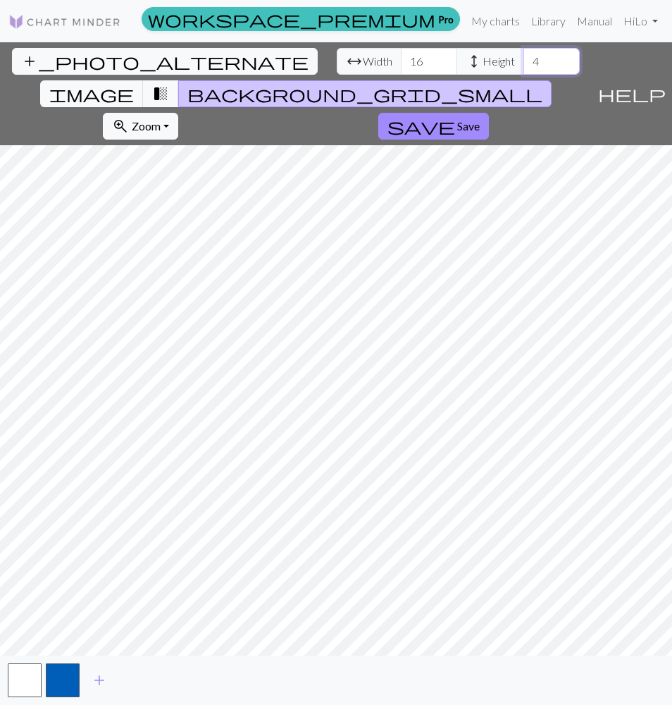
click at [524, 58] on input "4" at bounding box center [552, 61] width 56 height 27
click at [524, 58] on input "5" at bounding box center [552, 61] width 56 height 27
click at [524, 58] on input "6" at bounding box center [552, 61] width 56 height 27
click at [524, 58] on input "7" at bounding box center [552, 61] width 56 height 27
click at [524, 58] on input "8" at bounding box center [552, 61] width 56 height 27
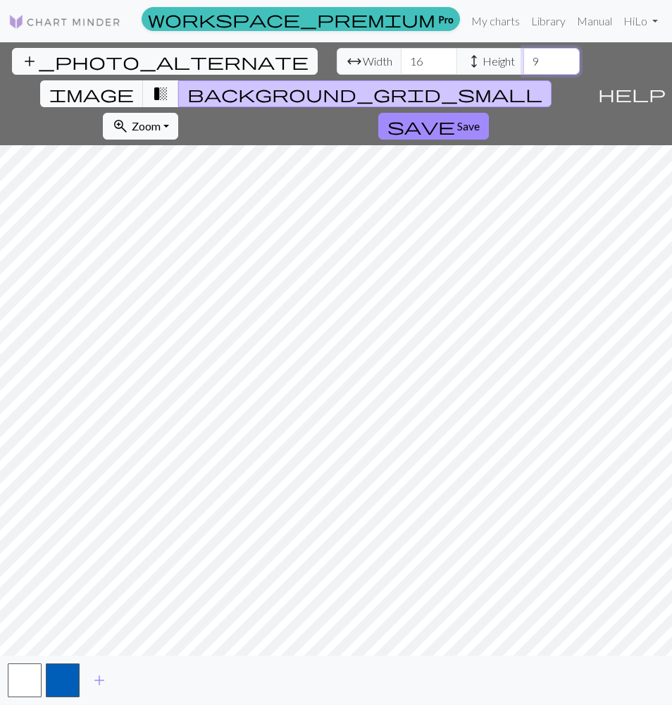
click at [524, 58] on input "9" at bounding box center [552, 61] width 56 height 27
click at [524, 58] on input "10" at bounding box center [552, 61] width 56 height 27
click at [524, 58] on input "11" at bounding box center [552, 61] width 56 height 27
click at [524, 58] on input "12" at bounding box center [552, 61] width 56 height 27
click at [524, 58] on input "13" at bounding box center [552, 61] width 56 height 27
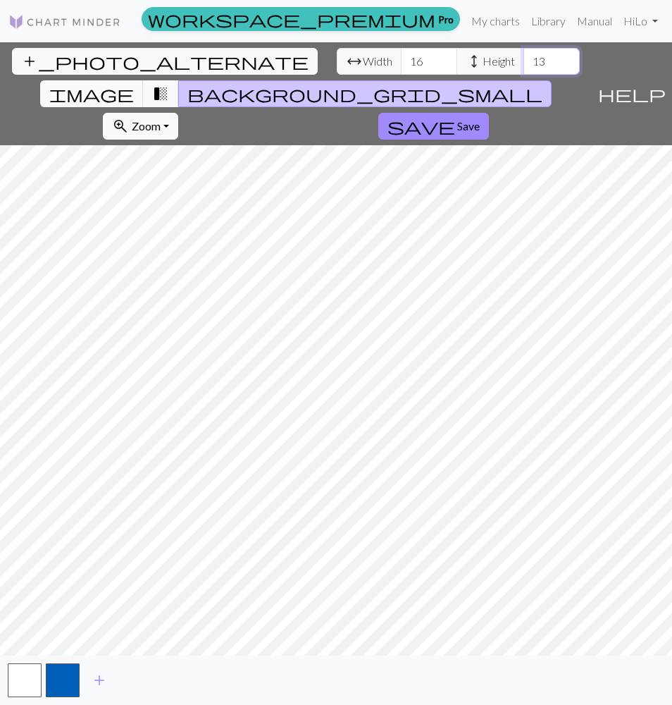
type input "14"
click at [524, 58] on input "14" at bounding box center [552, 61] width 56 height 27
type input "15"
click at [401, 63] on input "15" at bounding box center [429, 61] width 56 height 27
click at [524, 64] on input "13" at bounding box center [552, 61] width 56 height 27
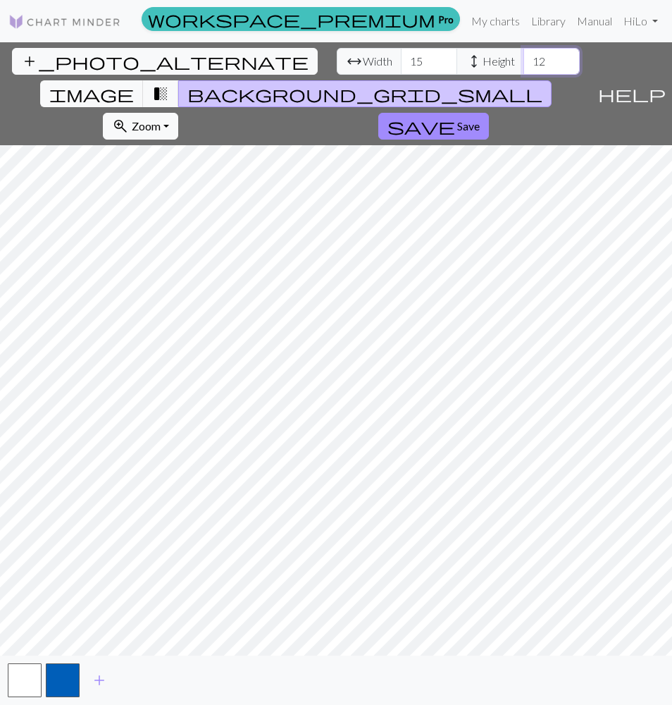
click at [524, 64] on input "12" at bounding box center [552, 61] width 56 height 27
click at [524, 64] on input "11" at bounding box center [552, 61] width 56 height 27
click at [524, 66] on input "10" at bounding box center [552, 61] width 56 height 27
click at [524, 66] on input "9" at bounding box center [552, 61] width 56 height 27
click at [524, 59] on input "10" at bounding box center [552, 61] width 56 height 27
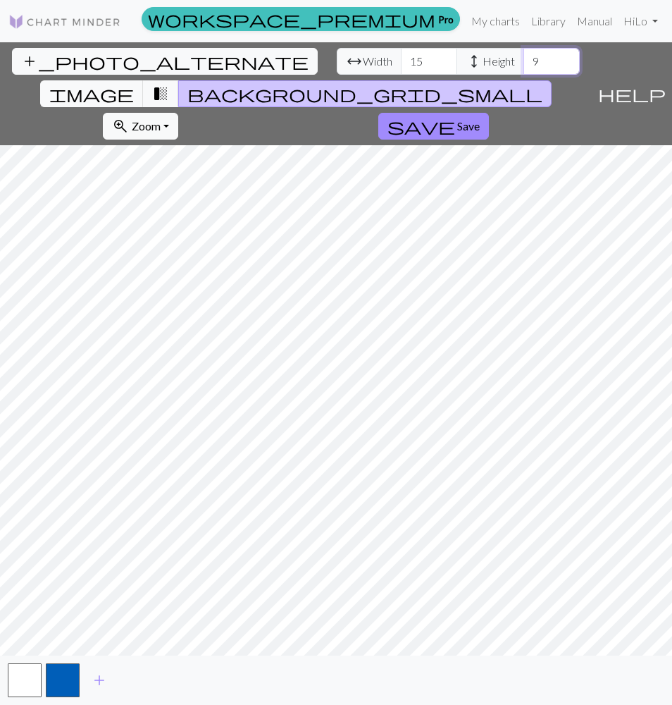
click at [524, 63] on input "9" at bounding box center [552, 61] width 56 height 27
click at [524, 66] on input "8" at bounding box center [552, 61] width 56 height 27
click at [524, 66] on input "7" at bounding box center [552, 61] width 56 height 27
click at [524, 61] on input "6" at bounding box center [552, 61] width 56 height 27
click at [524, 59] on input "7" at bounding box center [552, 61] width 56 height 27
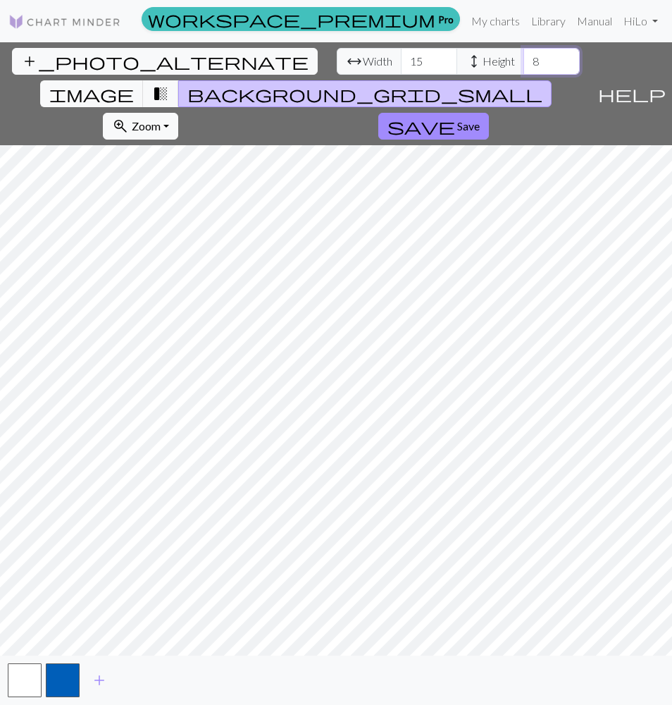
click at [524, 59] on input "8" at bounding box center [552, 61] width 56 height 27
click at [524, 59] on input "9" at bounding box center [552, 61] width 56 height 27
click at [524, 59] on input "10" at bounding box center [552, 61] width 56 height 27
click at [524, 59] on input "11" at bounding box center [552, 61] width 56 height 27
click at [524, 59] on input "12" at bounding box center [552, 61] width 56 height 27
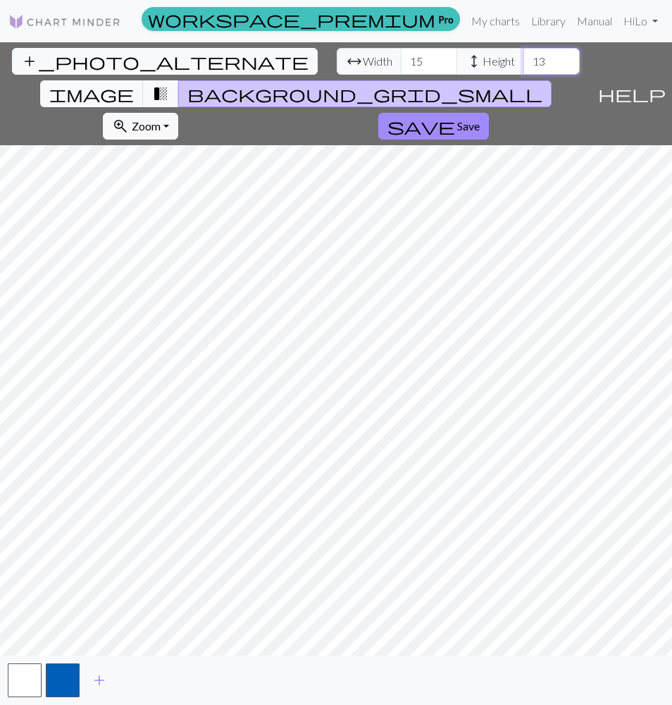
click at [524, 60] on input "13" at bounding box center [552, 61] width 56 height 27
click at [524, 60] on input "14" at bounding box center [552, 61] width 56 height 27
click at [524, 59] on input "15" at bounding box center [552, 61] width 56 height 27
click at [524, 55] on input "16" at bounding box center [552, 61] width 56 height 27
click at [524, 57] on input "17" at bounding box center [552, 61] width 56 height 27
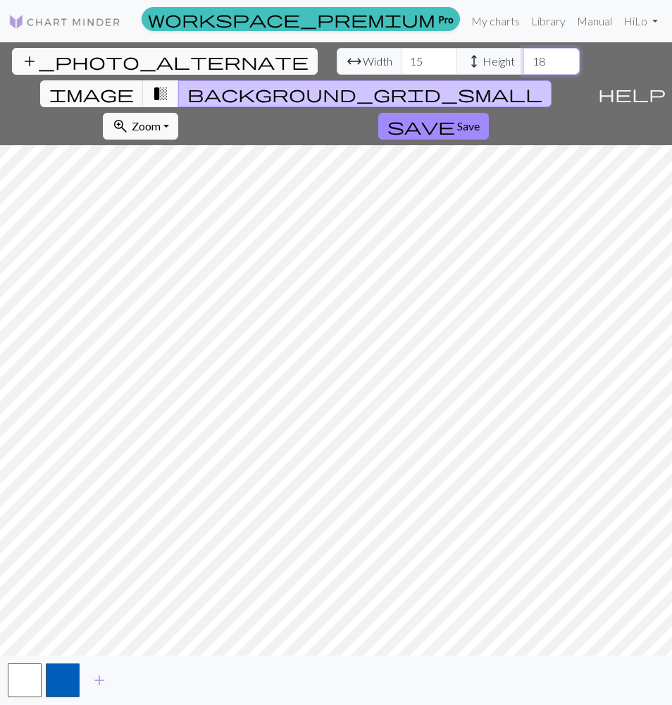
click at [524, 57] on input "18" at bounding box center [552, 61] width 56 height 27
click at [524, 57] on input "19" at bounding box center [552, 61] width 56 height 27
click at [524, 69] on input "19" at bounding box center [552, 61] width 56 height 27
click at [524, 64] on input "18" at bounding box center [552, 61] width 56 height 27
click at [524, 64] on input "17" at bounding box center [552, 61] width 56 height 27
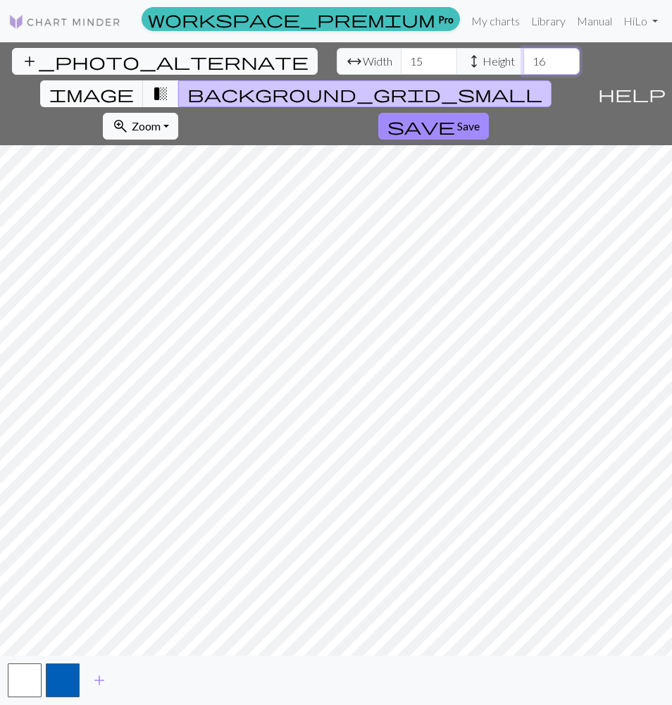
click at [524, 64] on input "16" at bounding box center [552, 61] width 56 height 27
click at [524, 64] on input "15" at bounding box center [552, 61] width 56 height 27
click at [524, 58] on input "16" at bounding box center [552, 61] width 56 height 27
click at [524, 58] on input "17" at bounding box center [552, 61] width 56 height 27
type input "16"
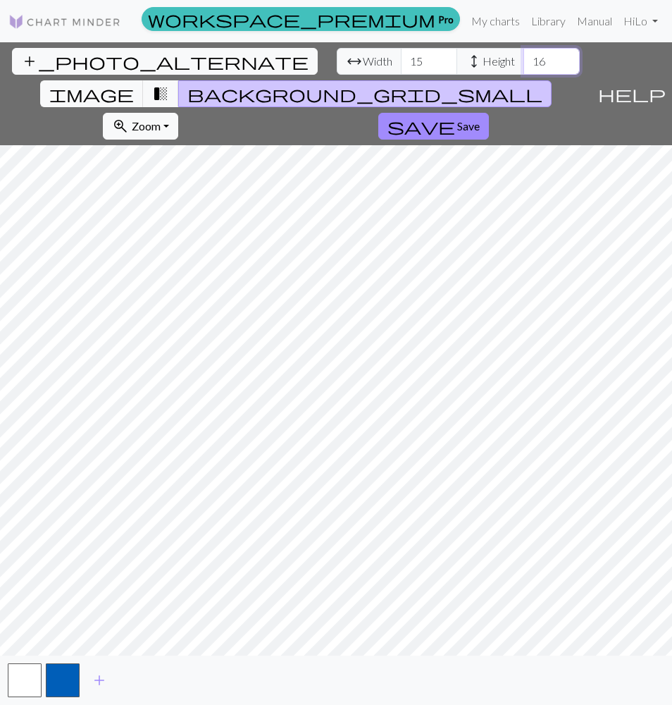
click at [524, 63] on input "16" at bounding box center [552, 61] width 56 height 27
click at [129, 116] on span "zoom_in" at bounding box center [120, 126] width 17 height 20
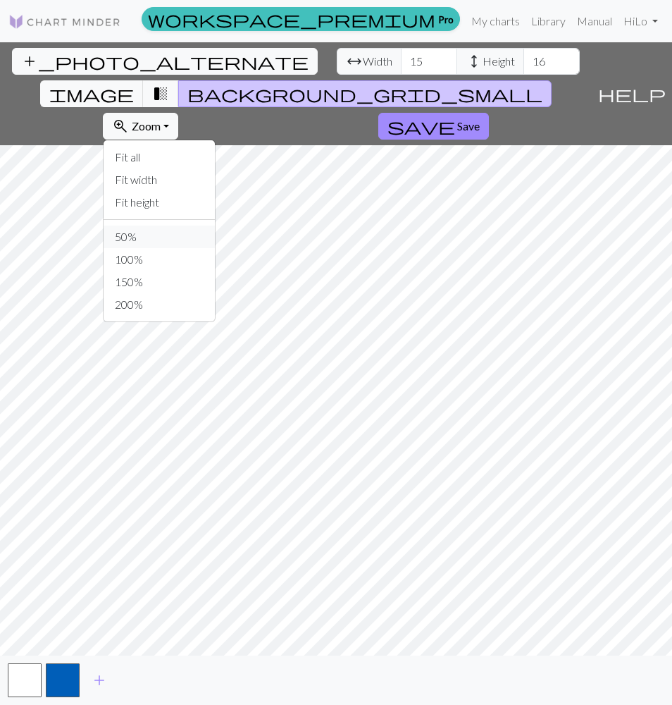
click at [215, 225] on button "50%" at bounding box center [159, 236] width 111 height 23
